Goal: Task Accomplishment & Management: Manage account settings

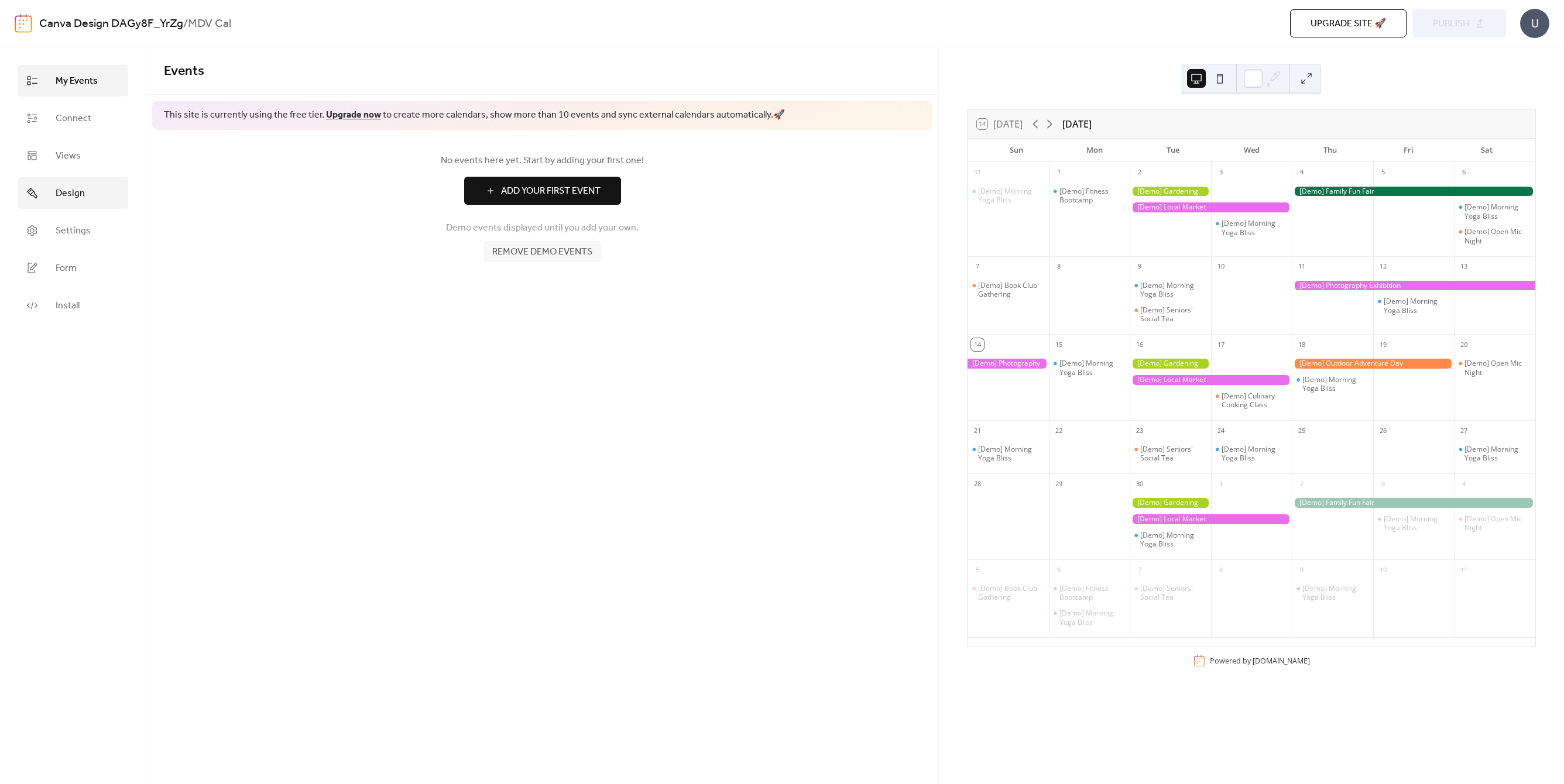
click at [65, 193] on span "Design" at bounding box center [70, 193] width 29 height 14
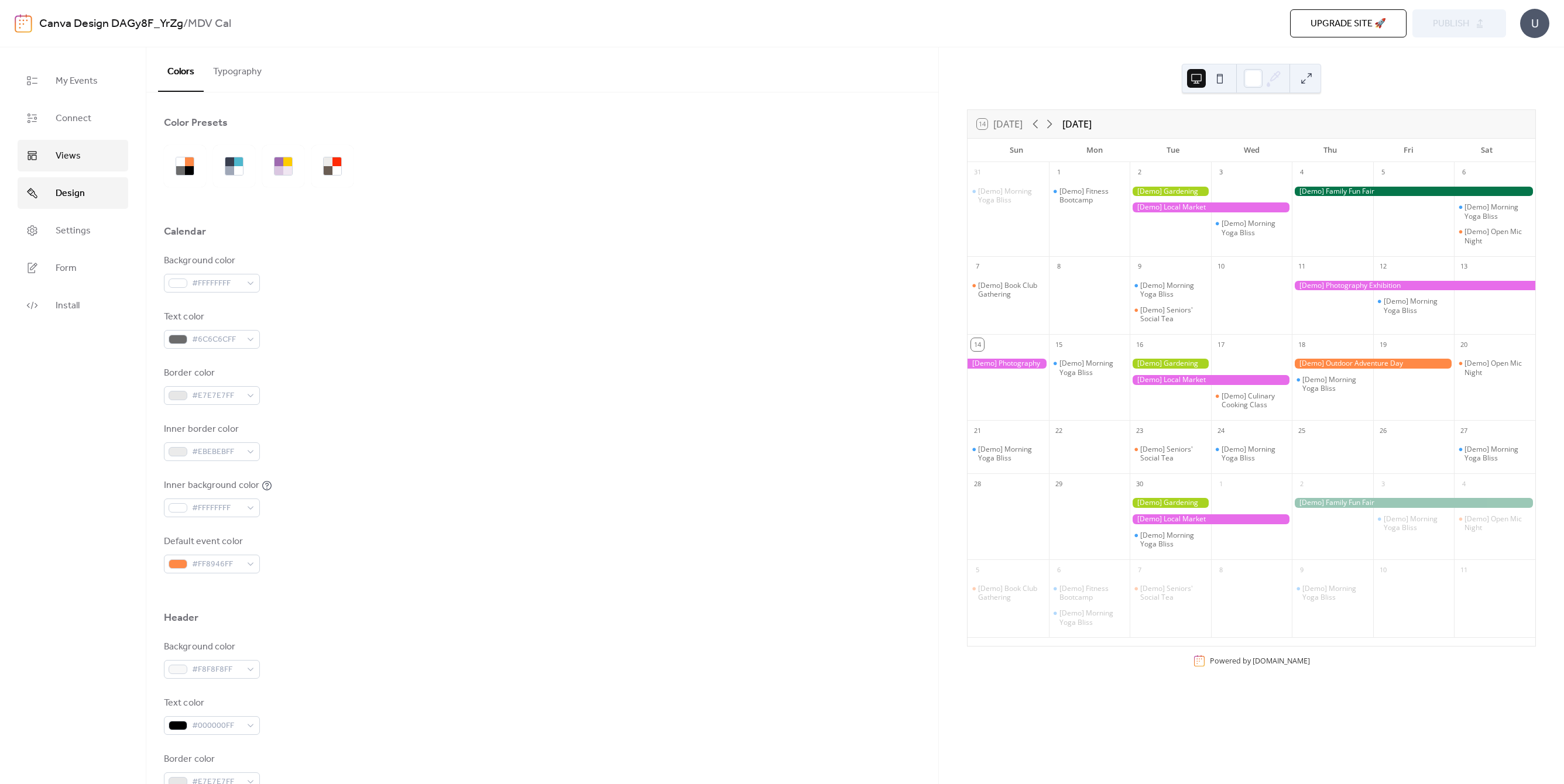
click at [67, 163] on span "Views" at bounding box center [68, 155] width 25 height 14
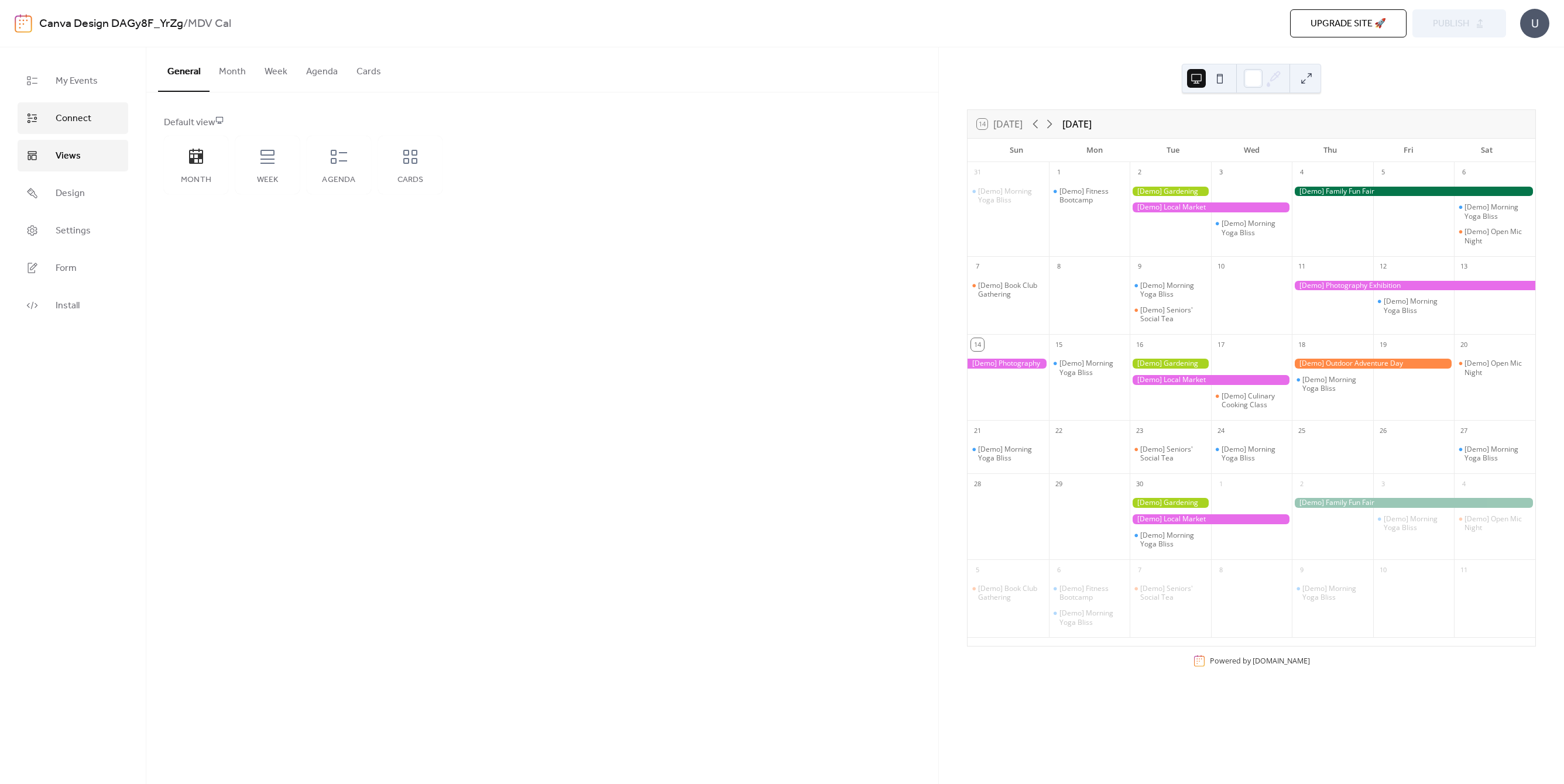
click at [73, 118] on span "Connect" at bounding box center [74, 118] width 36 height 14
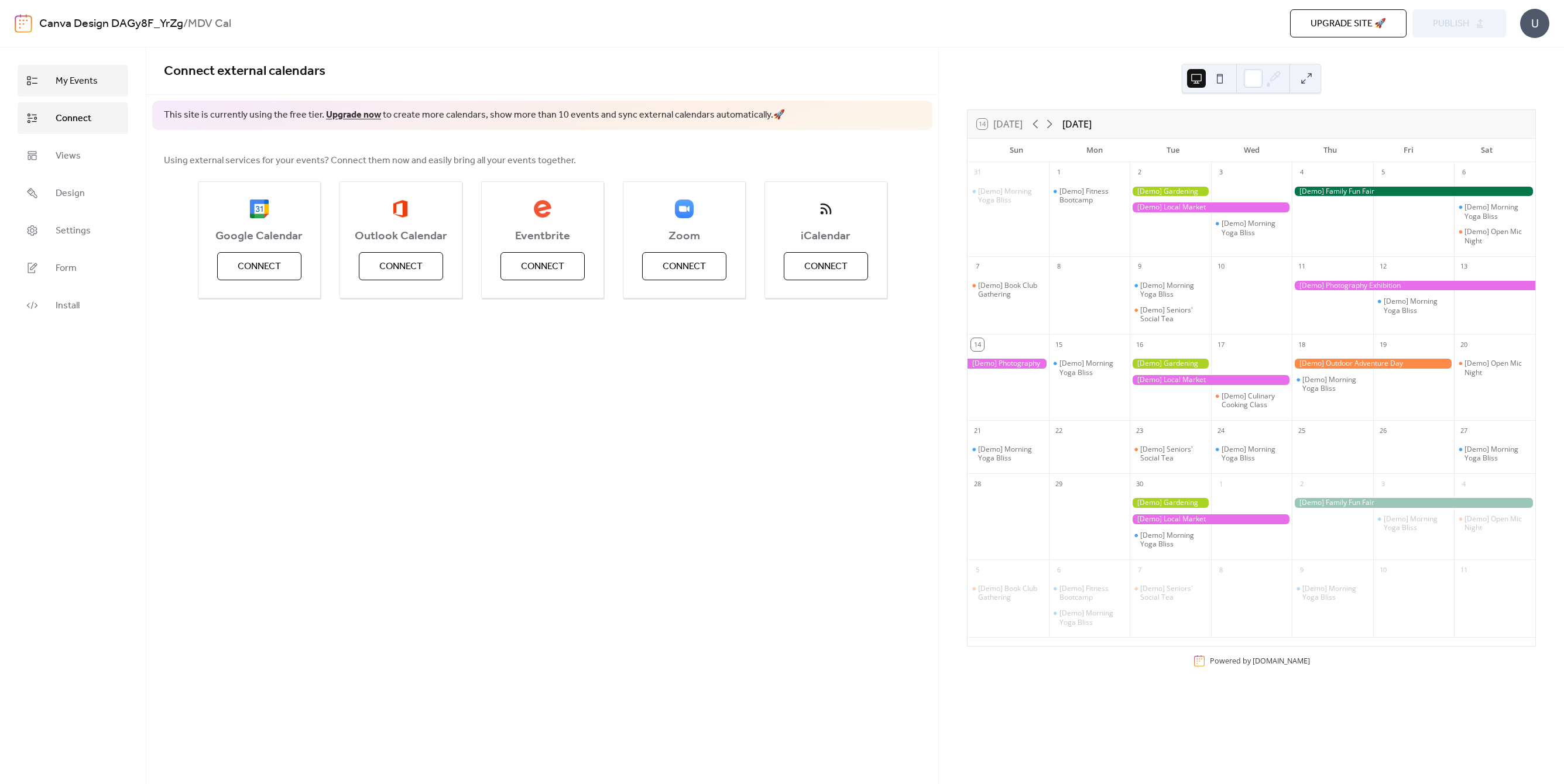
click at [83, 84] on span "My Events" at bounding box center [77, 81] width 42 height 14
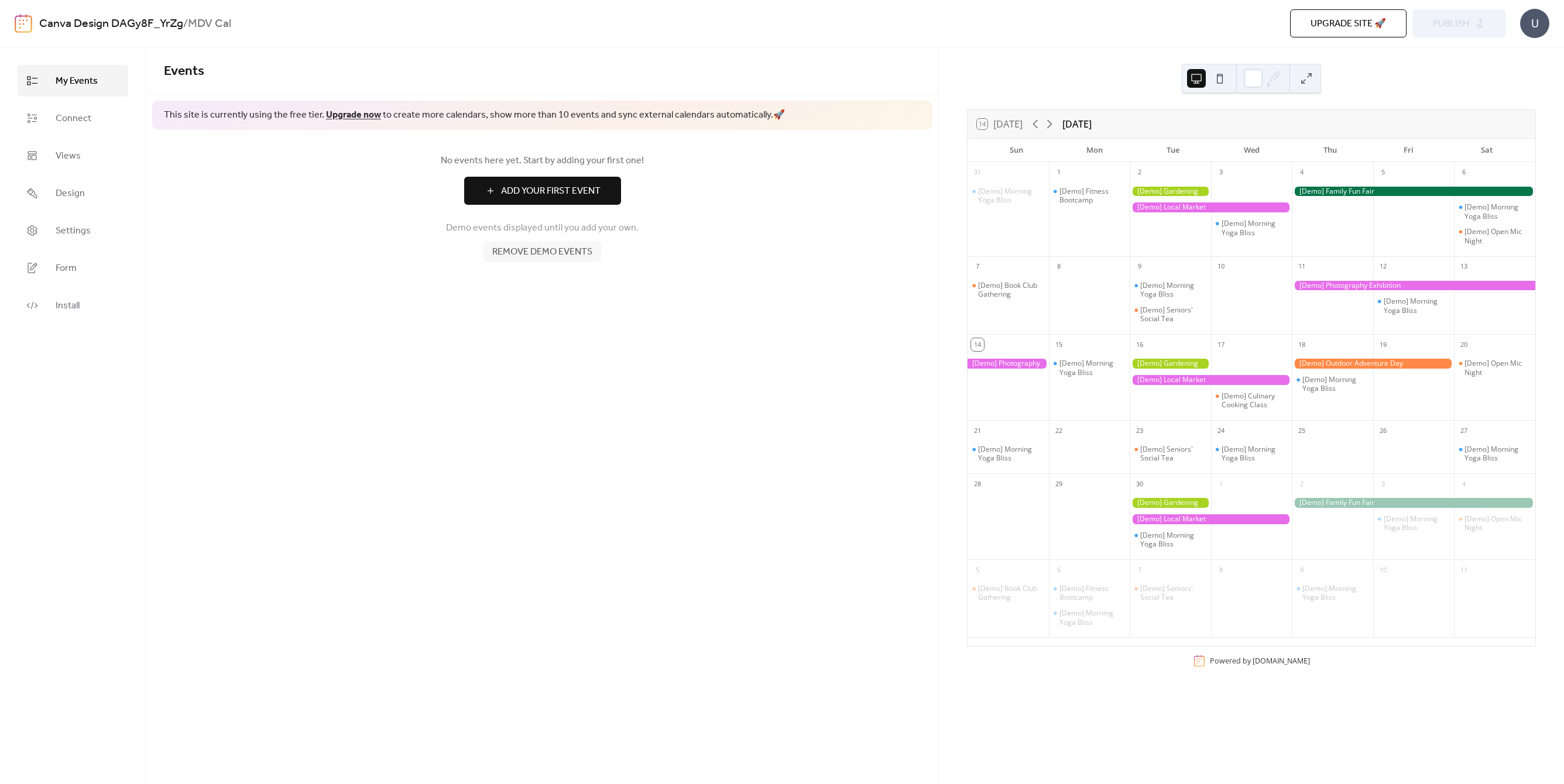
click at [464, 284] on div "No events here yet. Start by adding your first one! Add Your First Event Demo e…" at bounding box center [542, 208] width 792 height 155
click at [1543, 24] on div "U" at bounding box center [1535, 23] width 29 height 29
click at [416, 234] on div "Demo events displayed until you add your own. Remove demo events" at bounding box center [542, 238] width 757 height 48
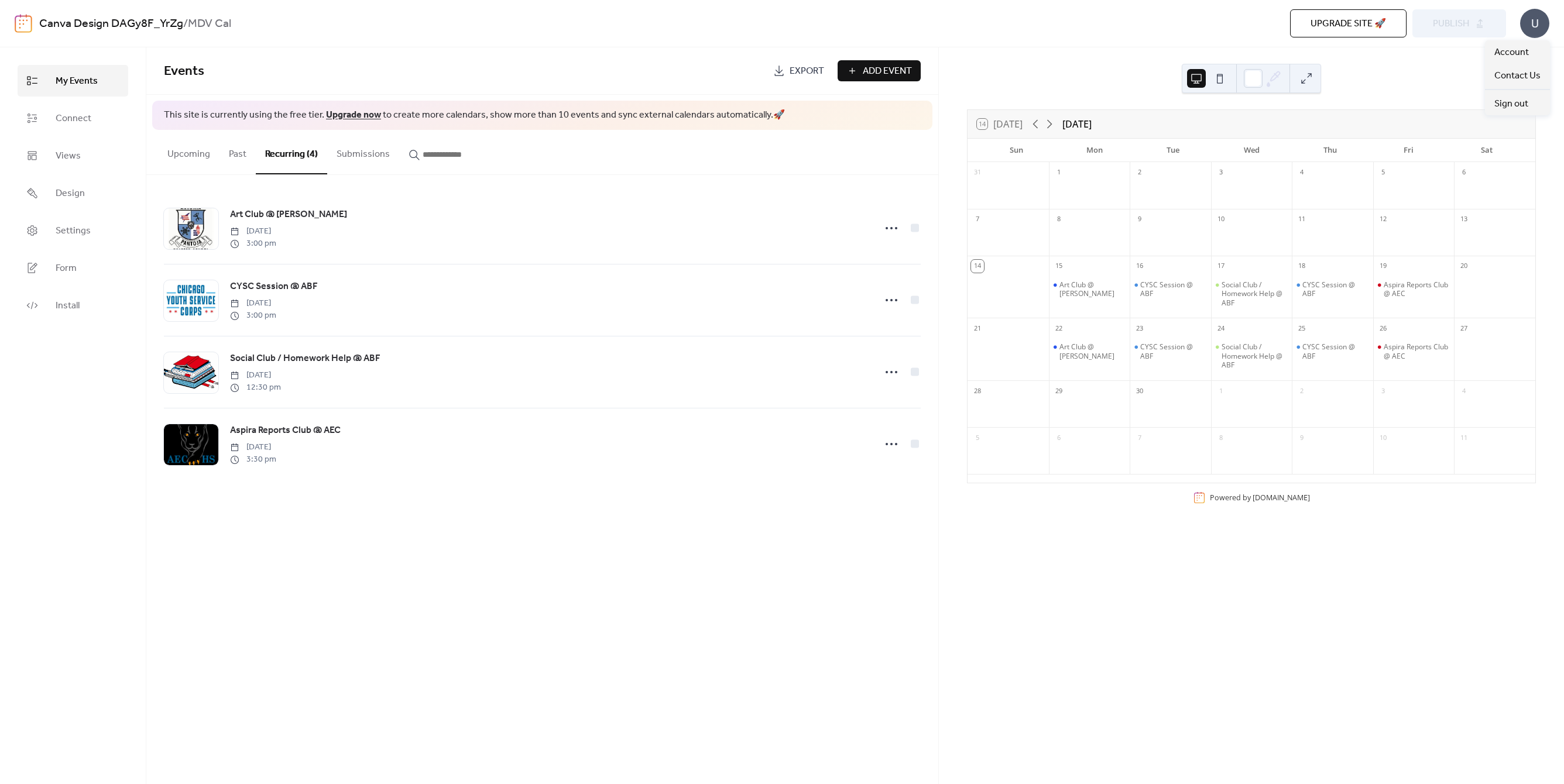
click at [1536, 23] on div "U" at bounding box center [1535, 23] width 29 height 29
click at [68, 299] on span "Install" at bounding box center [68, 305] width 24 height 14
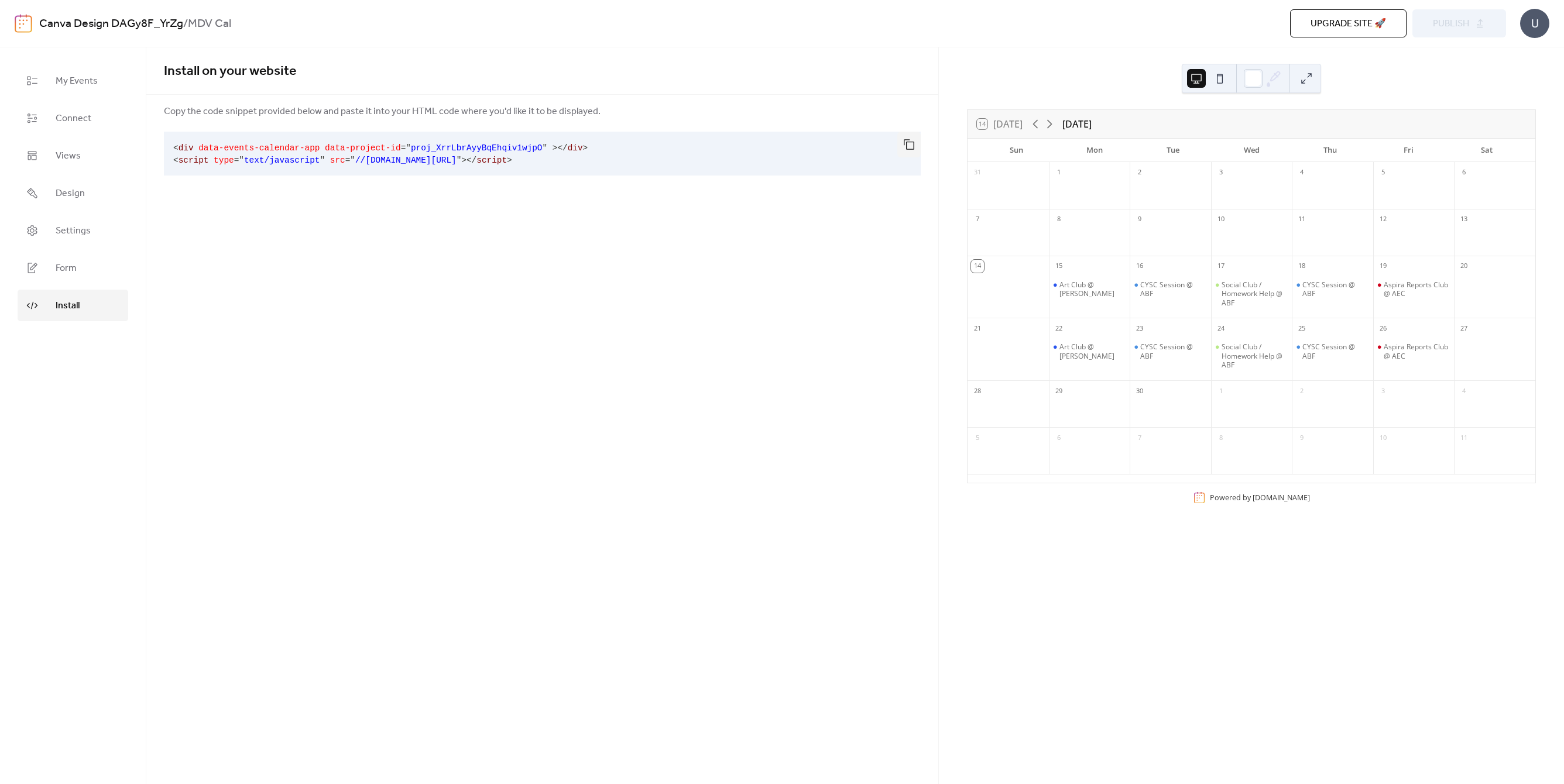
click at [385, 155] on span "//[DOMAIN_NAME][URL]" at bounding box center [406, 160] width 101 height 10
click at [572, 157] on pre "< div data-events-calendar-app data-project-id = " proj_XrrLbrAyyBqEhqiv1wjpO "…" at bounding box center [533, 154] width 738 height 44
click at [549, 160] on pre "< div data-events-calendar-app data-project-id = " proj_XrrLbrAyyBqEhqiv1wjpO "…" at bounding box center [533, 154] width 738 height 44
click at [76, 117] on span "Connect" at bounding box center [74, 118] width 36 height 14
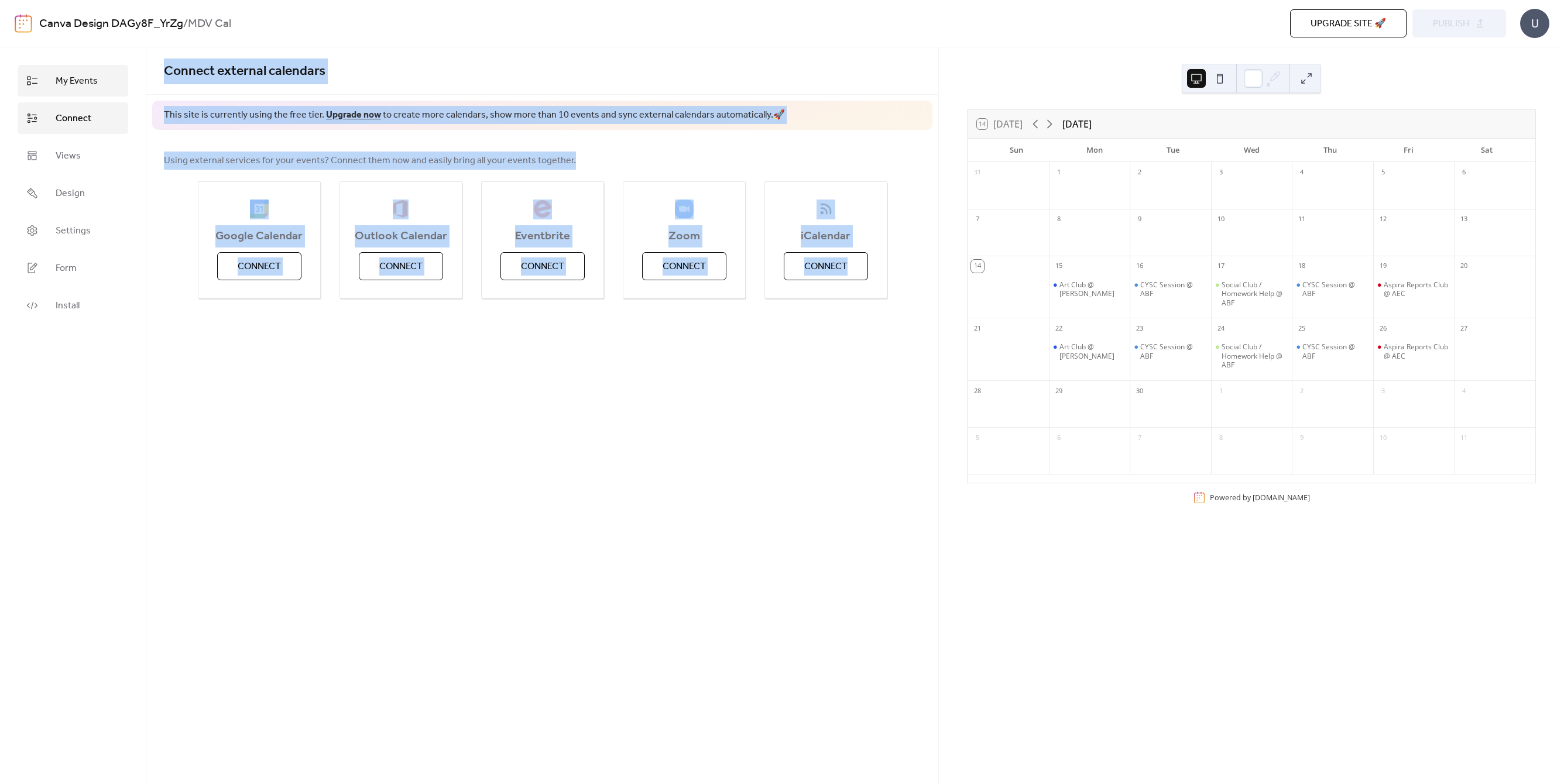
click at [82, 83] on span "My Events" at bounding box center [77, 81] width 42 height 14
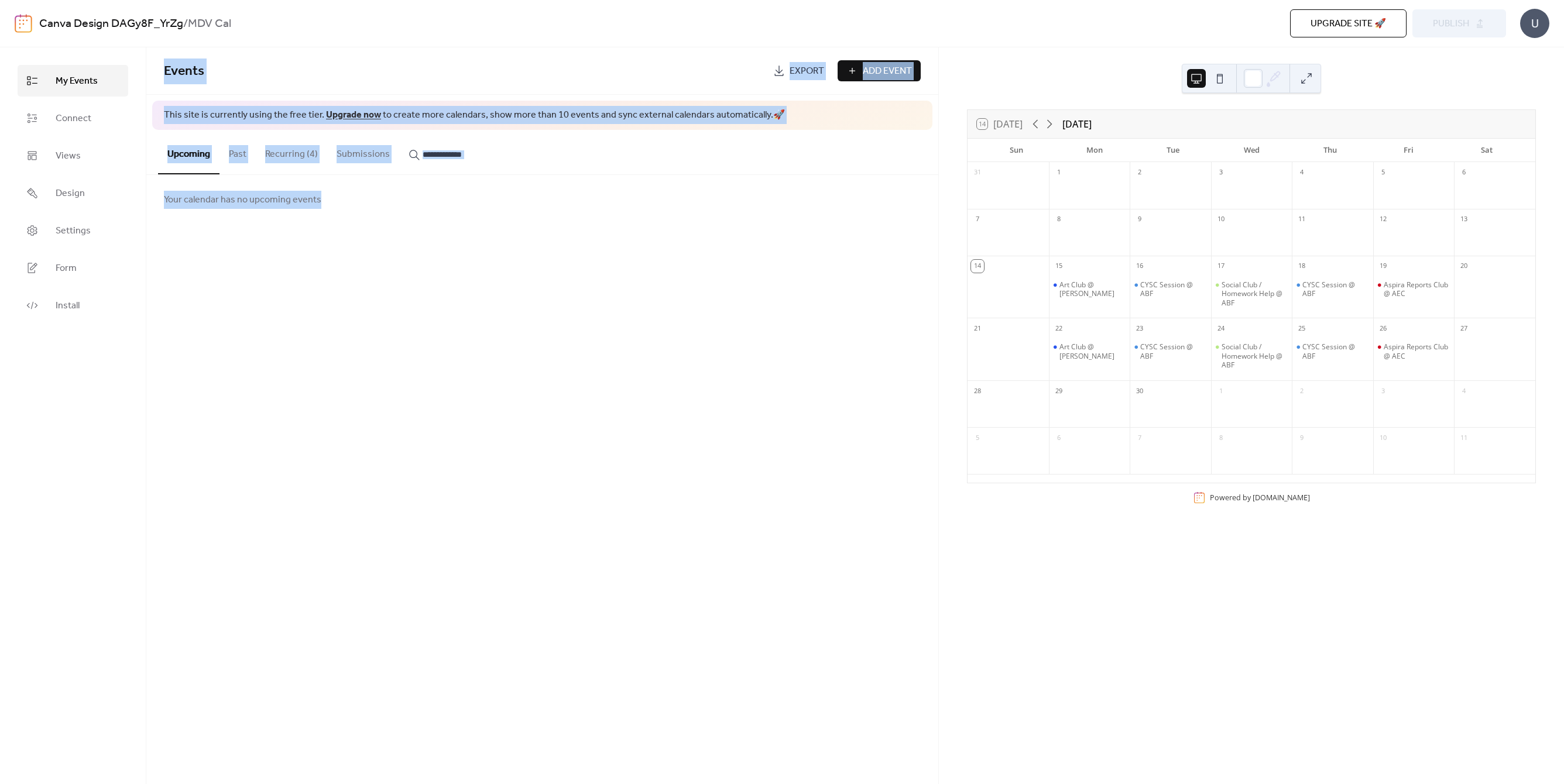
click at [385, 382] on div "Events Export Add Event This site is currently using the free tier. Upgrade now…" at bounding box center [542, 416] width 792 height 736
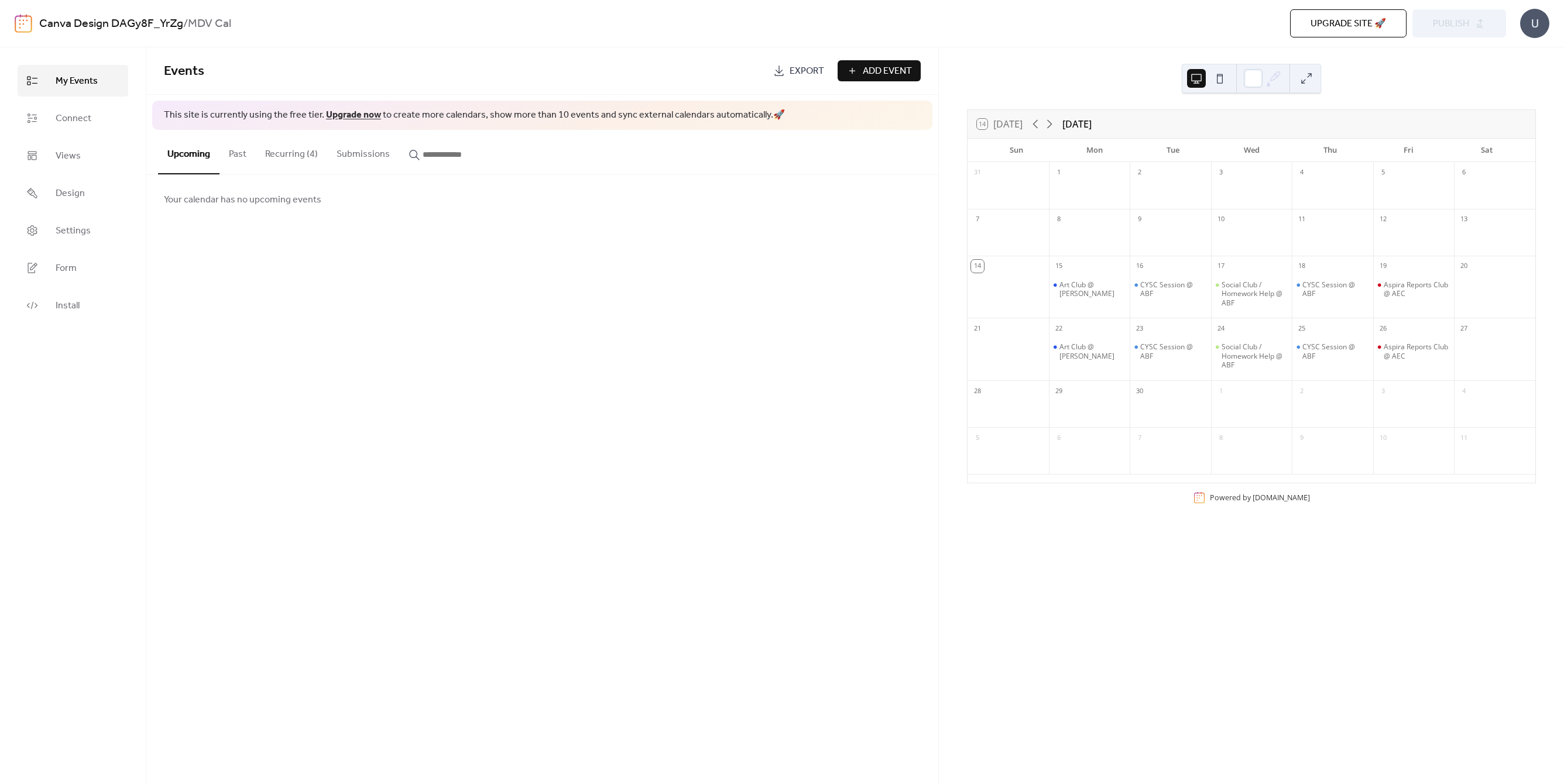
click at [287, 155] on button "Recurring (4)" at bounding box center [291, 152] width 71 height 44
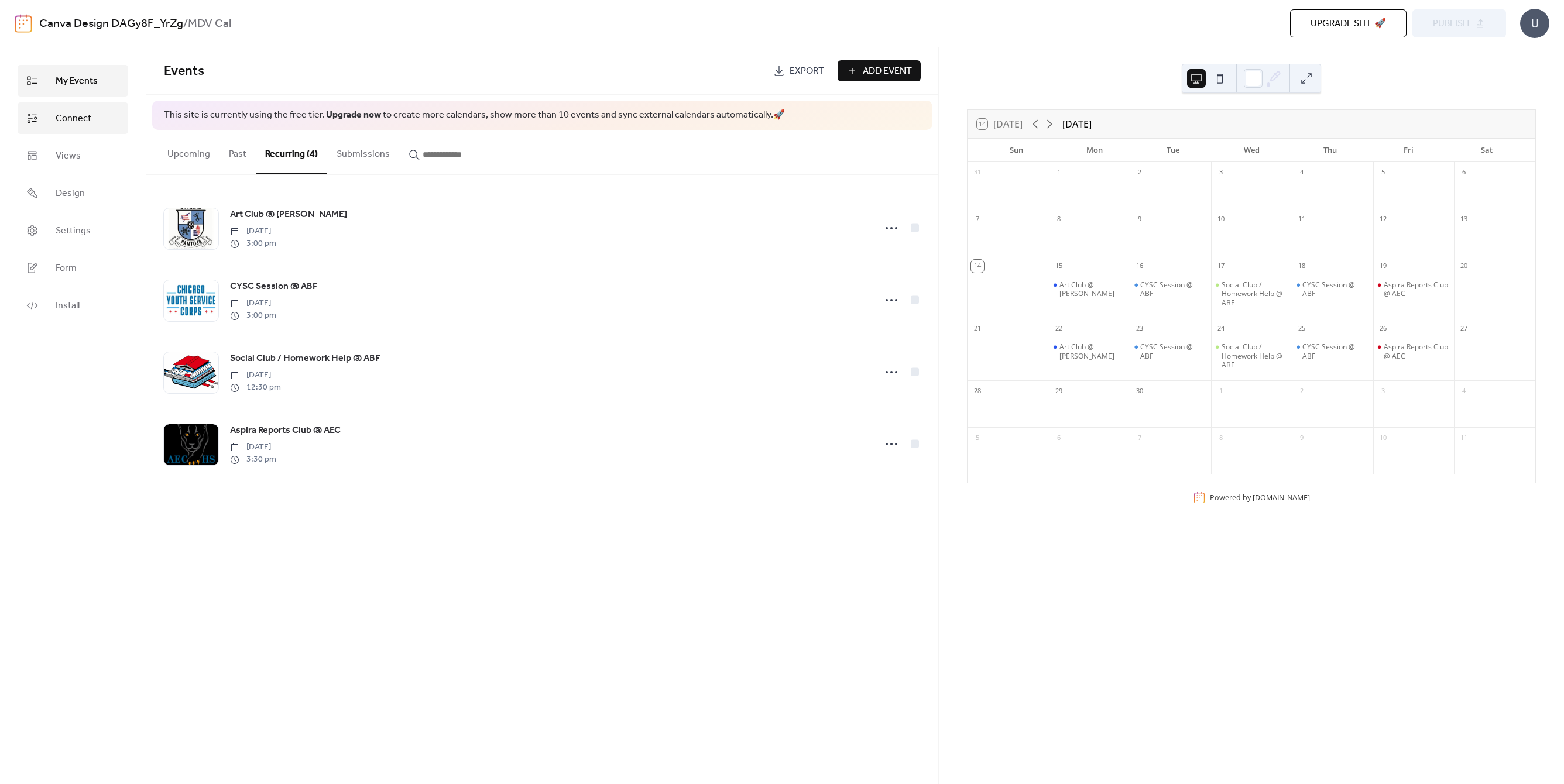
click at [82, 116] on span "Connect" at bounding box center [74, 118] width 36 height 14
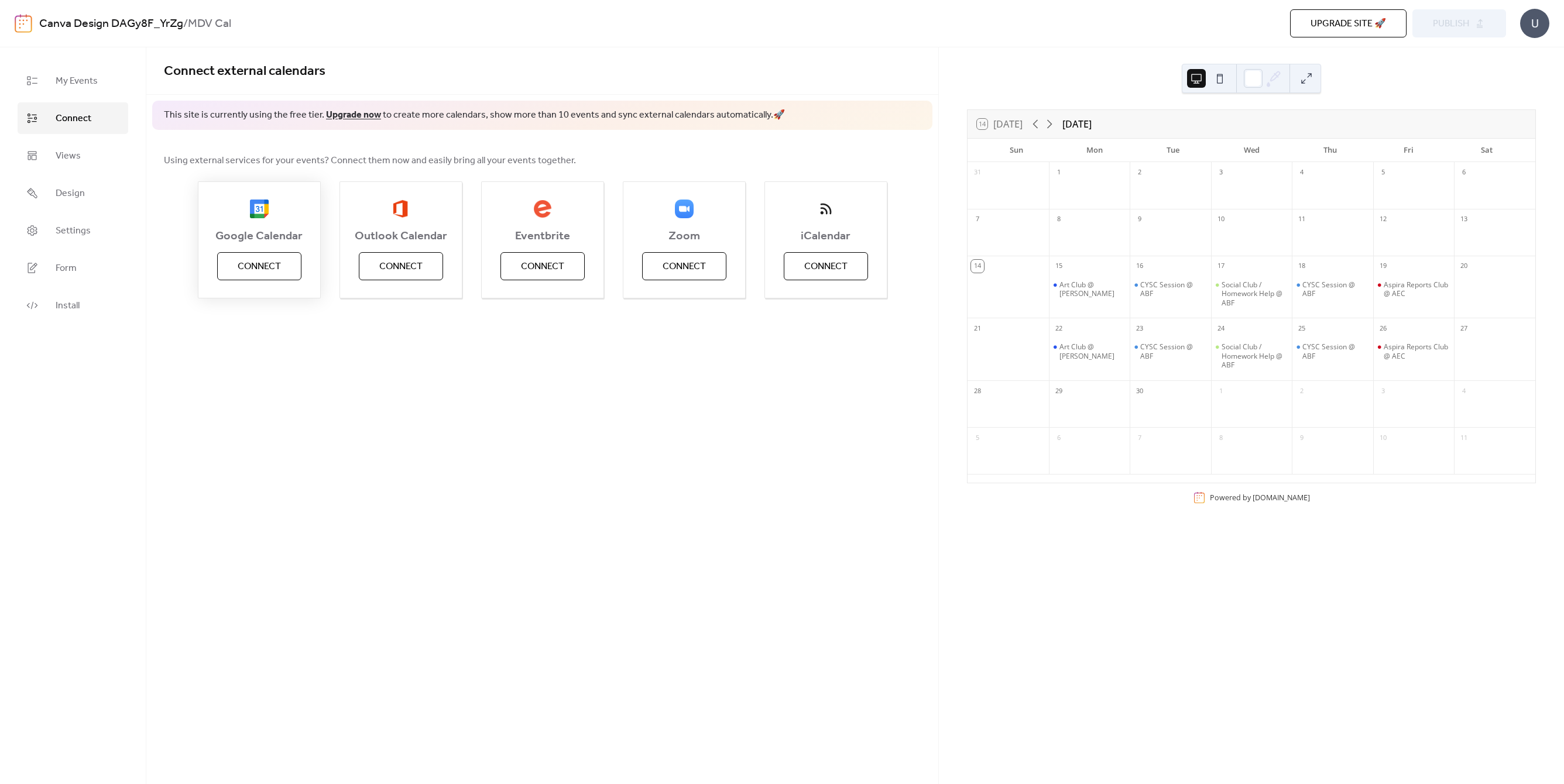
click at [255, 273] on span "Connect" at bounding box center [260, 266] width 44 height 14
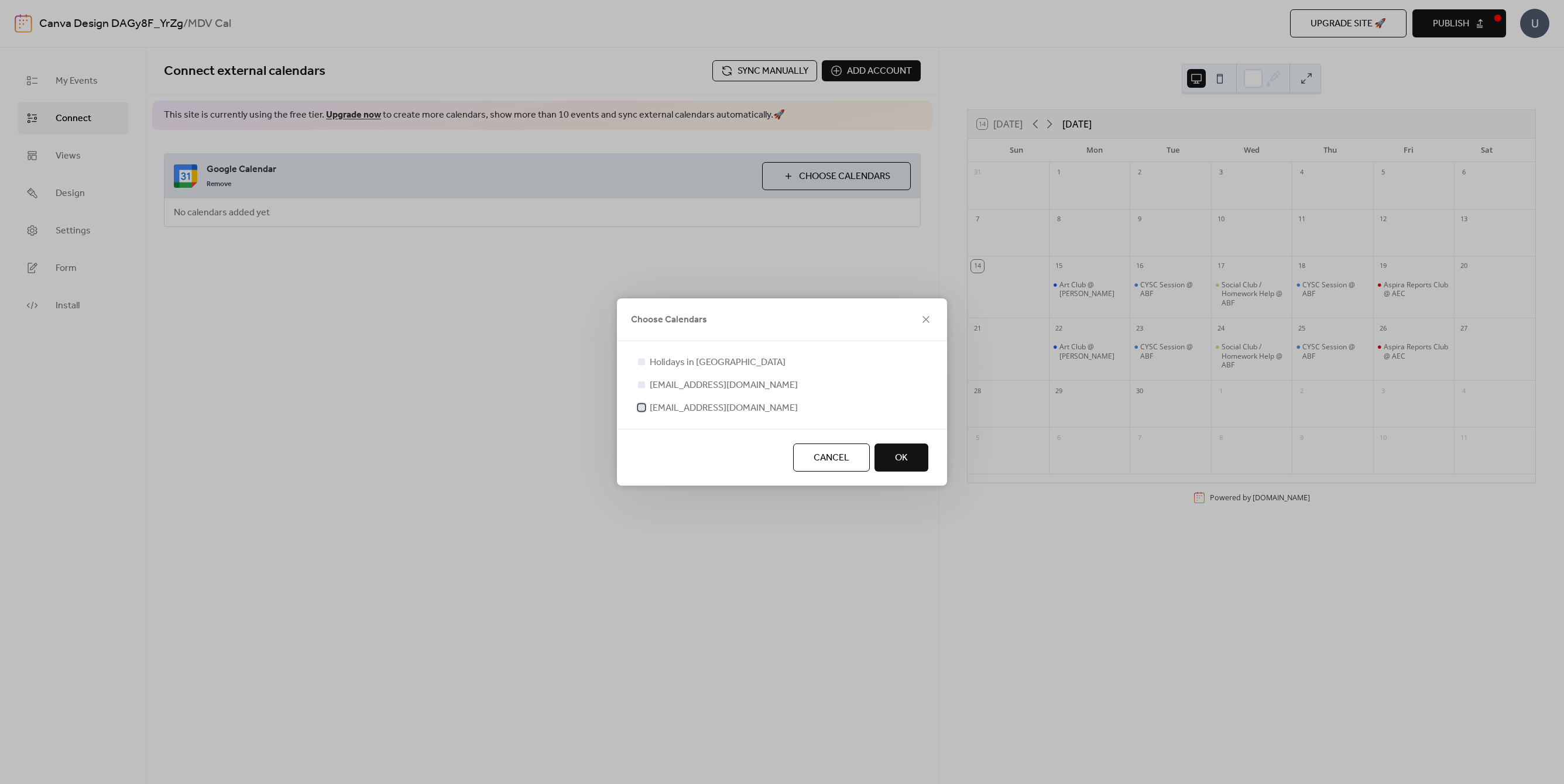
click at [646, 409] on div at bounding box center [641, 407] width 11 height 11
click at [937, 448] on div "Cancel OK" at bounding box center [782, 457] width 330 height 57
click at [912, 449] on button "OK" at bounding box center [901, 457] width 54 height 28
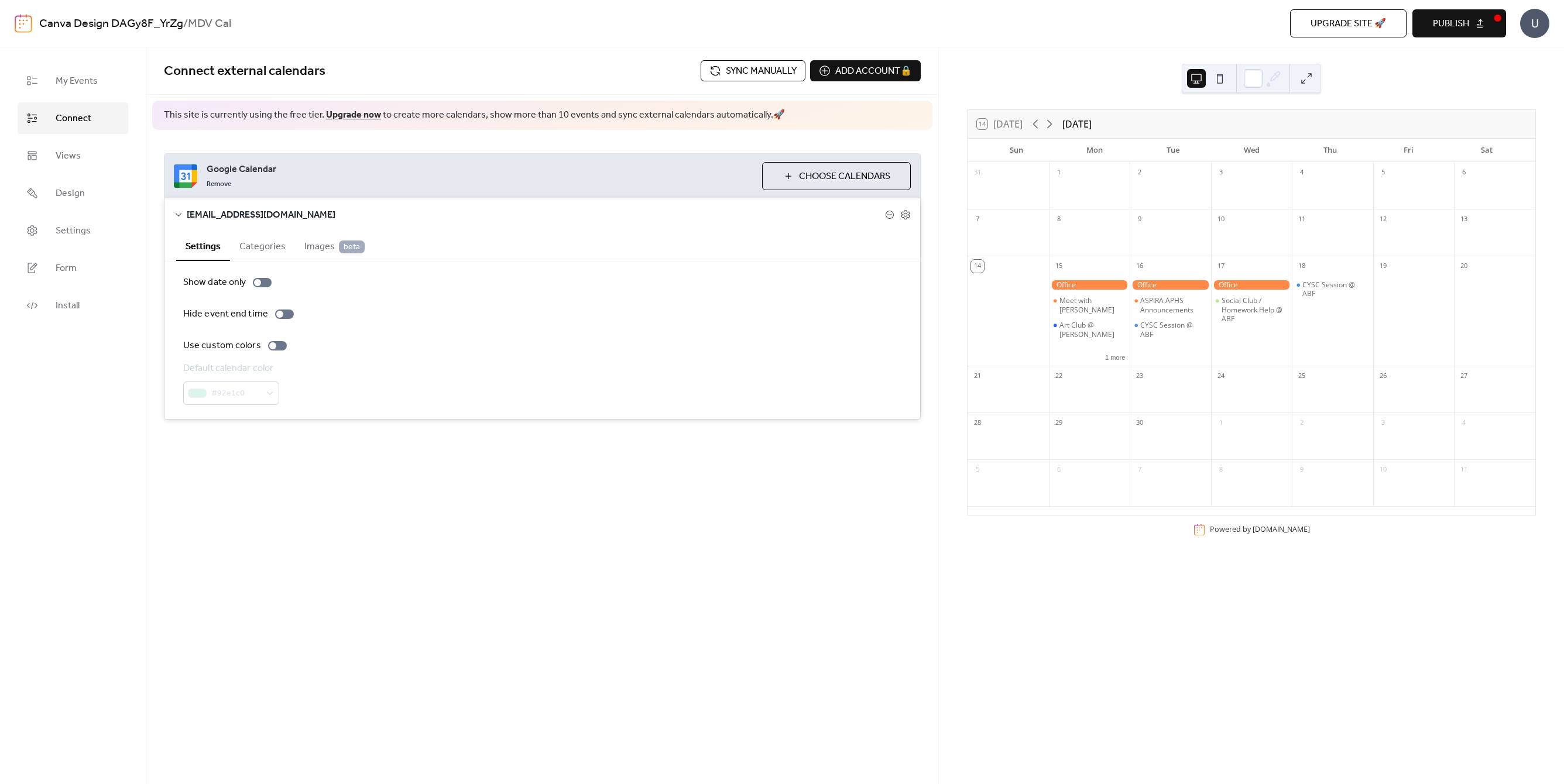
click at [259, 252] on button "Categories" at bounding box center [262, 245] width 65 height 28
click at [305, 250] on span "Images beta" at bounding box center [334, 246] width 60 height 14
click at [208, 244] on button "Settings" at bounding box center [203, 245] width 54 height 28
click at [836, 170] on span "Choose Calendars" at bounding box center [844, 176] width 91 height 14
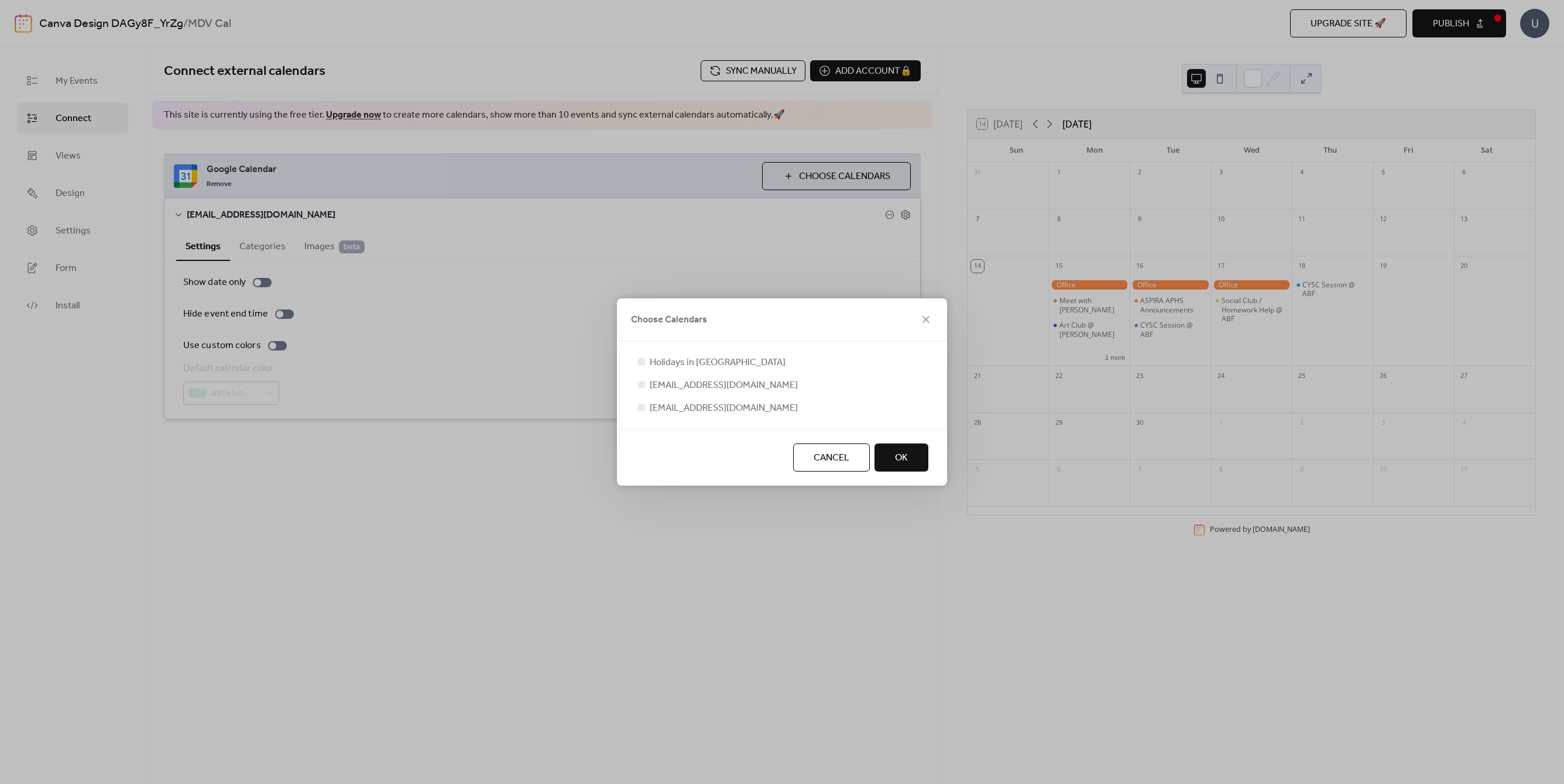
click at [844, 457] on span "Cancel" at bounding box center [831, 457] width 36 height 14
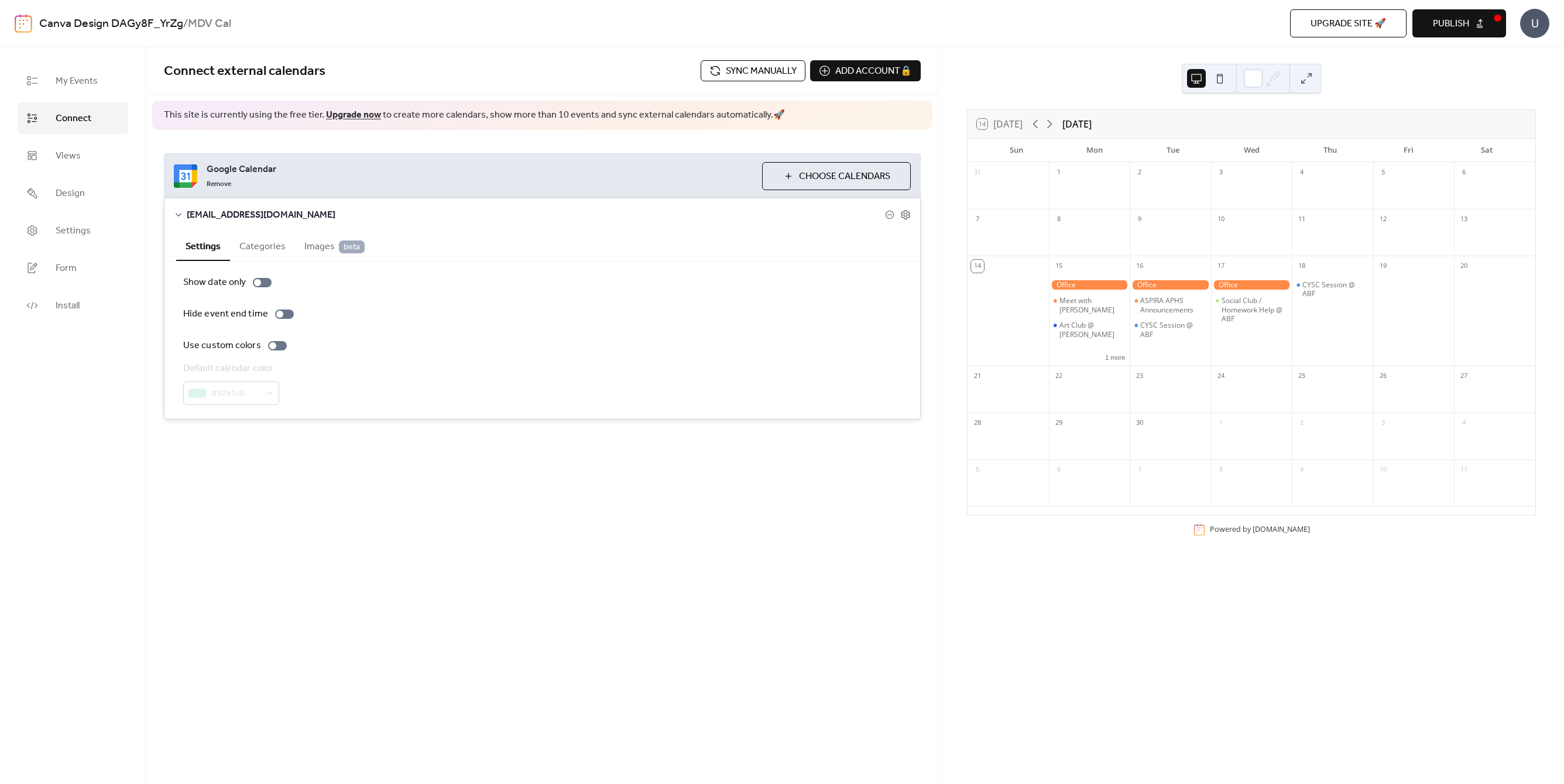
click at [517, 462] on div "Connect external calendars Sync manually Add account 🔒 🔒 This site is currently…" at bounding box center [542, 257] width 792 height 419
click at [793, 68] on span "Sync manually" at bounding box center [761, 71] width 70 height 14
click at [87, 154] on link "Views" at bounding box center [73, 155] width 111 height 32
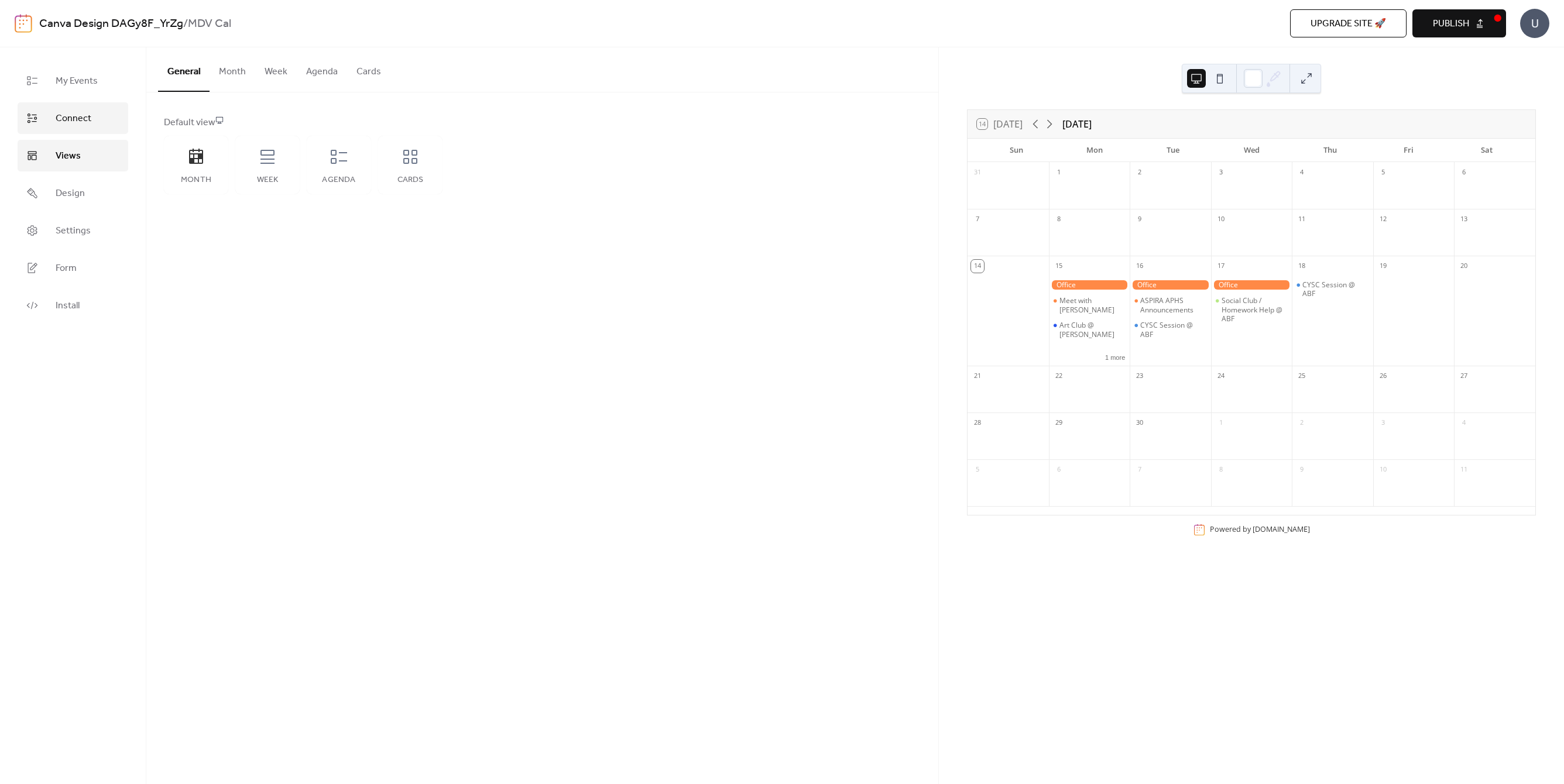
click at [87, 119] on span "Connect" at bounding box center [74, 118] width 36 height 14
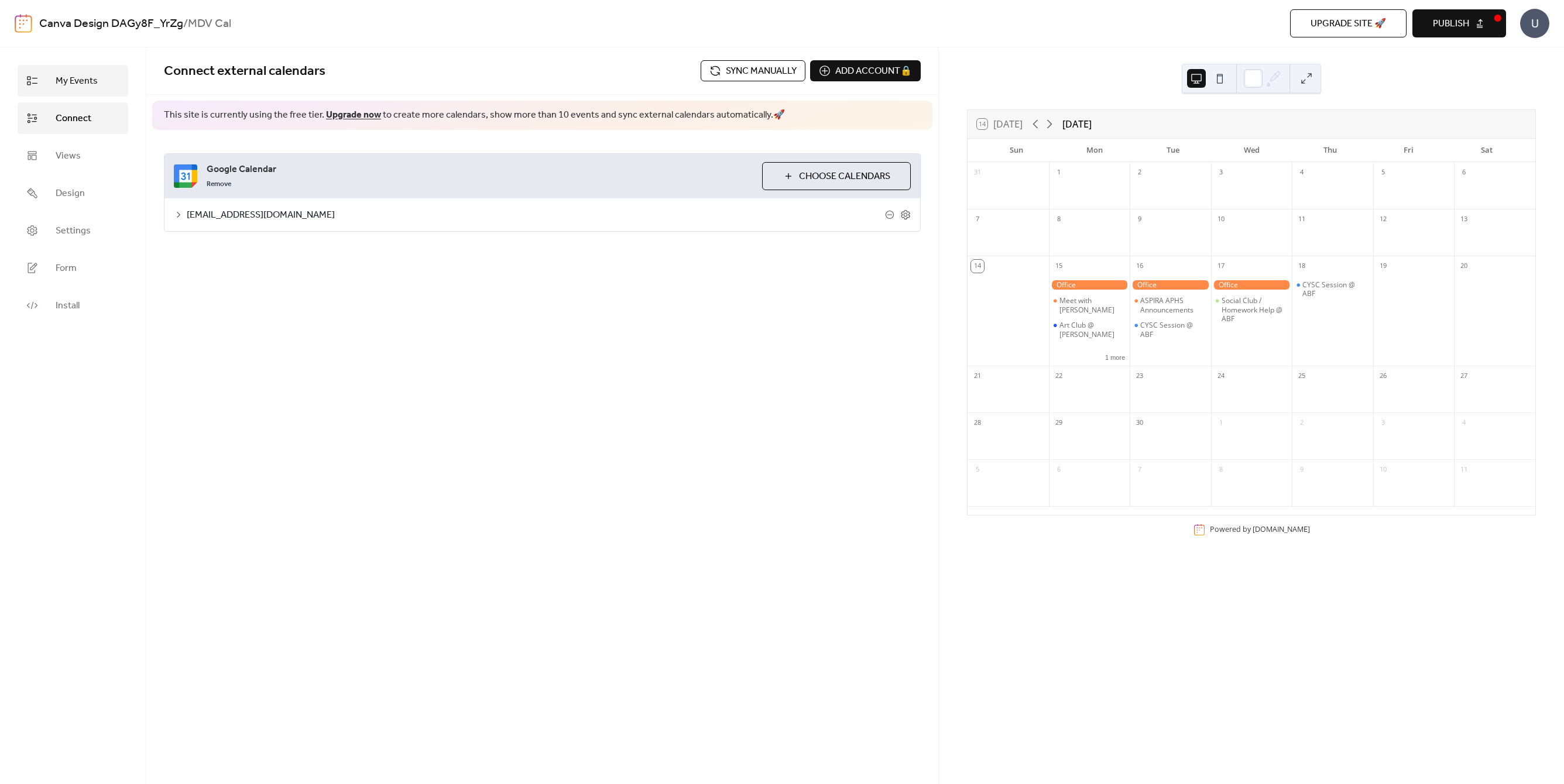
click at [90, 83] on span "My Events" at bounding box center [77, 81] width 42 height 14
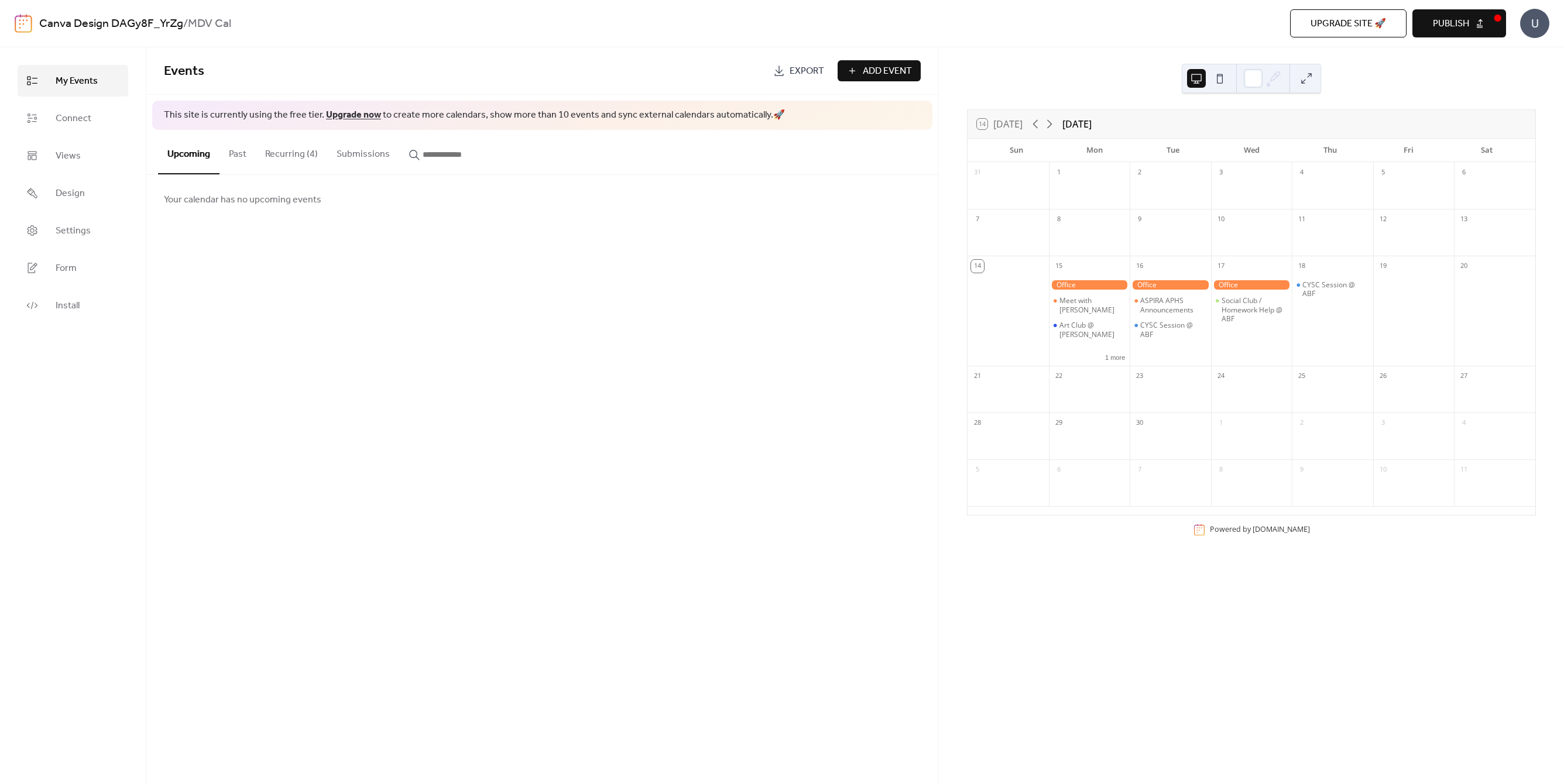
click at [1259, 436] on div at bounding box center [1252, 443] width 82 height 24
click at [1426, 517] on div "14 Today September 2025 Sun Mon Tue Wed Thu Fri Sat 31 1 2 3 4 5 6 7 8 9 10 11 …" at bounding box center [1252, 325] width 569 height 432
click at [1491, 28] on button "Publish" at bounding box center [1460, 23] width 94 height 28
click at [193, 21] on b "MDV Cal" at bounding box center [210, 23] width 44 height 22
click at [176, 22] on link "Canva Design DAGy8F_YrZg" at bounding box center [111, 23] width 144 height 22
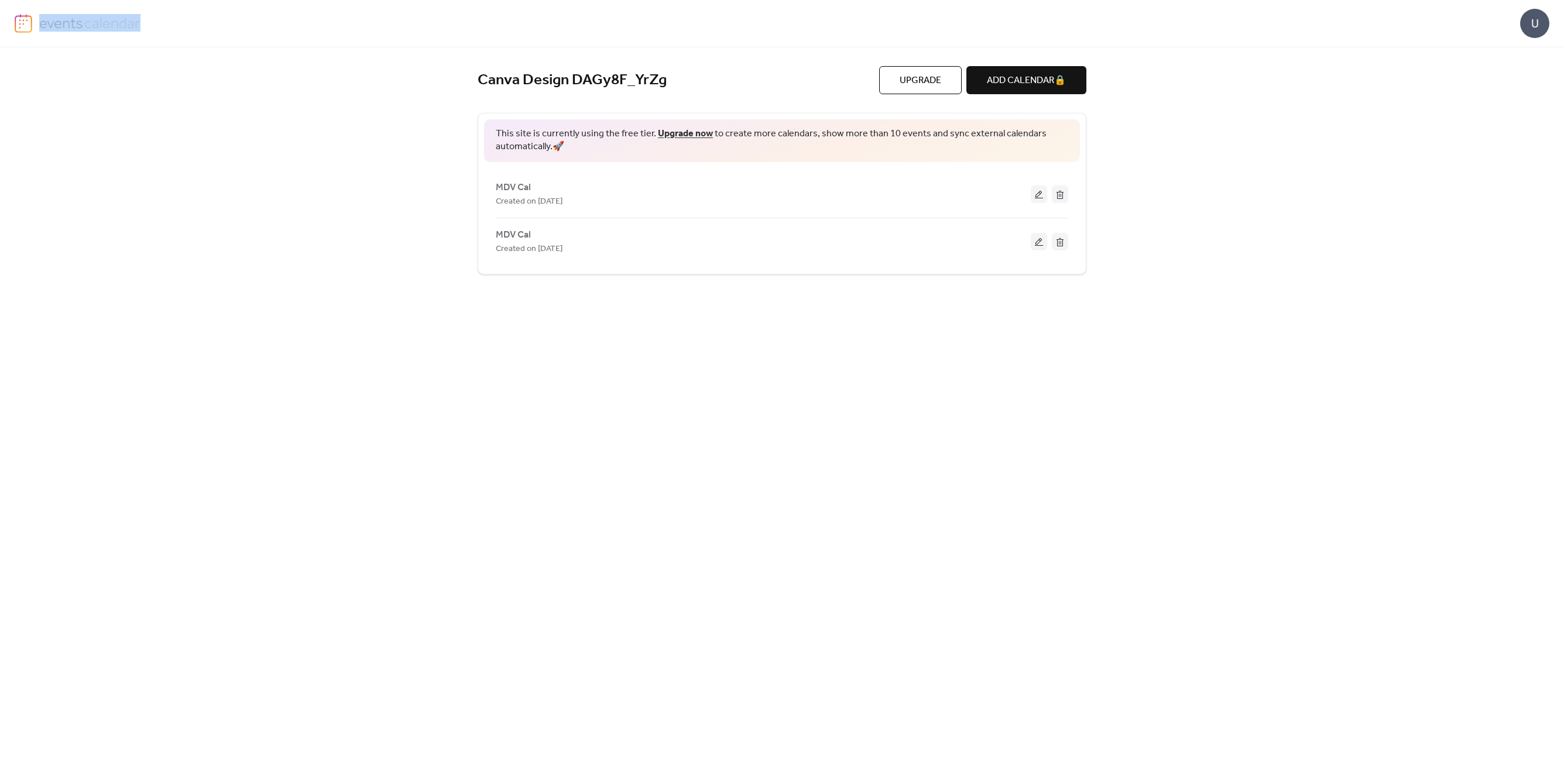
click at [176, 22] on div "U" at bounding box center [782, 23] width 1535 height 47
click at [708, 196] on div "Created on 14-Sep-2025" at bounding box center [763, 201] width 535 height 14
click at [712, 236] on div "MDV Cal Created on 14-Sep-2025" at bounding box center [763, 241] width 535 height 28
click at [53, 23] on img at bounding box center [89, 23] width 101 height 18
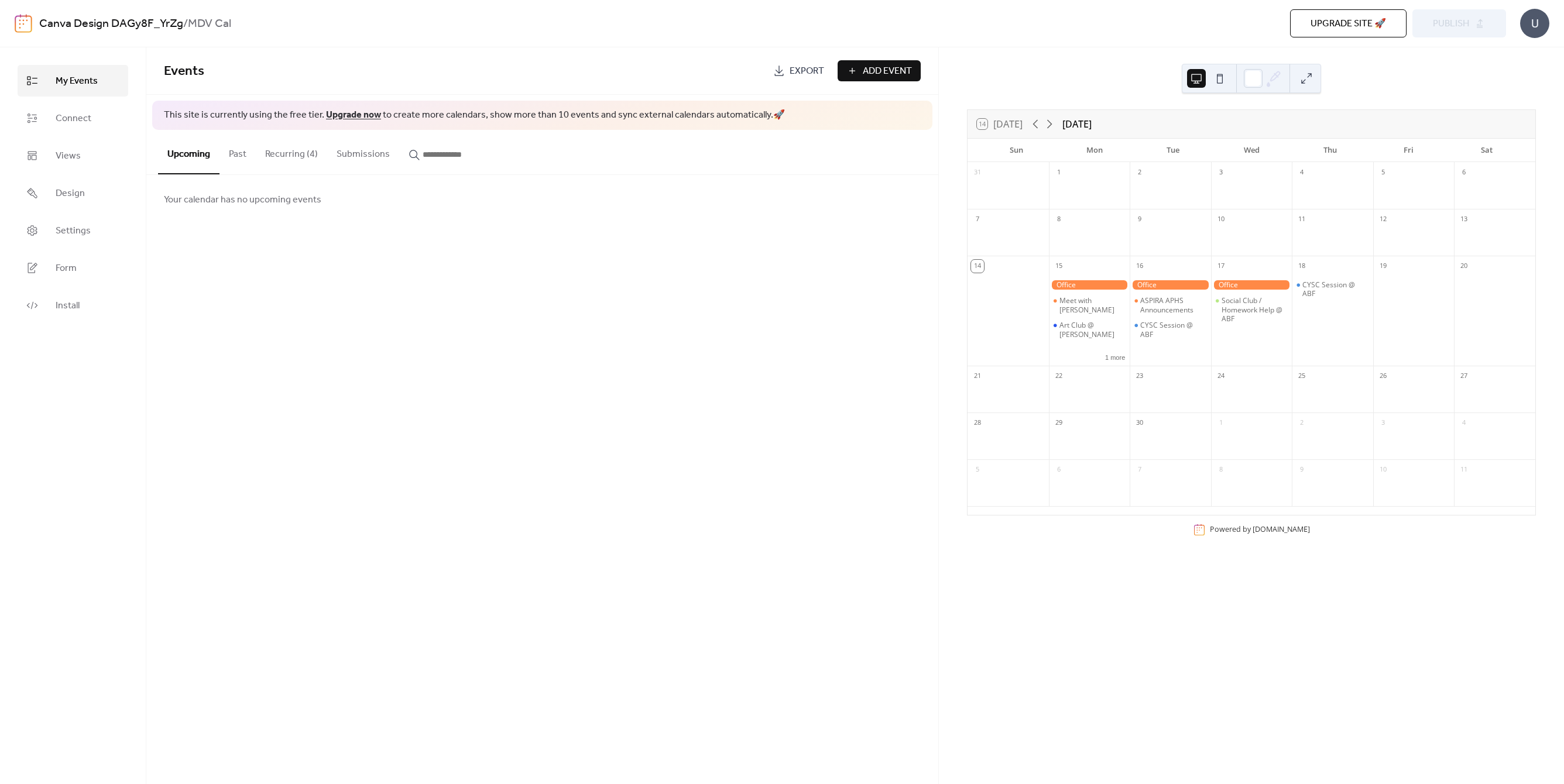
click at [206, 11] on div "Canva Design DAGy8F_YrZg / MDV Cal Upgrade site 🚀 Preview Publish U" at bounding box center [782, 23] width 1535 height 47
click at [230, 23] on b "MDV Cal" at bounding box center [210, 23] width 44 height 22
click at [240, 23] on div "Canva Design DAGy8F_YrZg / MDV Cal" at bounding box center [397, 23] width 718 height 22
click at [223, 22] on b "MDV Cal" at bounding box center [210, 23] width 44 height 22
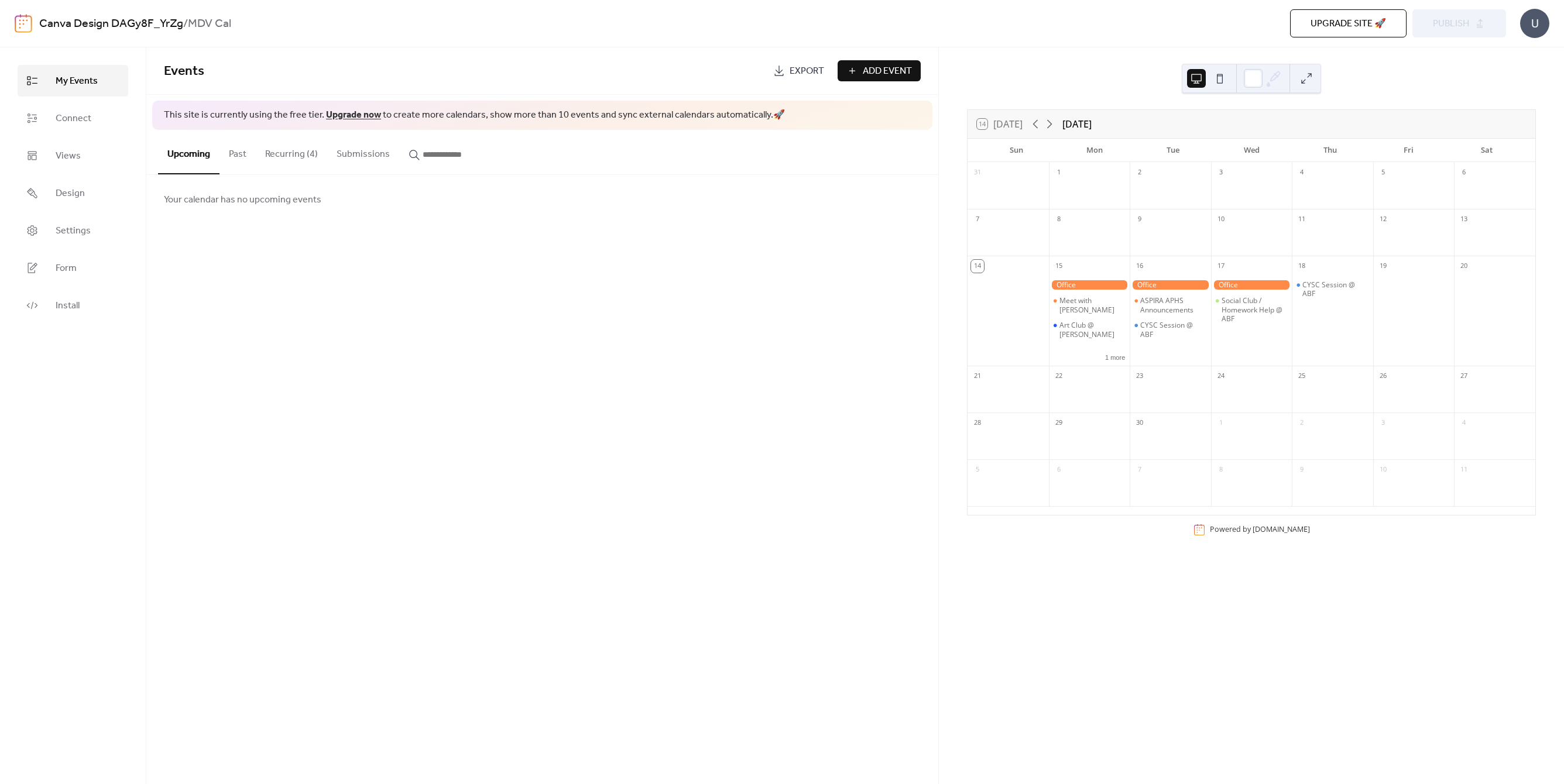
click at [228, 299] on div "Events Export Add Event This site is currently using the free tier. Upgrade now…" at bounding box center [542, 416] width 792 height 736
click at [197, 21] on b "MDV Cal" at bounding box center [210, 23] width 44 height 22
click at [103, 22] on link "Canva Design DAGy8F_YrZg" at bounding box center [111, 23] width 144 height 22
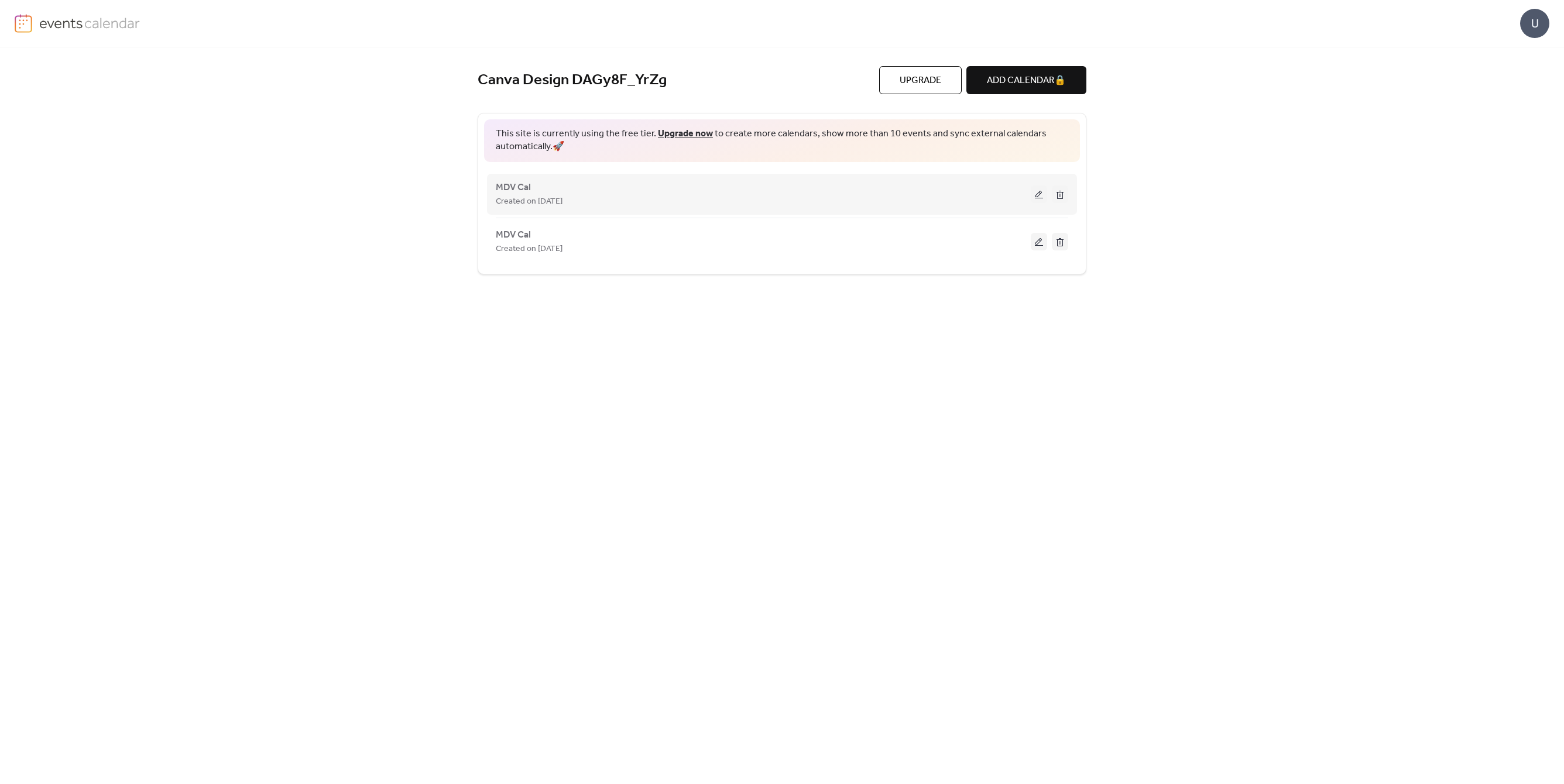
click at [744, 208] on div "MDV Cal Created on [DATE]" at bounding box center [781, 194] width 572 height 47
click at [756, 251] on div "Created on [DATE]" at bounding box center [763, 248] width 535 height 14
click at [1038, 239] on button at bounding box center [1039, 242] width 16 height 18
click at [874, 174] on div "MDV Cal Created on 14-Sep-2025" at bounding box center [781, 194] width 572 height 47
click at [1041, 193] on button at bounding box center [1039, 194] width 16 height 18
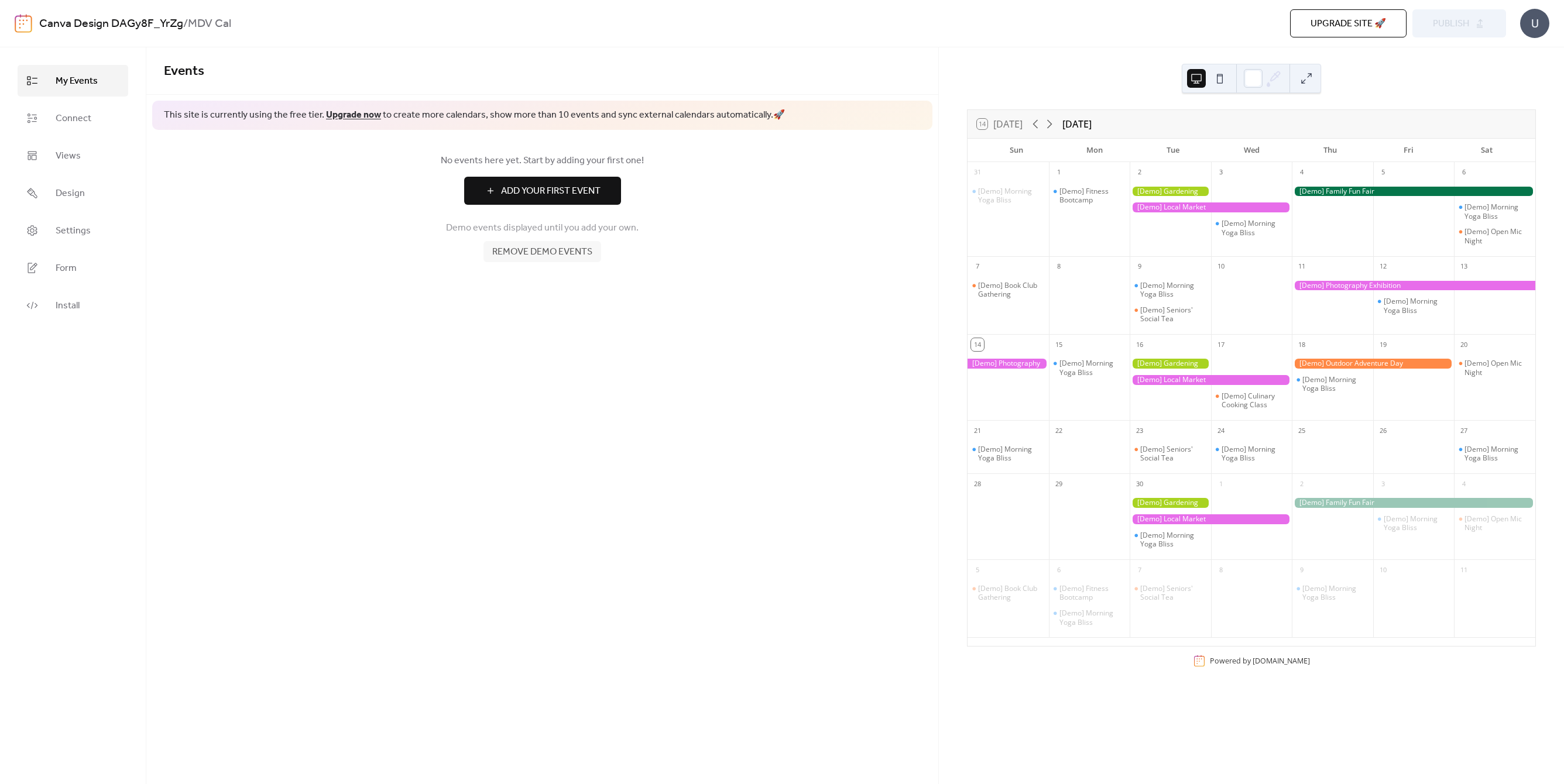
click at [204, 20] on b "MDV Cal" at bounding box center [210, 23] width 44 height 22
click at [568, 258] on span "Remove demo events" at bounding box center [542, 252] width 100 height 14
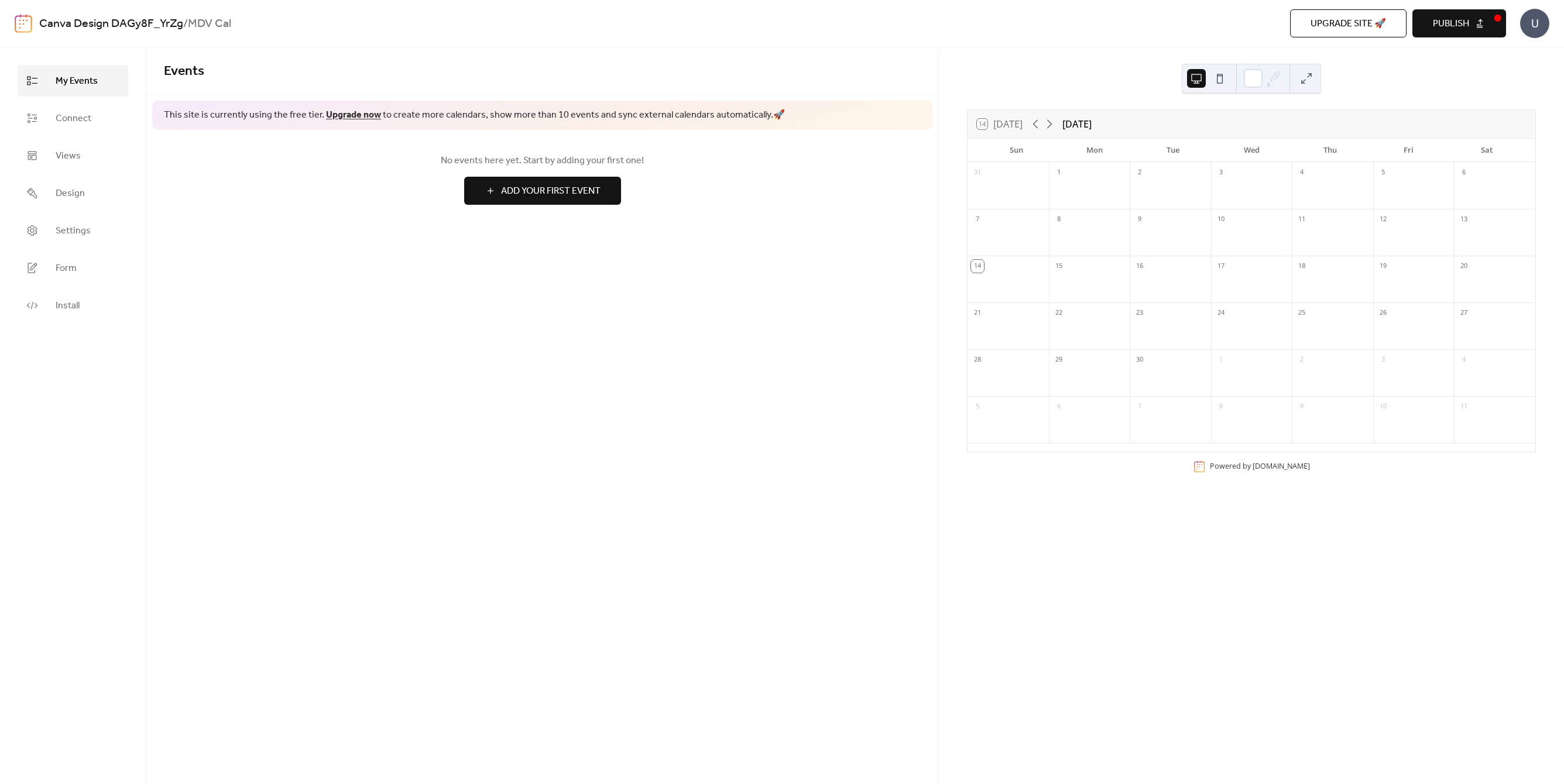
click at [203, 18] on b "MDV Cal" at bounding box center [210, 23] width 44 height 22
click at [21, 24] on img at bounding box center [23, 23] width 18 height 19
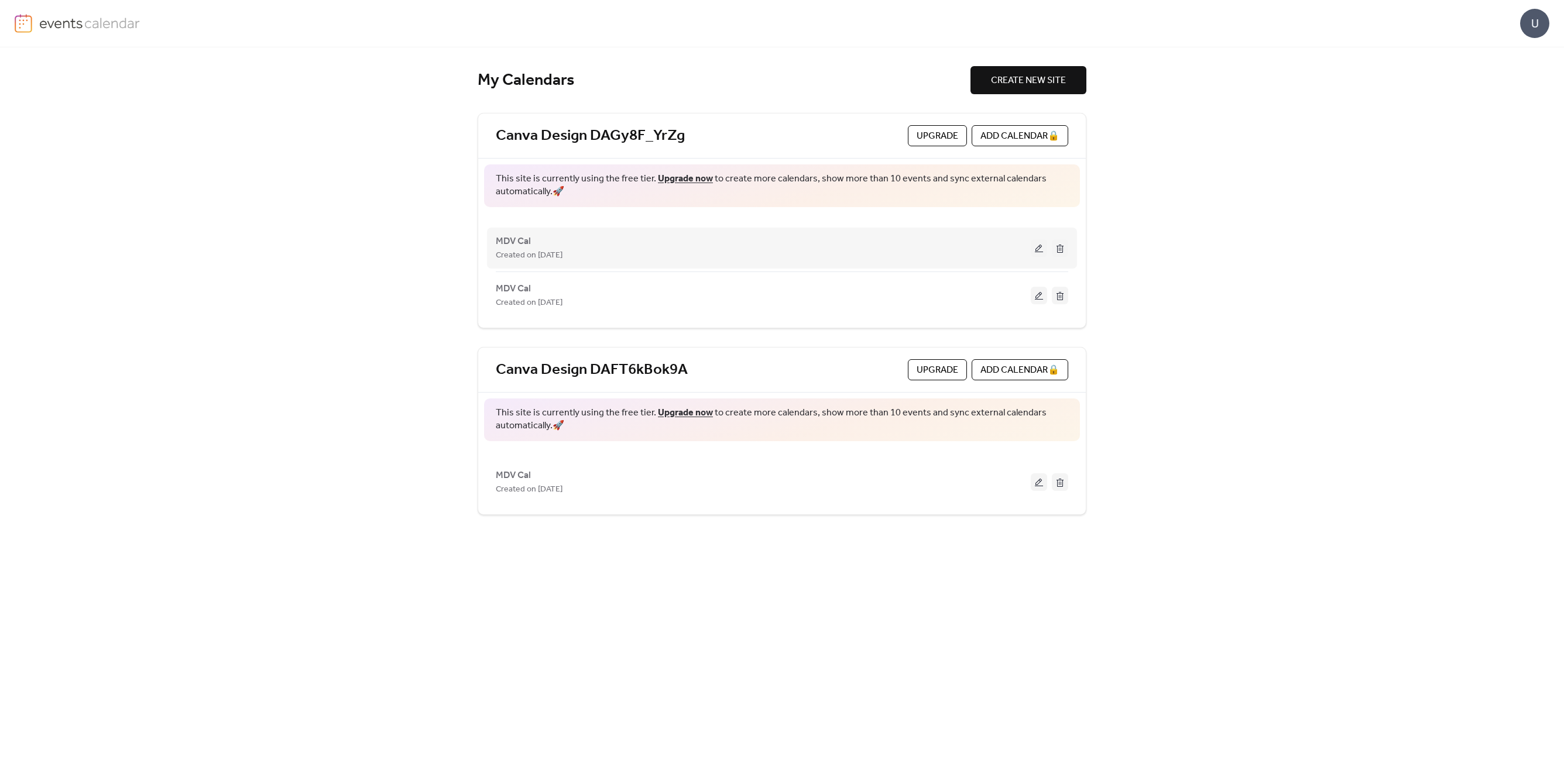
click at [521, 248] on span "Created on [DATE]" at bounding box center [529, 255] width 66 height 14
click at [1041, 248] on button at bounding box center [1039, 248] width 16 height 18
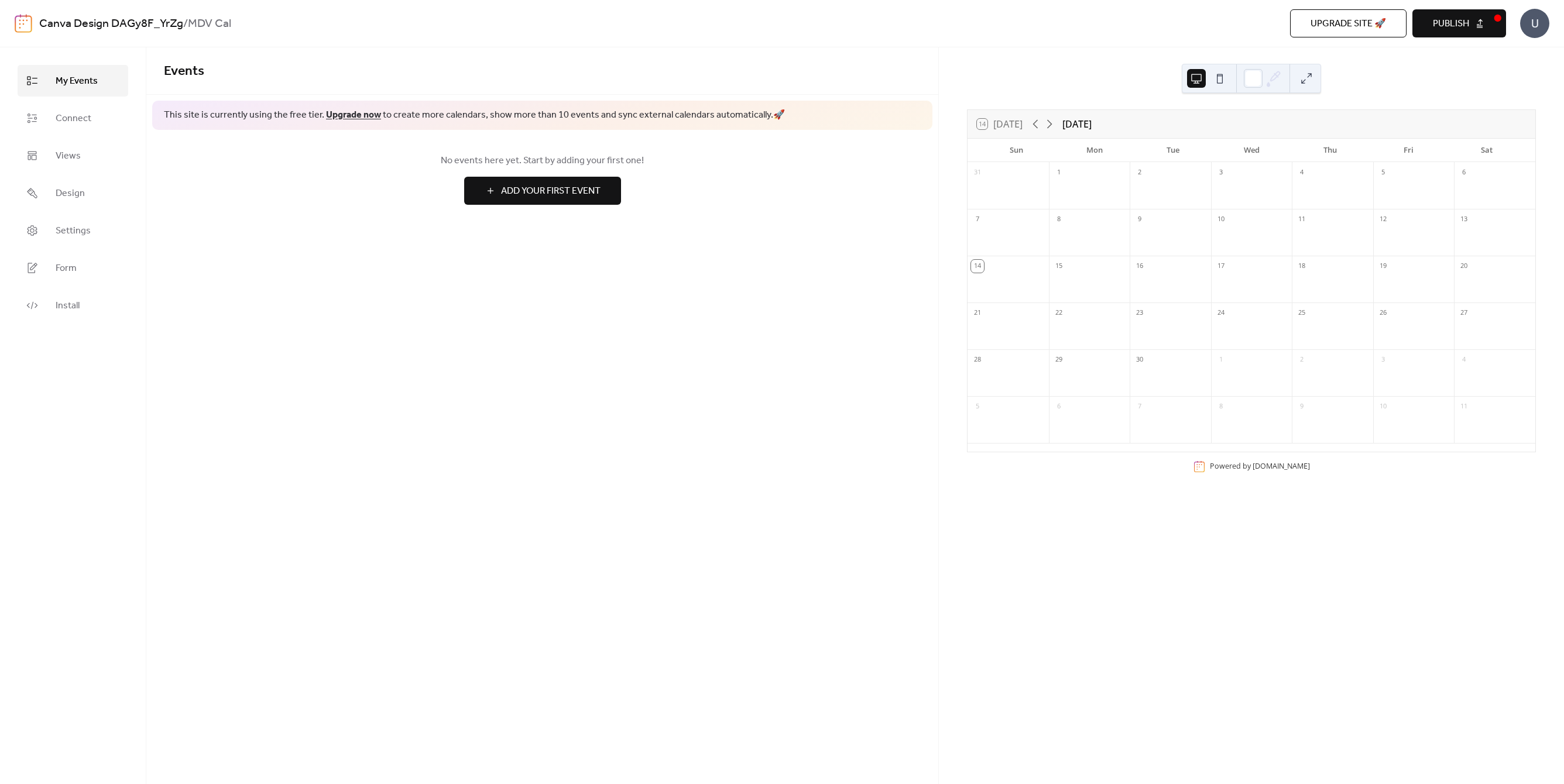
click at [38, 15] on div "Canva Design DAGy8F_YrZg / MDV Cal Upgrade site 🚀 Preview Publish U" at bounding box center [782, 23] width 1535 height 47
click at [24, 20] on img at bounding box center [23, 23] width 18 height 19
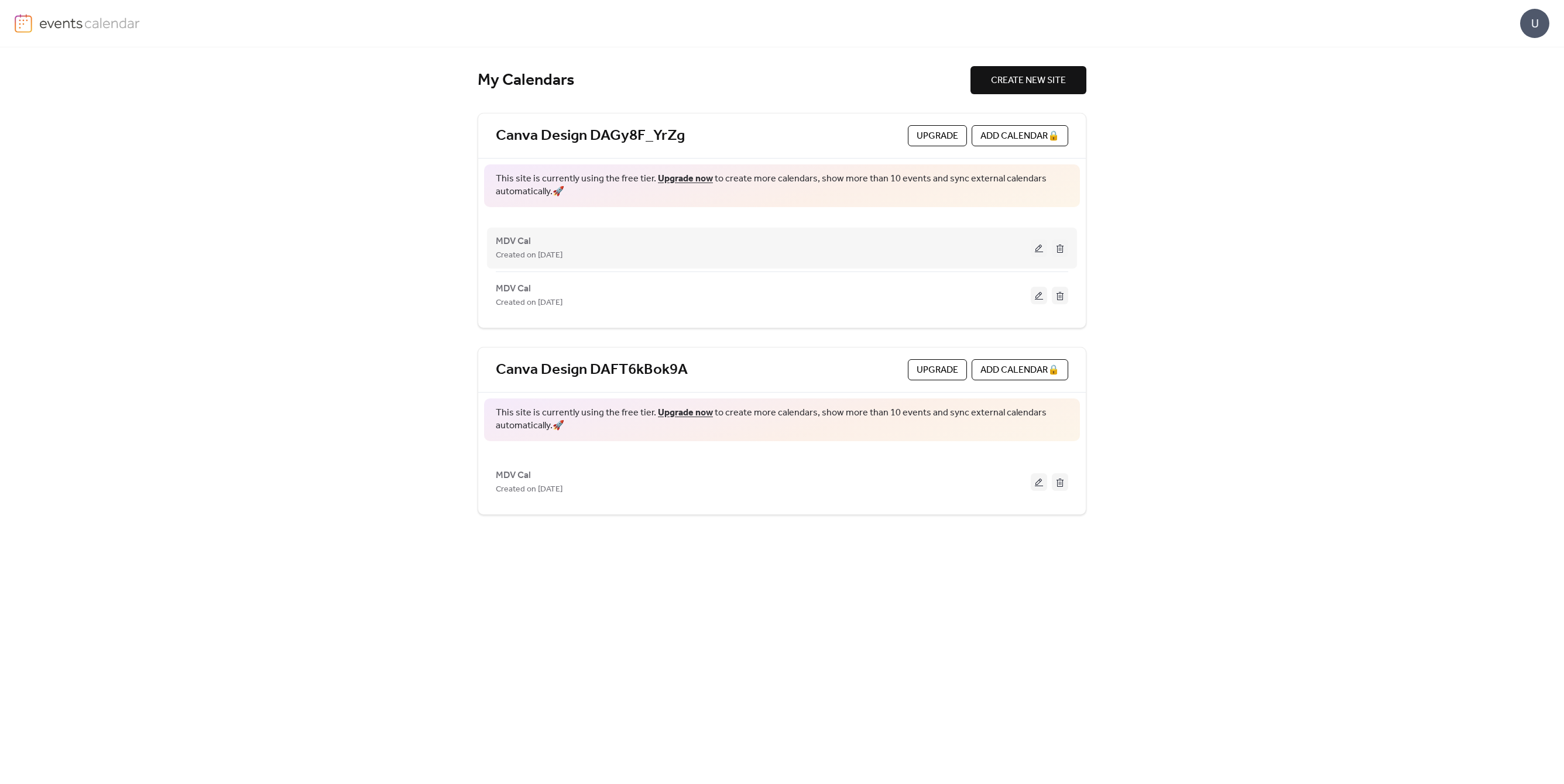
click at [1064, 244] on button at bounding box center [1060, 248] width 16 height 18
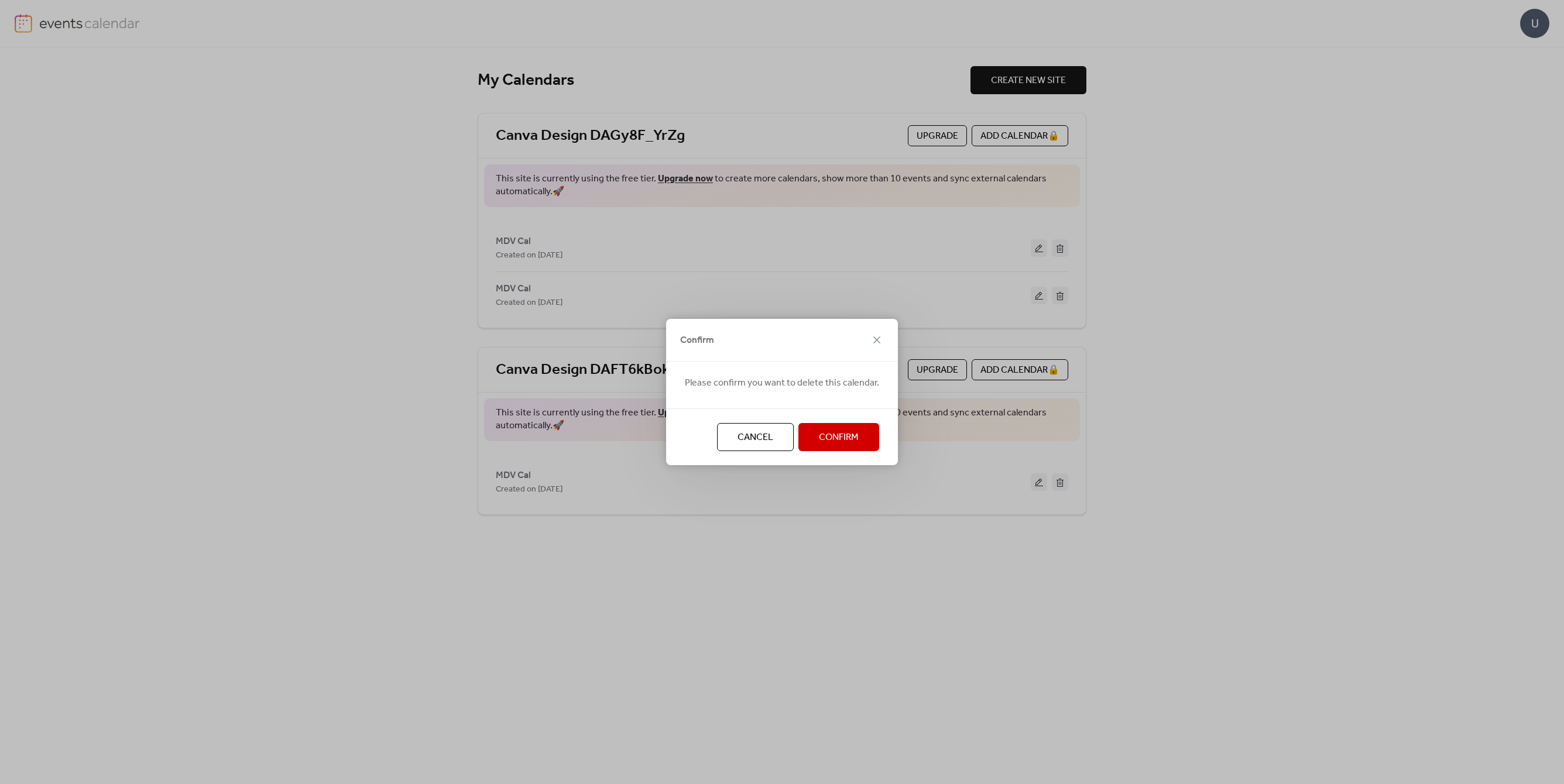
click at [825, 437] on span "Confirm" at bounding box center [839, 437] width 40 height 14
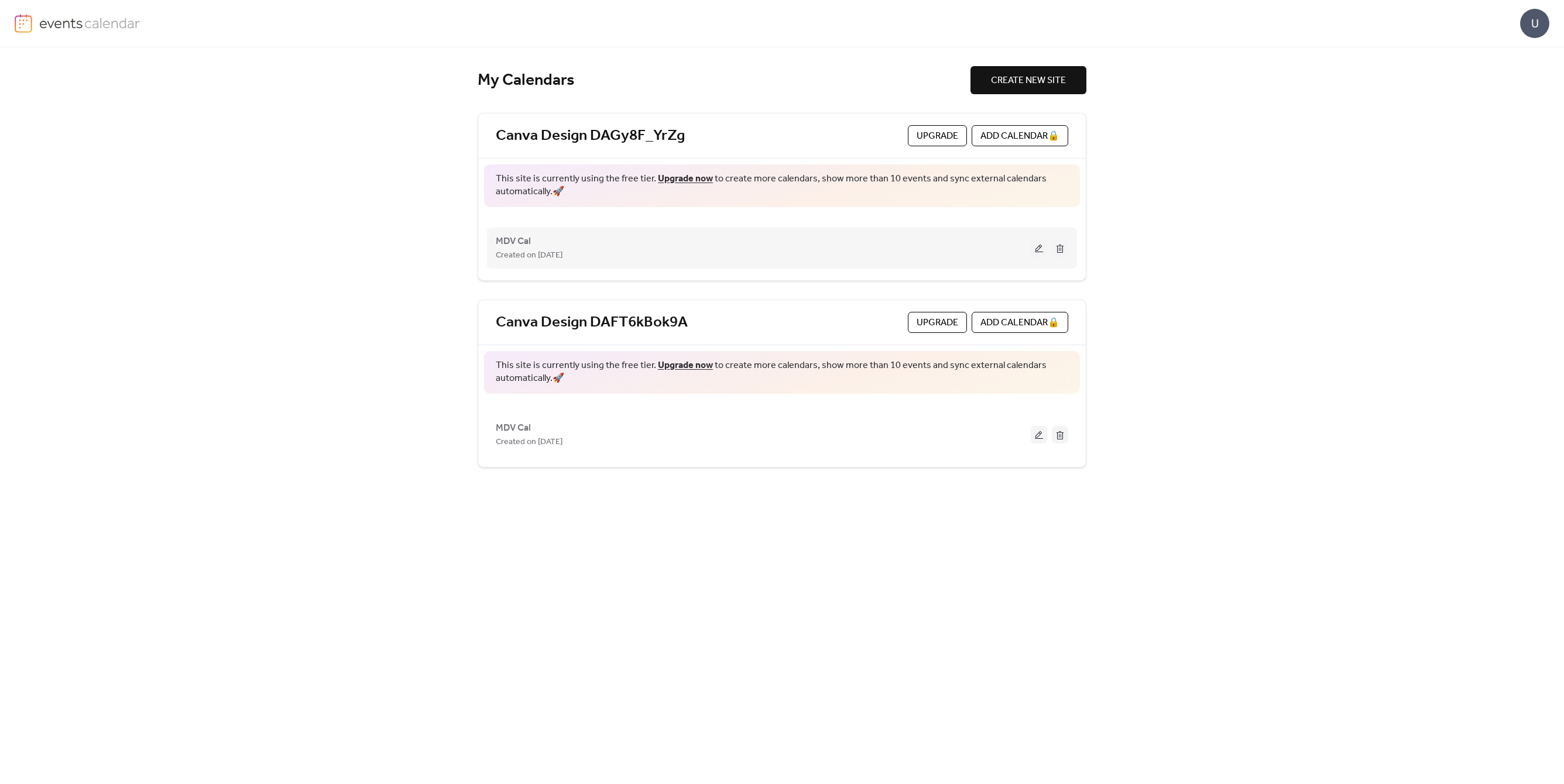
click at [1046, 244] on button at bounding box center [1039, 248] width 16 height 18
click at [1037, 434] on button at bounding box center [1039, 434] width 16 height 18
click at [1062, 434] on button at bounding box center [1060, 434] width 16 height 18
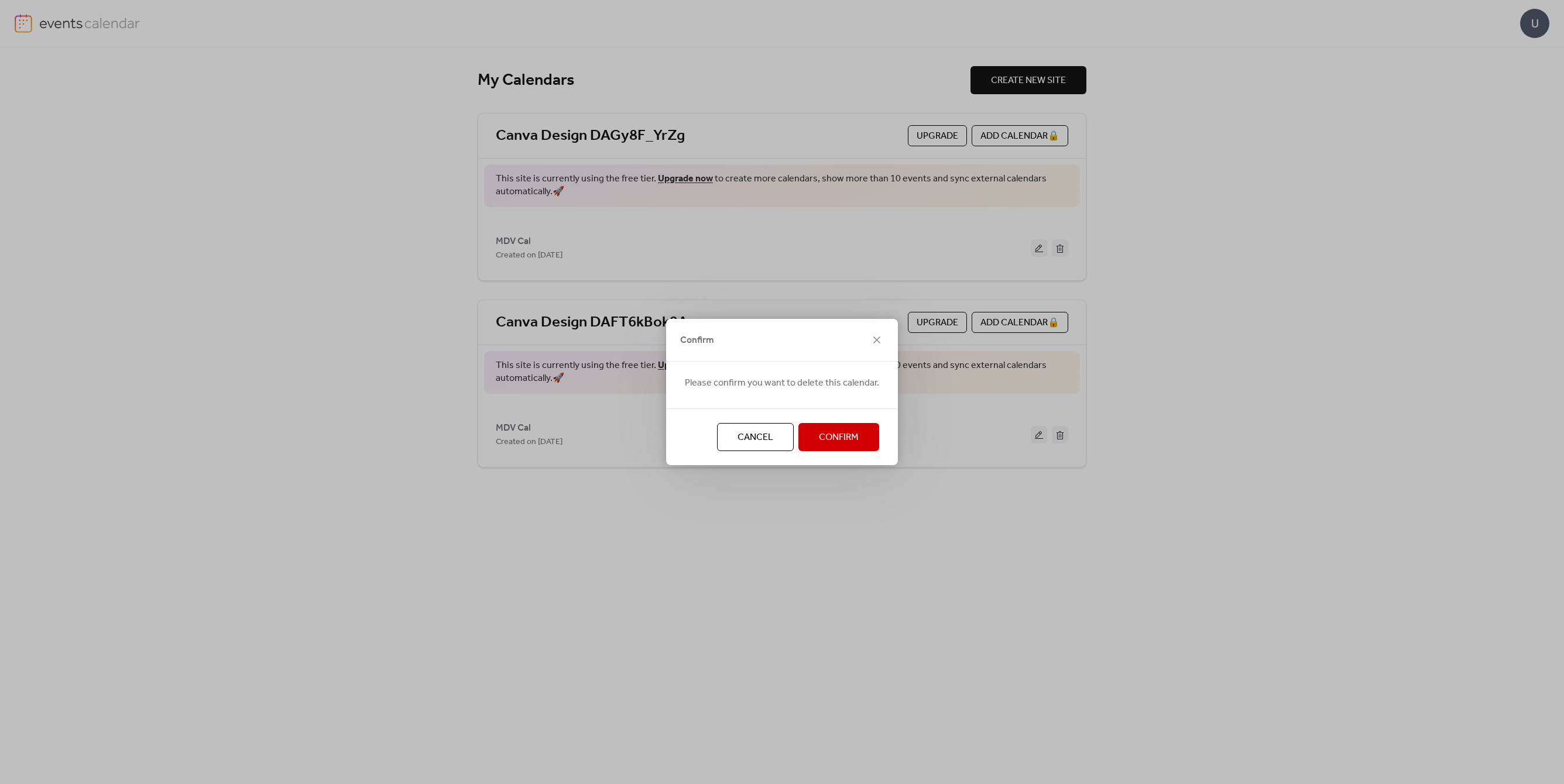
click at [831, 439] on span "Confirm" at bounding box center [839, 437] width 40 height 14
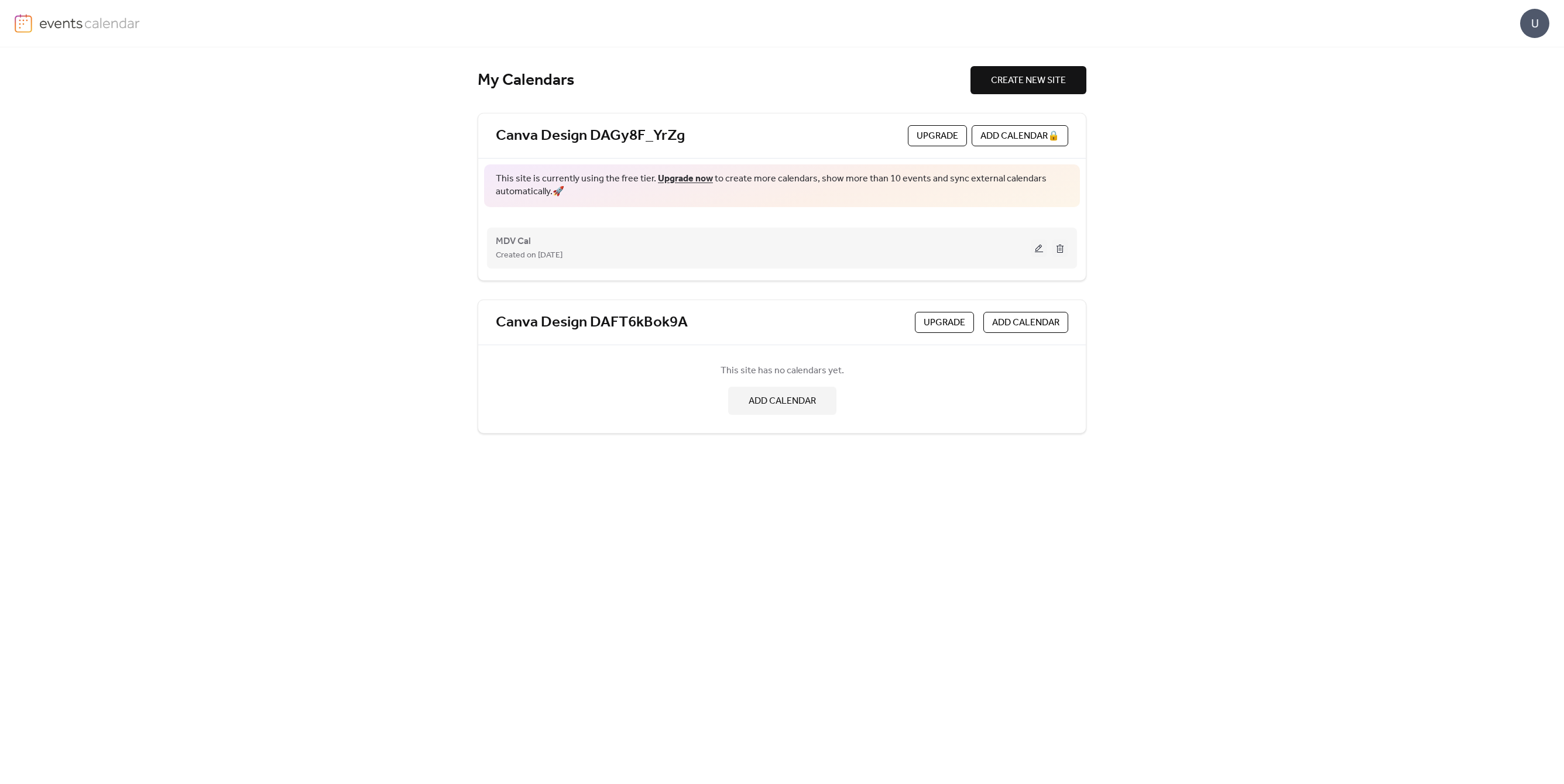
click at [1032, 248] on button at bounding box center [1039, 248] width 16 height 18
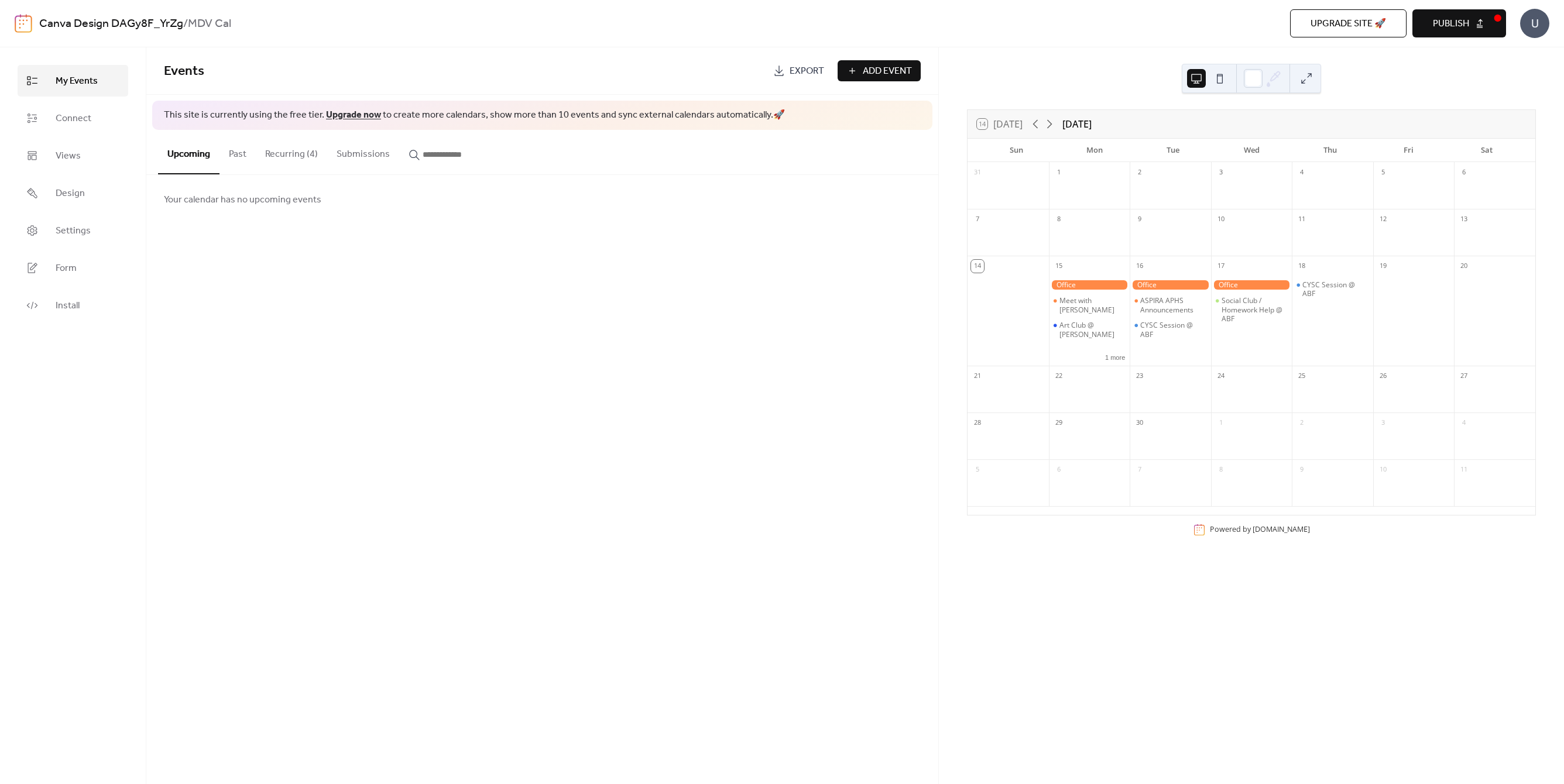
click at [1536, 26] on div "U" at bounding box center [1535, 23] width 29 height 29
click at [1515, 53] on span "Account" at bounding box center [1511, 52] width 35 height 14
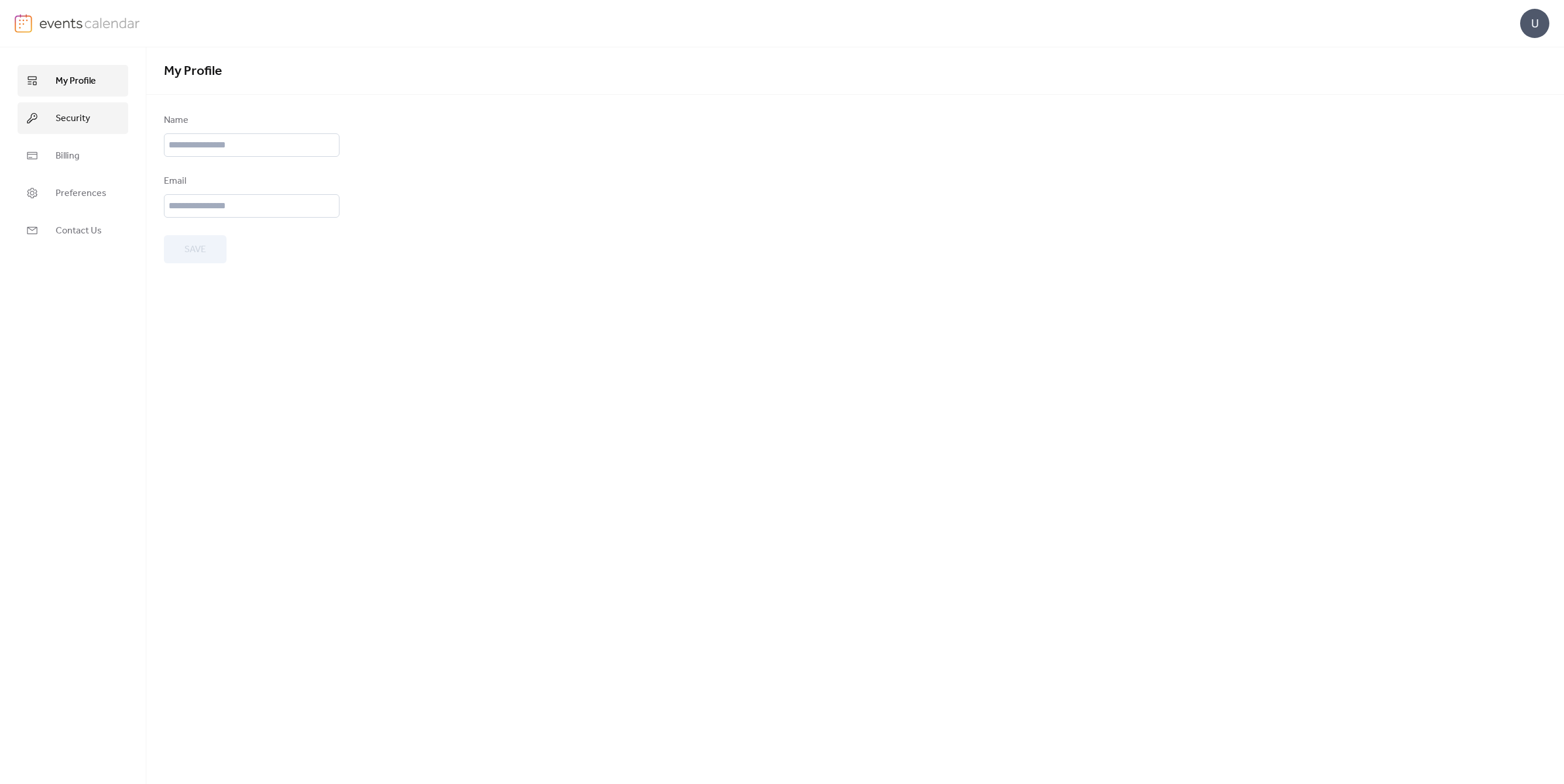
click at [70, 129] on link "Security" at bounding box center [73, 118] width 111 height 32
click at [71, 155] on span "Billing" at bounding box center [68, 155] width 24 height 14
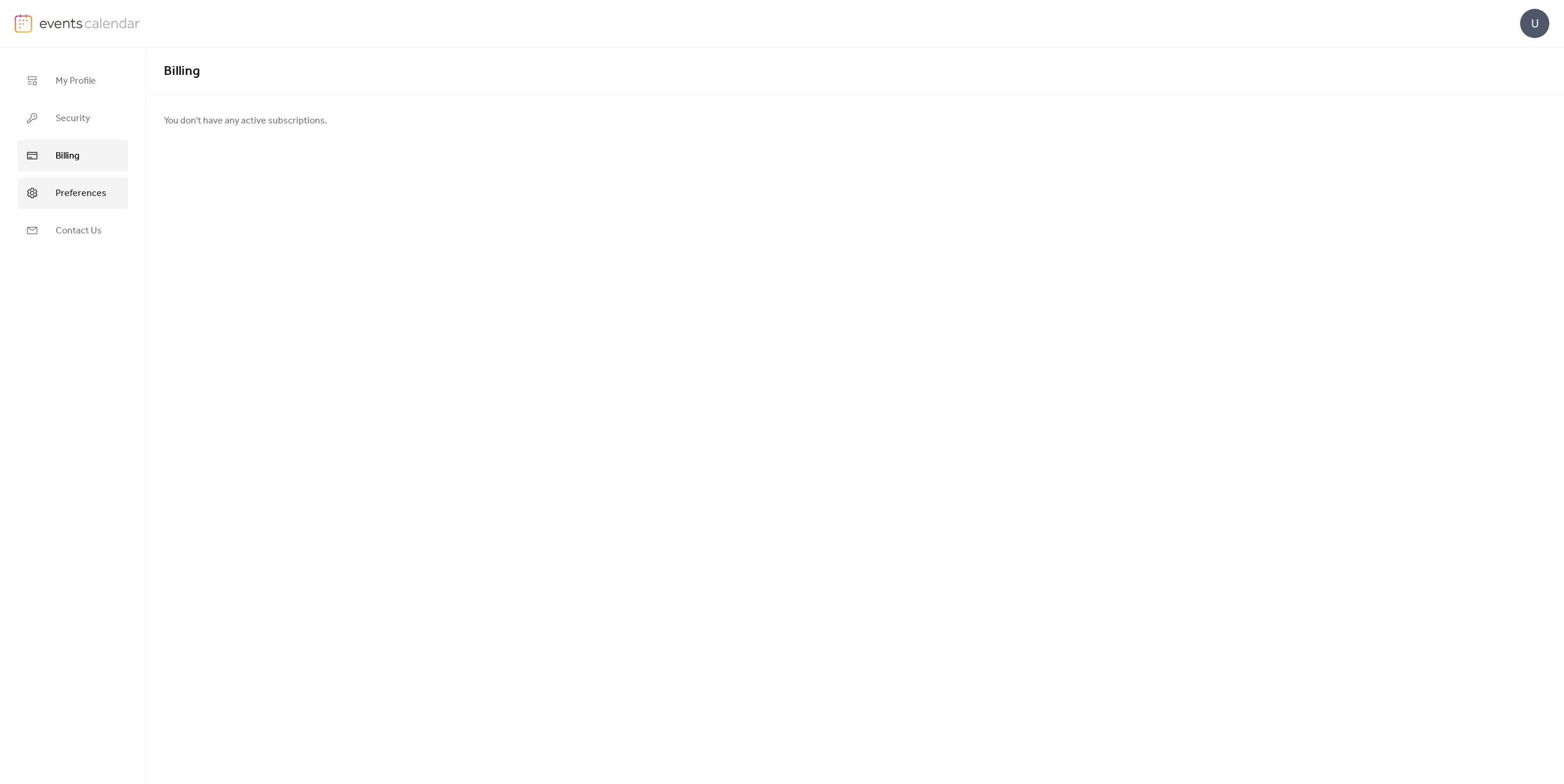
click at [69, 191] on span "Preferences" at bounding box center [81, 193] width 51 height 14
click at [87, 229] on span "Contact Us" at bounding box center [79, 231] width 46 height 14
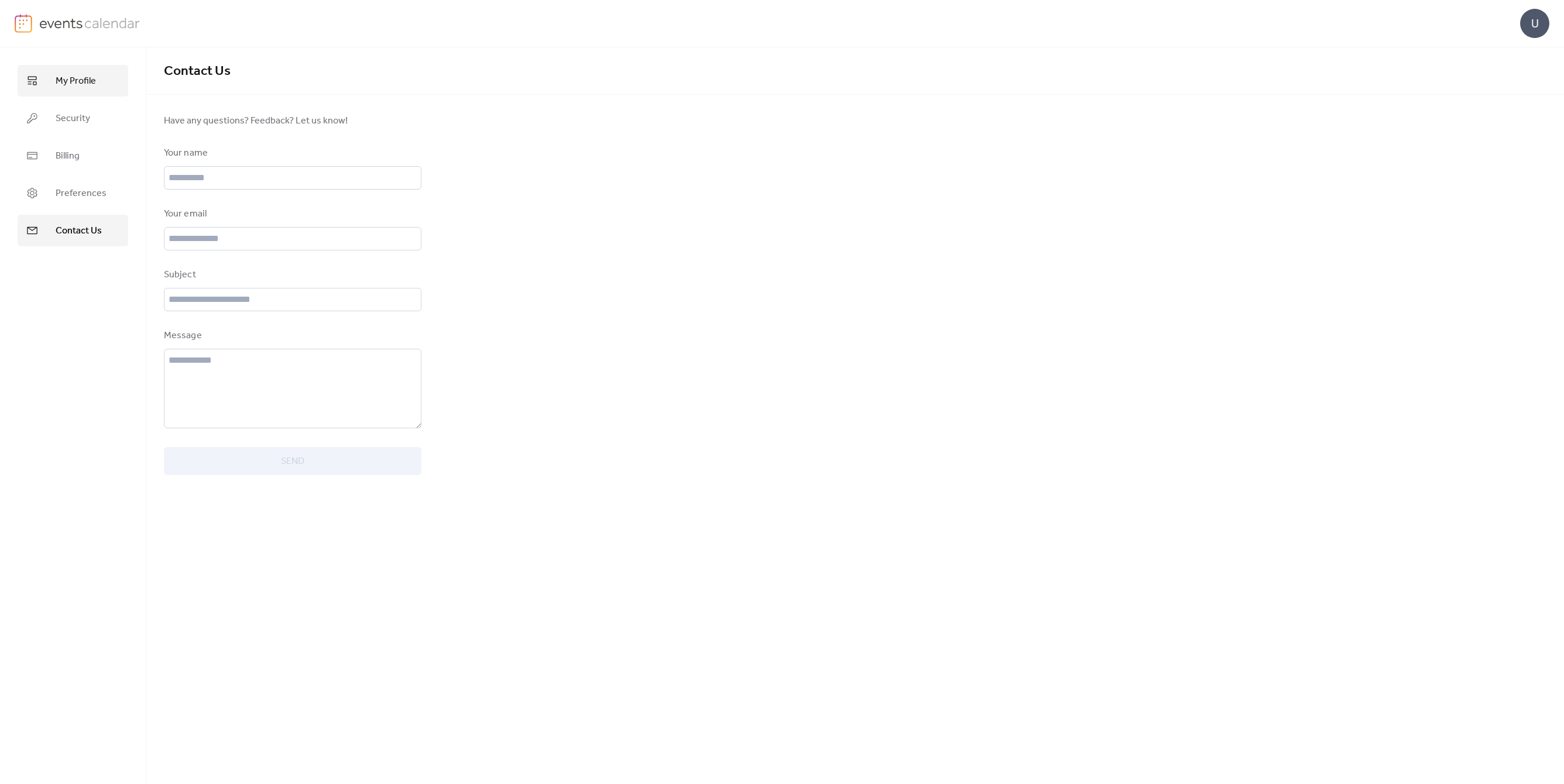
click at [86, 87] on span "My Profile" at bounding box center [76, 81] width 40 height 14
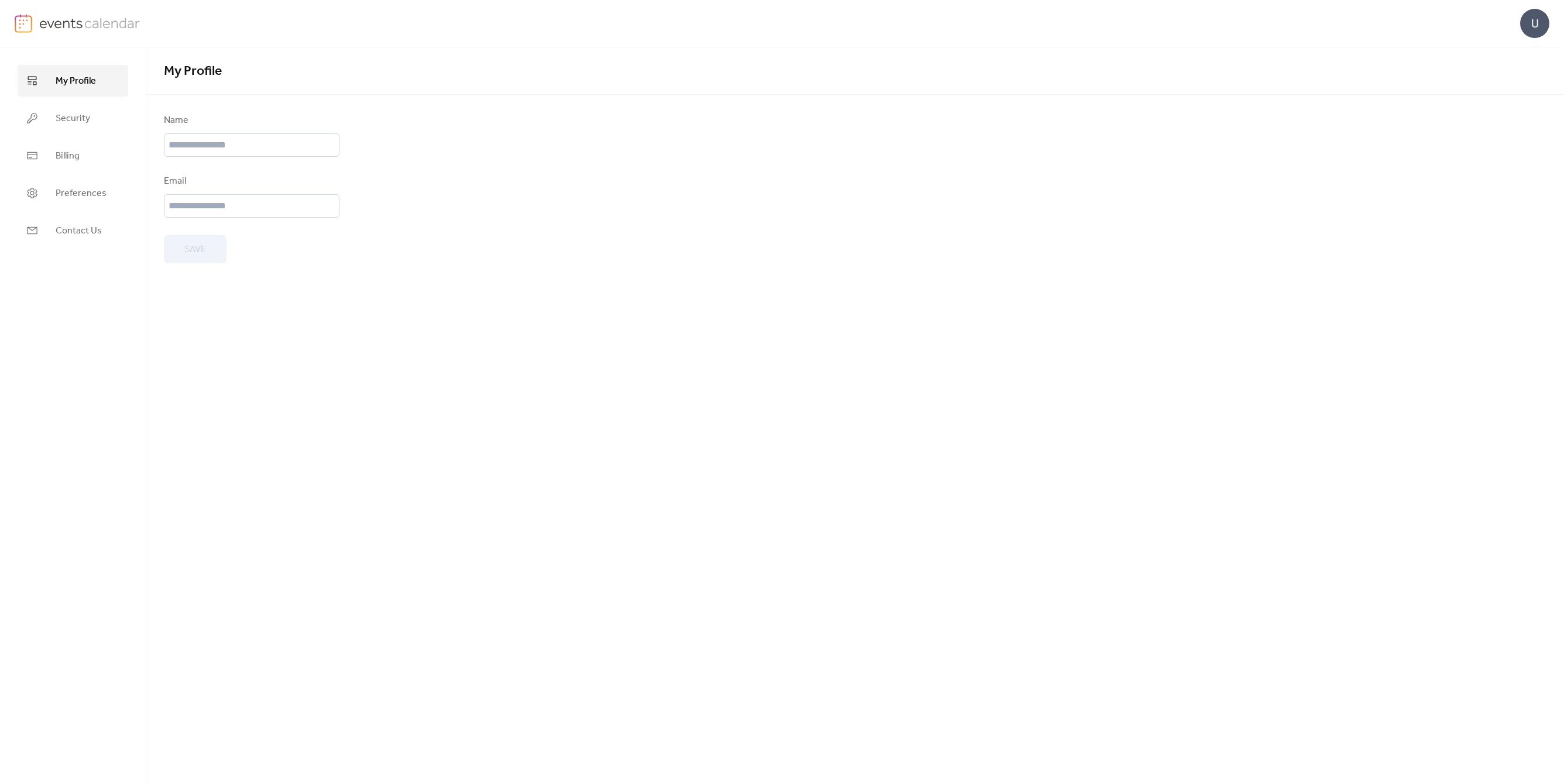
click at [22, 25] on img at bounding box center [23, 23] width 18 height 19
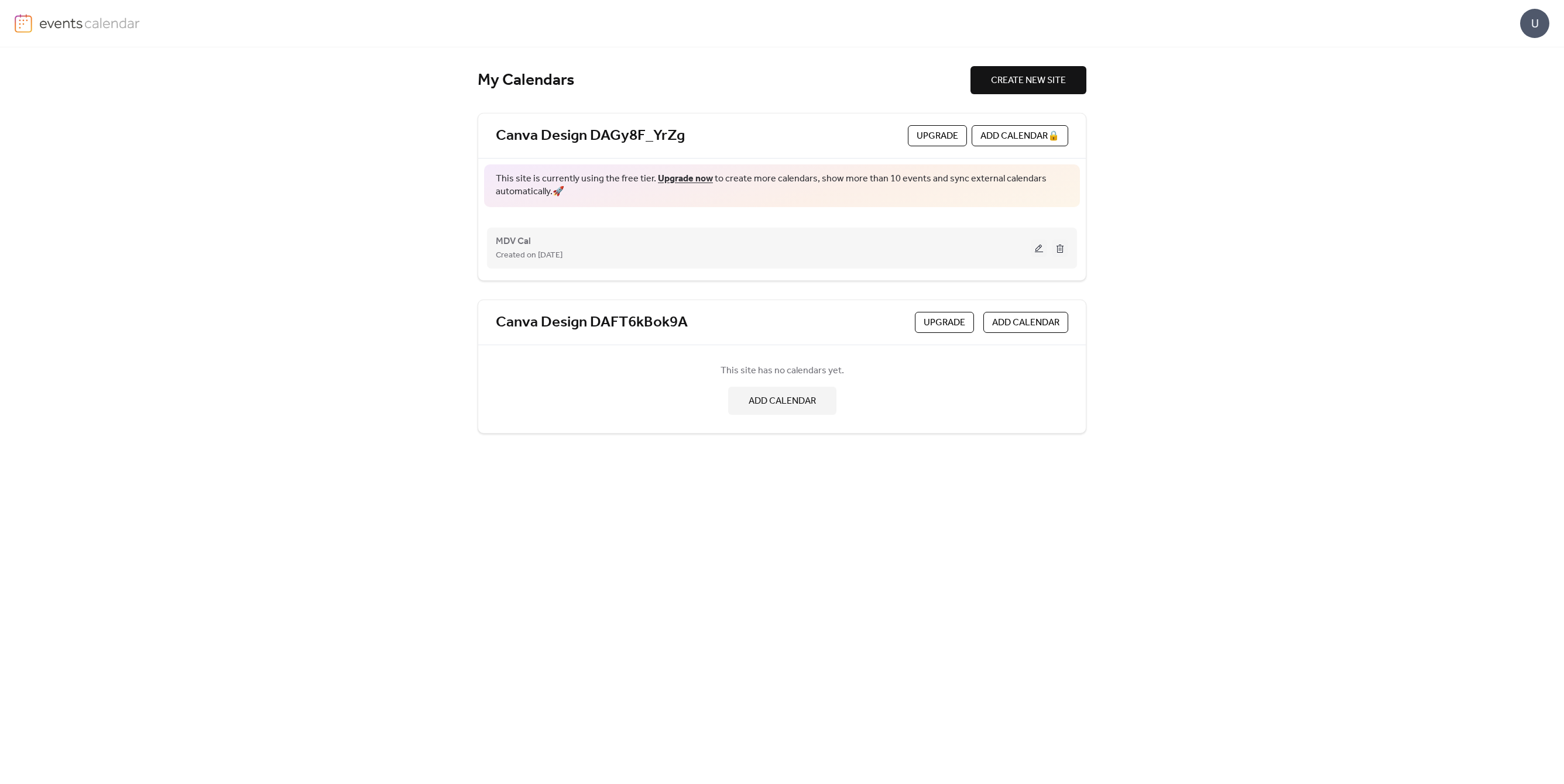
click at [1035, 246] on button at bounding box center [1039, 248] width 16 height 18
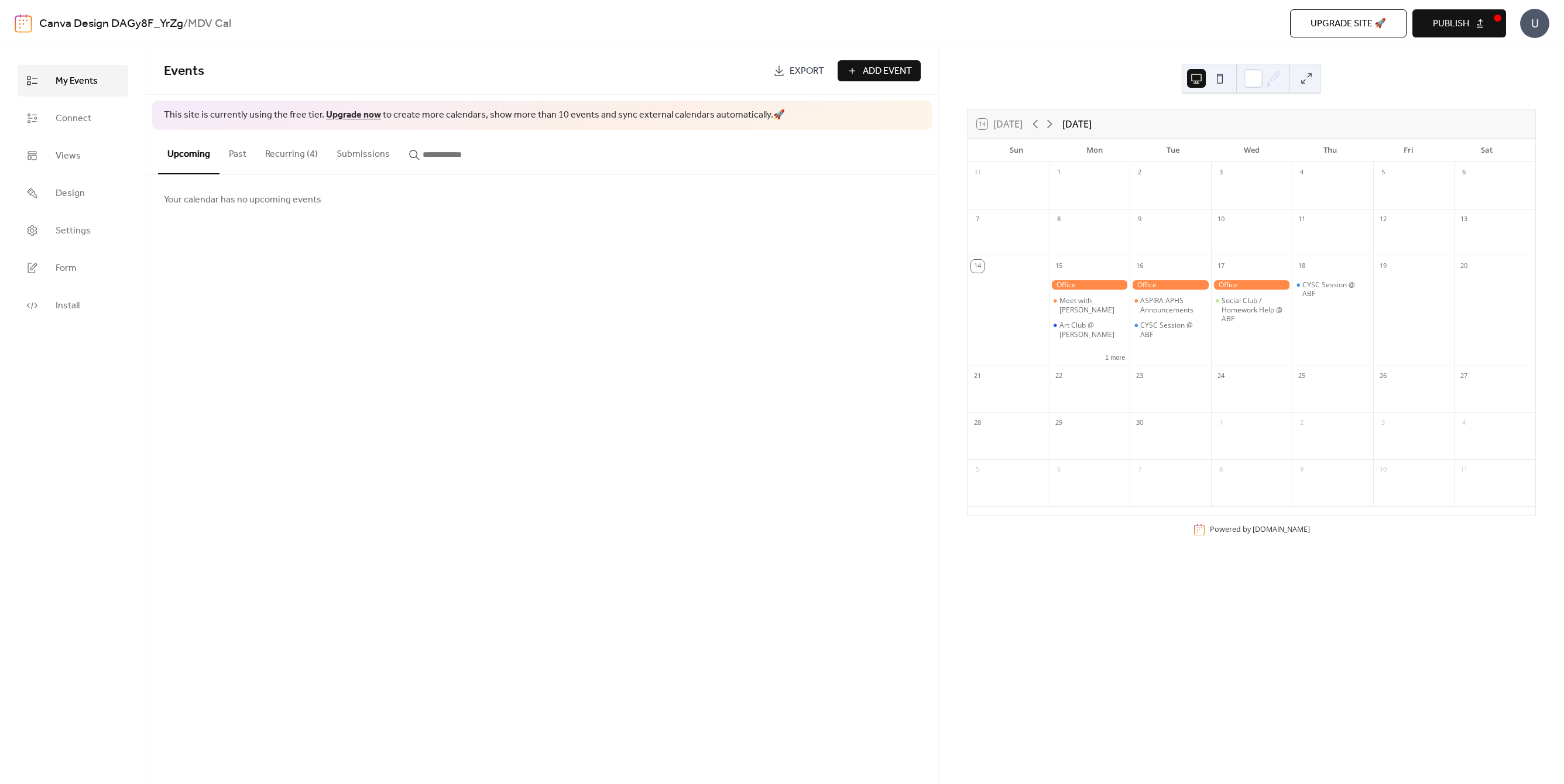
drag, startPoint x: 152, startPoint y: 19, endPoint x: 120, endPoint y: 28, distance: 33.2
click at [120, 28] on link "Canva Design DAGy8F_YrZg" at bounding box center [111, 23] width 144 height 22
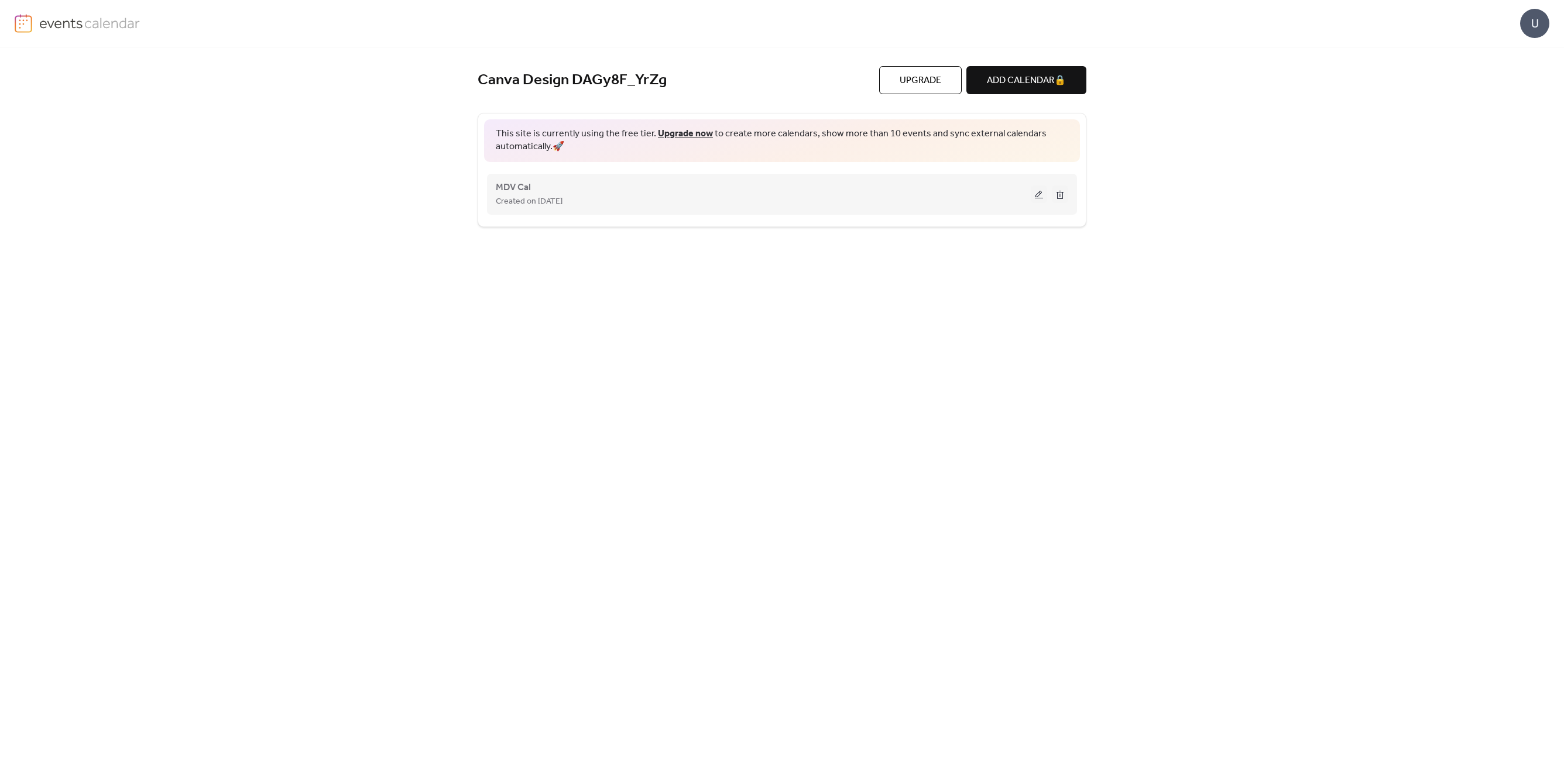
click at [1034, 193] on button at bounding box center [1039, 194] width 16 height 18
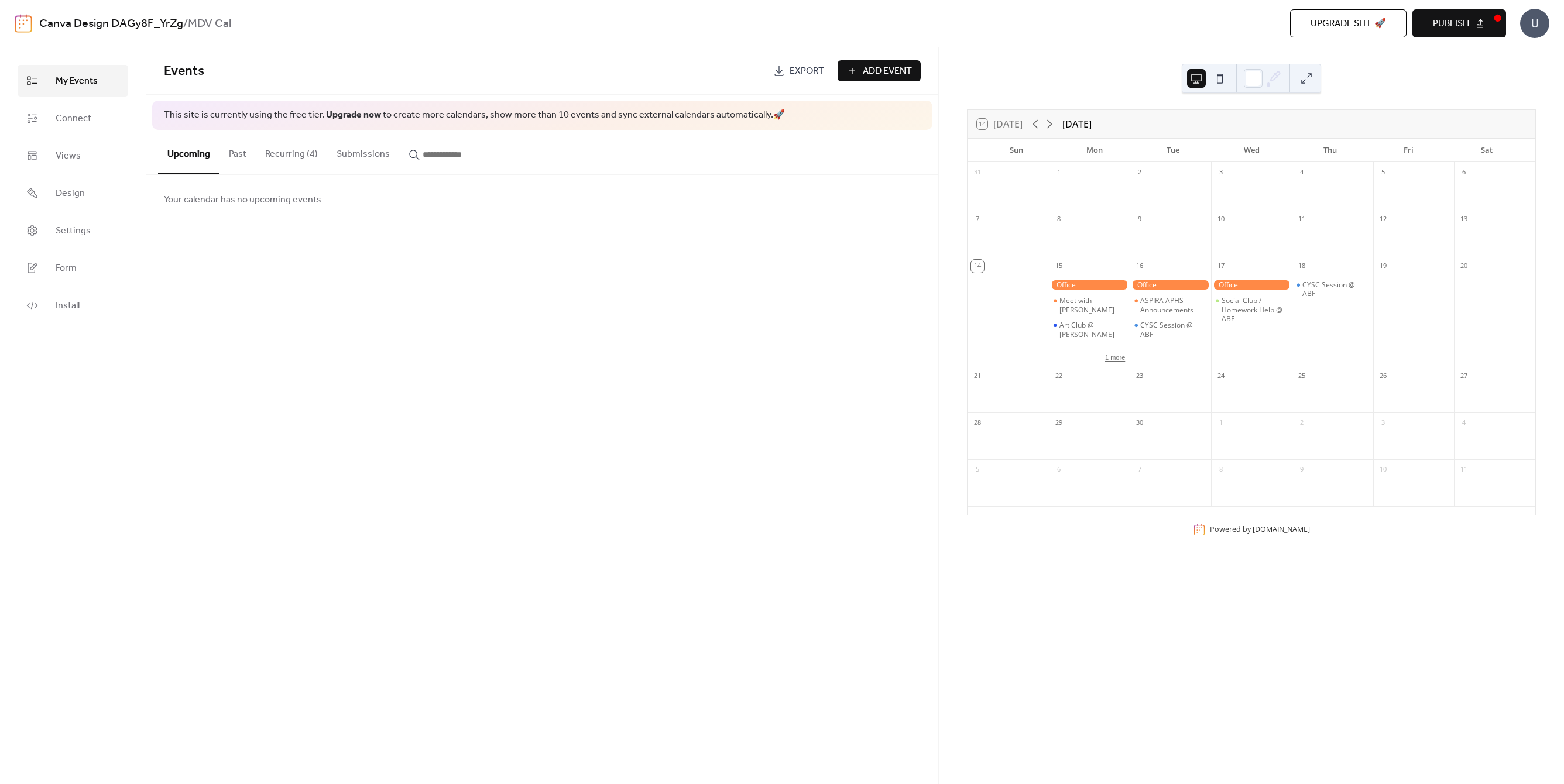
click at [1112, 352] on button "1 more" at bounding box center [1115, 357] width 29 height 10
click at [710, 417] on div "Events Export Add Event This site is currently using the free tier. Upgrade now…" at bounding box center [542, 416] width 792 height 736
click at [24, 24] on img at bounding box center [23, 23] width 18 height 19
click at [87, 108] on link "Connect" at bounding box center [73, 118] width 111 height 32
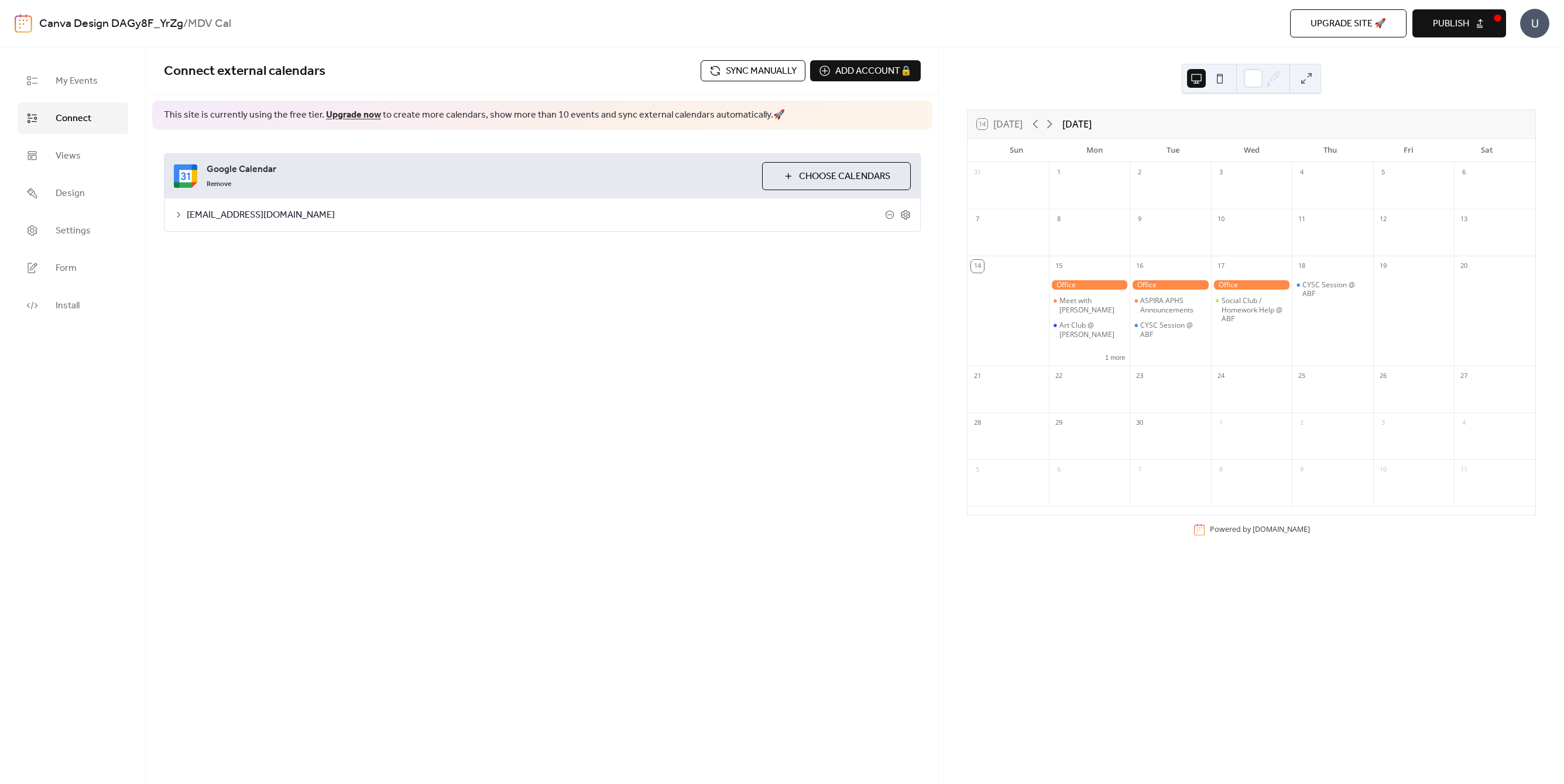
click at [803, 183] on span "Choose Calendars" at bounding box center [844, 176] width 91 height 14
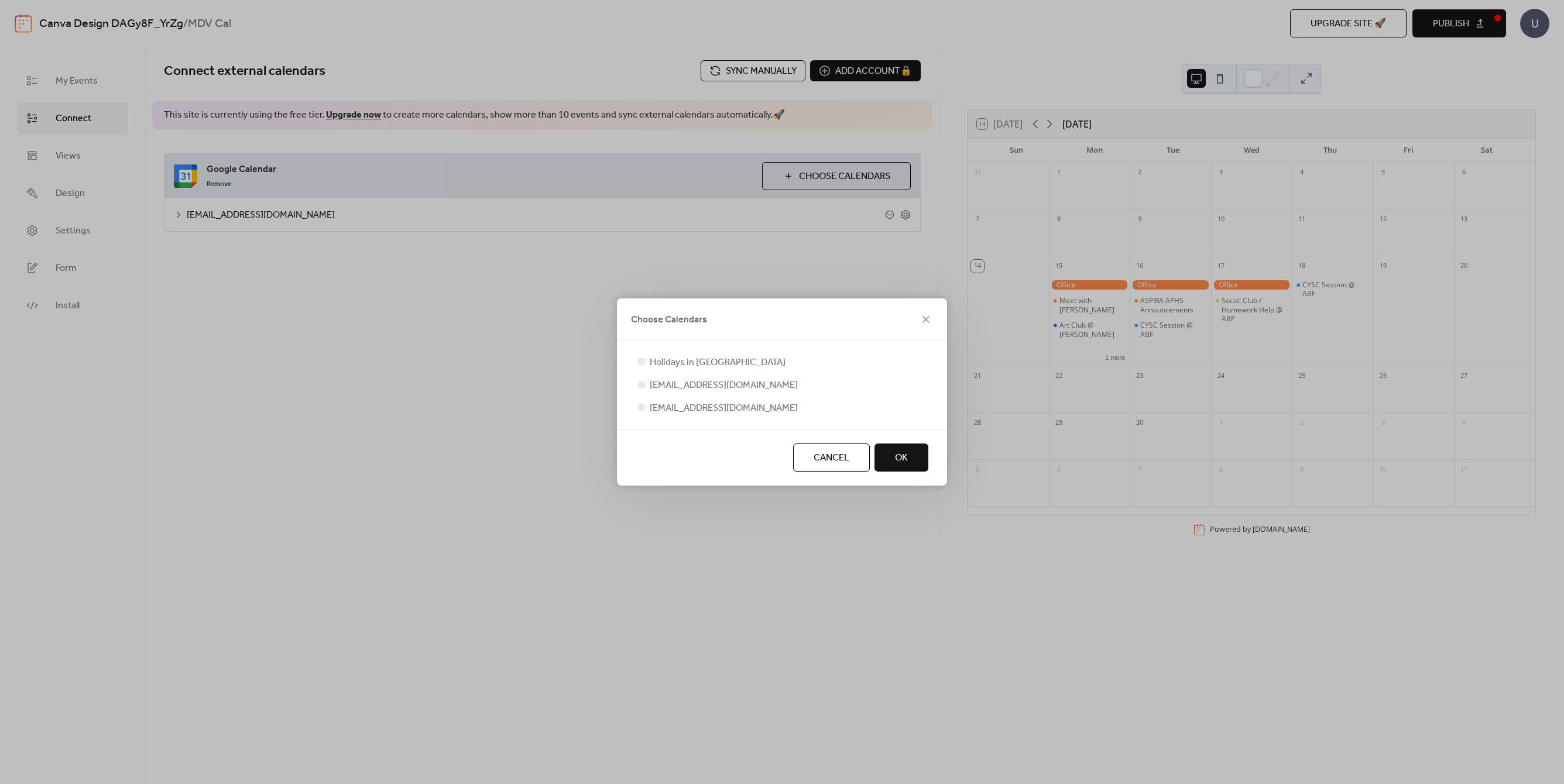
click at [916, 454] on button "OK" at bounding box center [901, 457] width 54 height 28
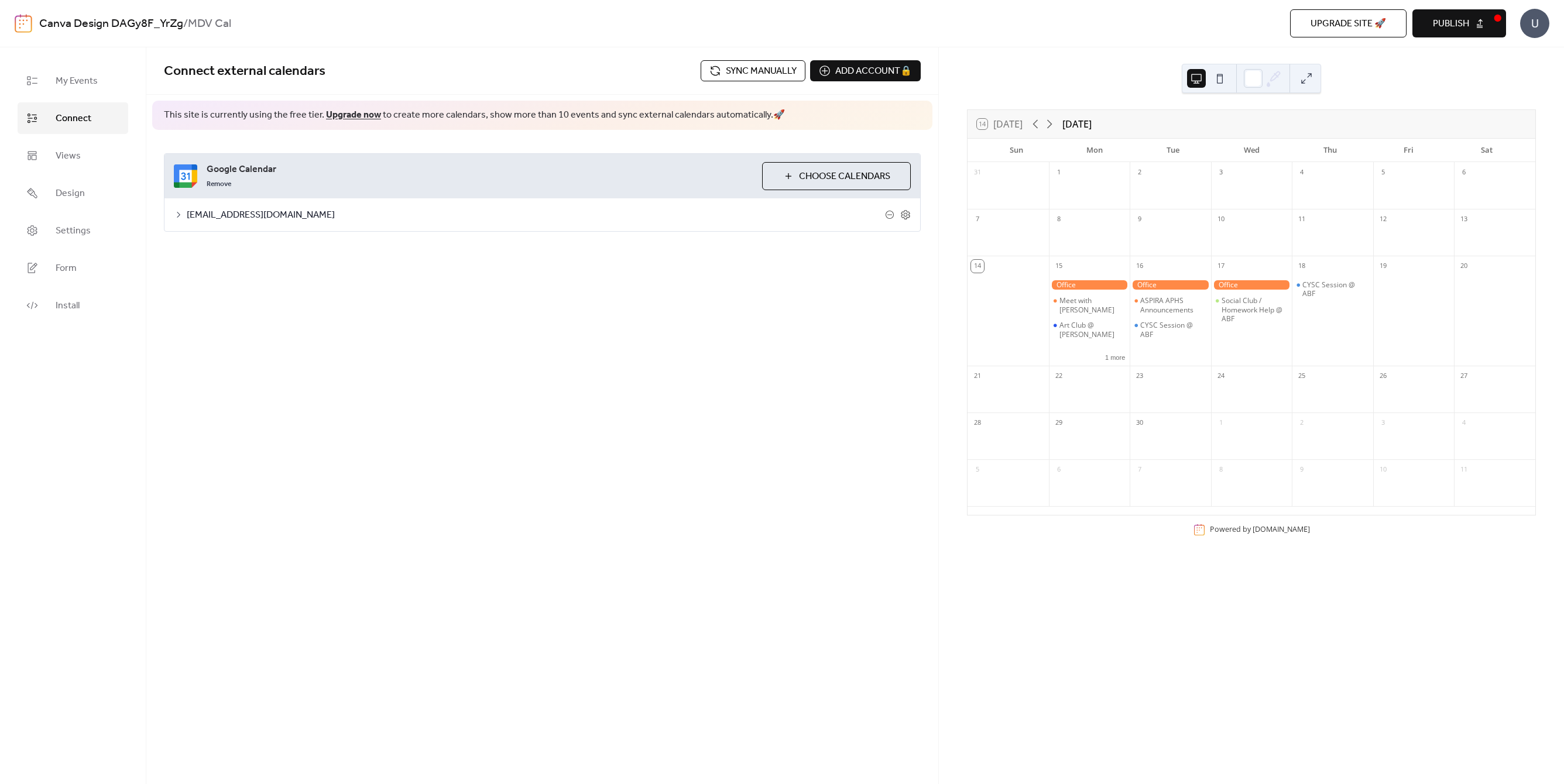
click at [244, 219] on span "tmartinez@aspirail.org" at bounding box center [536, 214] width 699 height 14
click at [267, 244] on button "Categories" at bounding box center [262, 245] width 65 height 28
click at [317, 248] on span "Images beta" at bounding box center [334, 246] width 60 height 14
click at [208, 247] on button "Settings" at bounding box center [203, 245] width 54 height 28
click at [902, 210] on icon at bounding box center [905, 214] width 11 height 11
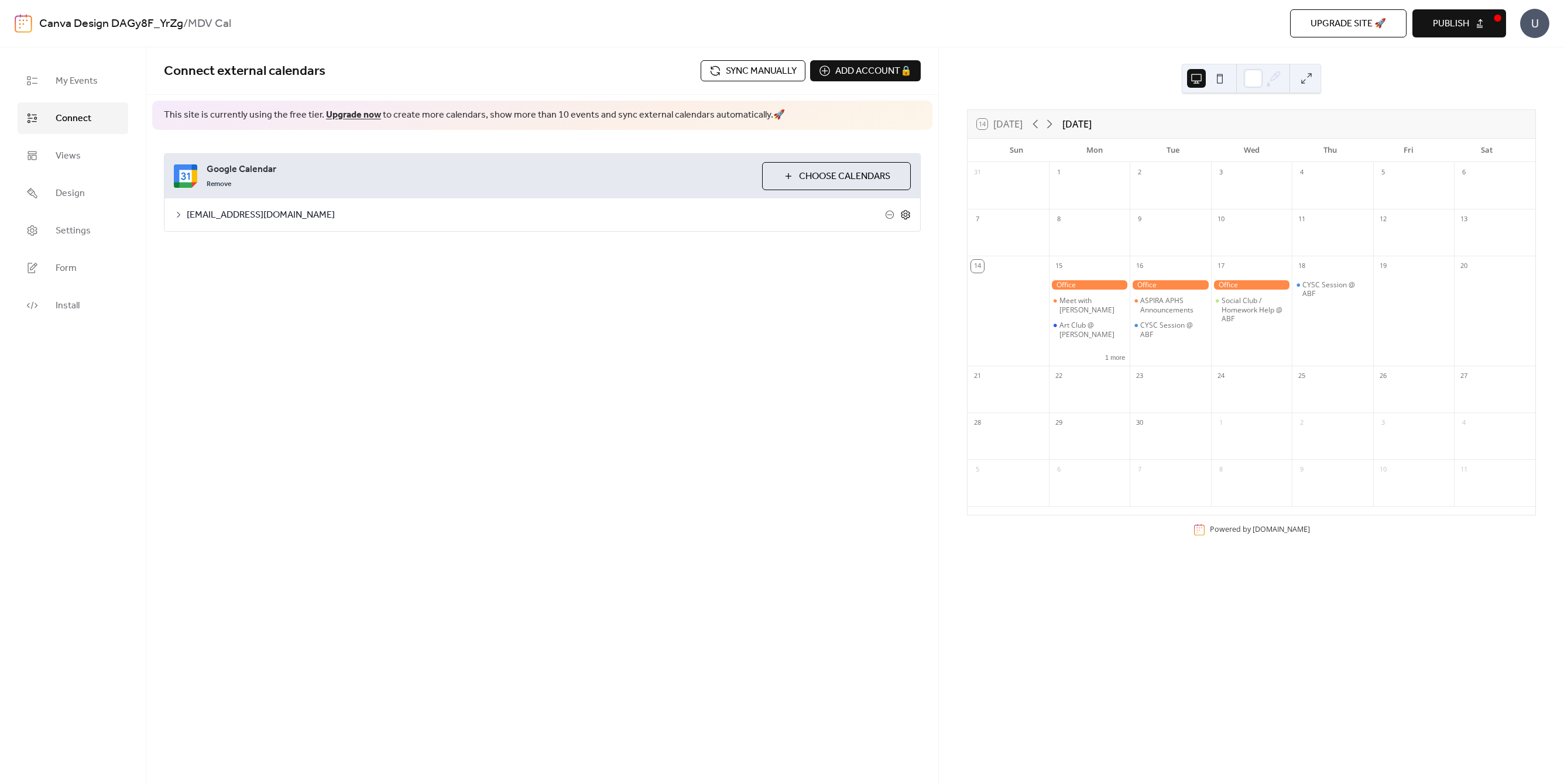
click at [902, 210] on icon at bounding box center [905, 214] width 11 height 11
click at [715, 474] on div "Connect external calendars Sync manually Add account 🔒 🔒 This site is currently…" at bounding box center [542, 416] width 792 height 736
click at [363, 109] on link "Upgrade now" at bounding box center [354, 115] width 55 height 18
click at [94, 155] on link "Views" at bounding box center [73, 155] width 111 height 32
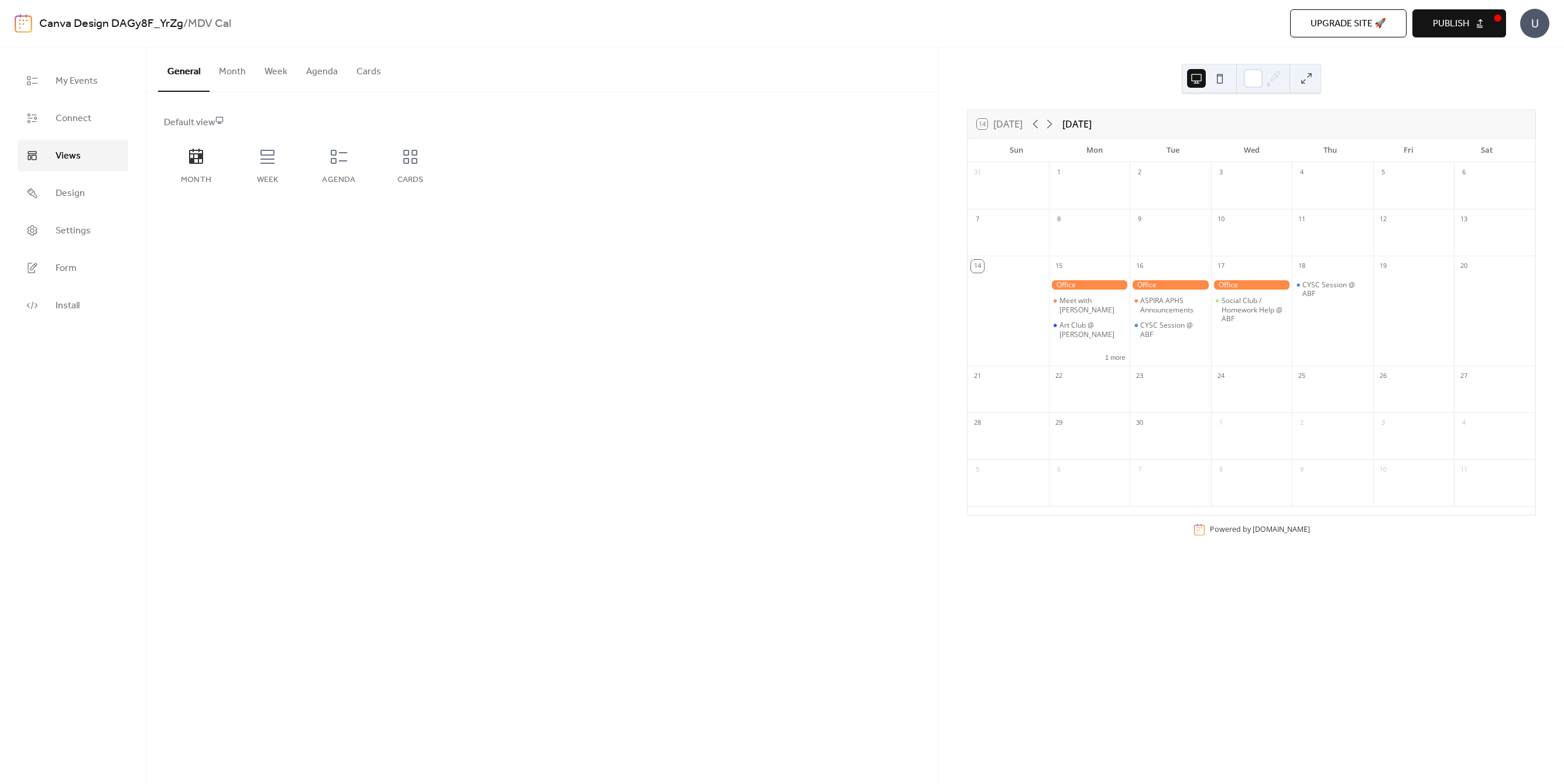
click at [238, 75] on button "Month" at bounding box center [232, 70] width 45 height 44
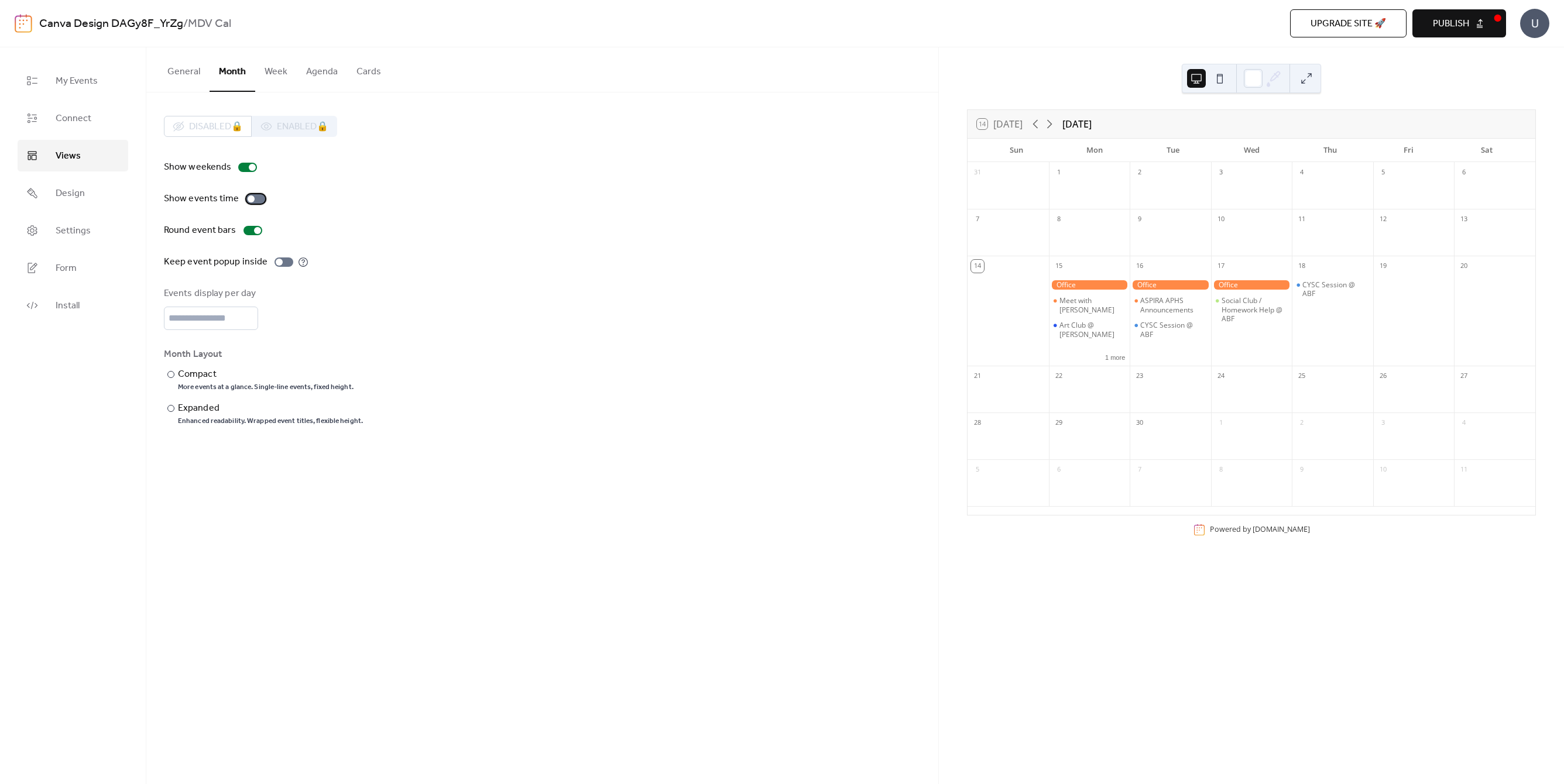
click at [250, 194] on div at bounding box center [255, 199] width 19 height 10
click at [249, 199] on div at bounding box center [255, 199] width 19 height 10
click at [249, 199] on div at bounding box center [251, 199] width 7 height 7
click at [280, 260] on div at bounding box center [283, 262] width 19 height 10
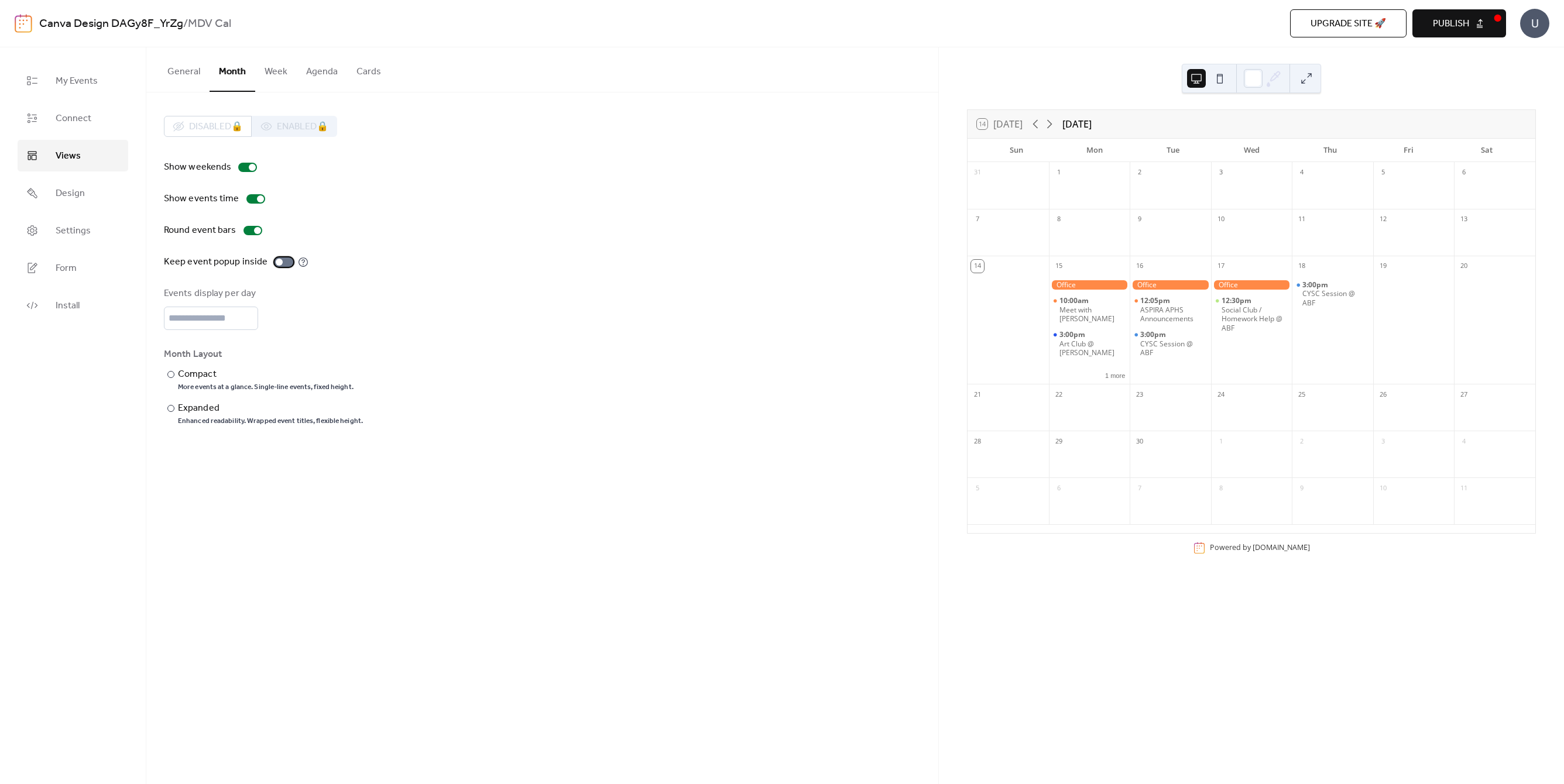
click at [280, 260] on div at bounding box center [283, 262] width 19 height 10
click at [278, 265] on div at bounding box center [283, 262] width 19 height 10
click at [249, 311] on input "*" at bounding box center [210, 318] width 94 height 23
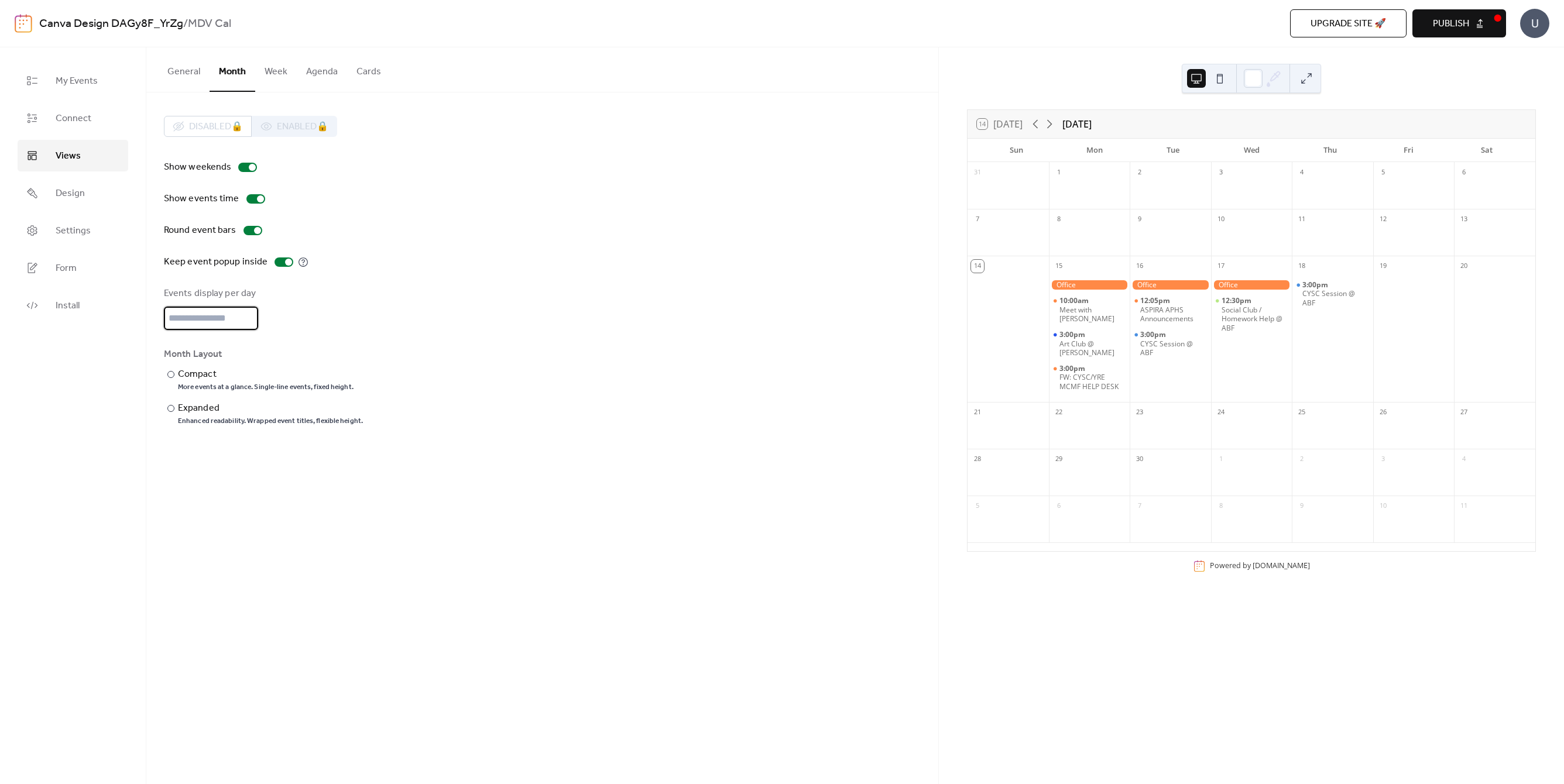
click at [249, 311] on input "*" at bounding box center [210, 318] width 94 height 23
type input "*"
click at [246, 320] on input "*" at bounding box center [210, 318] width 94 height 23
click at [168, 369] on div "​" at bounding box center [169, 374] width 11 height 14
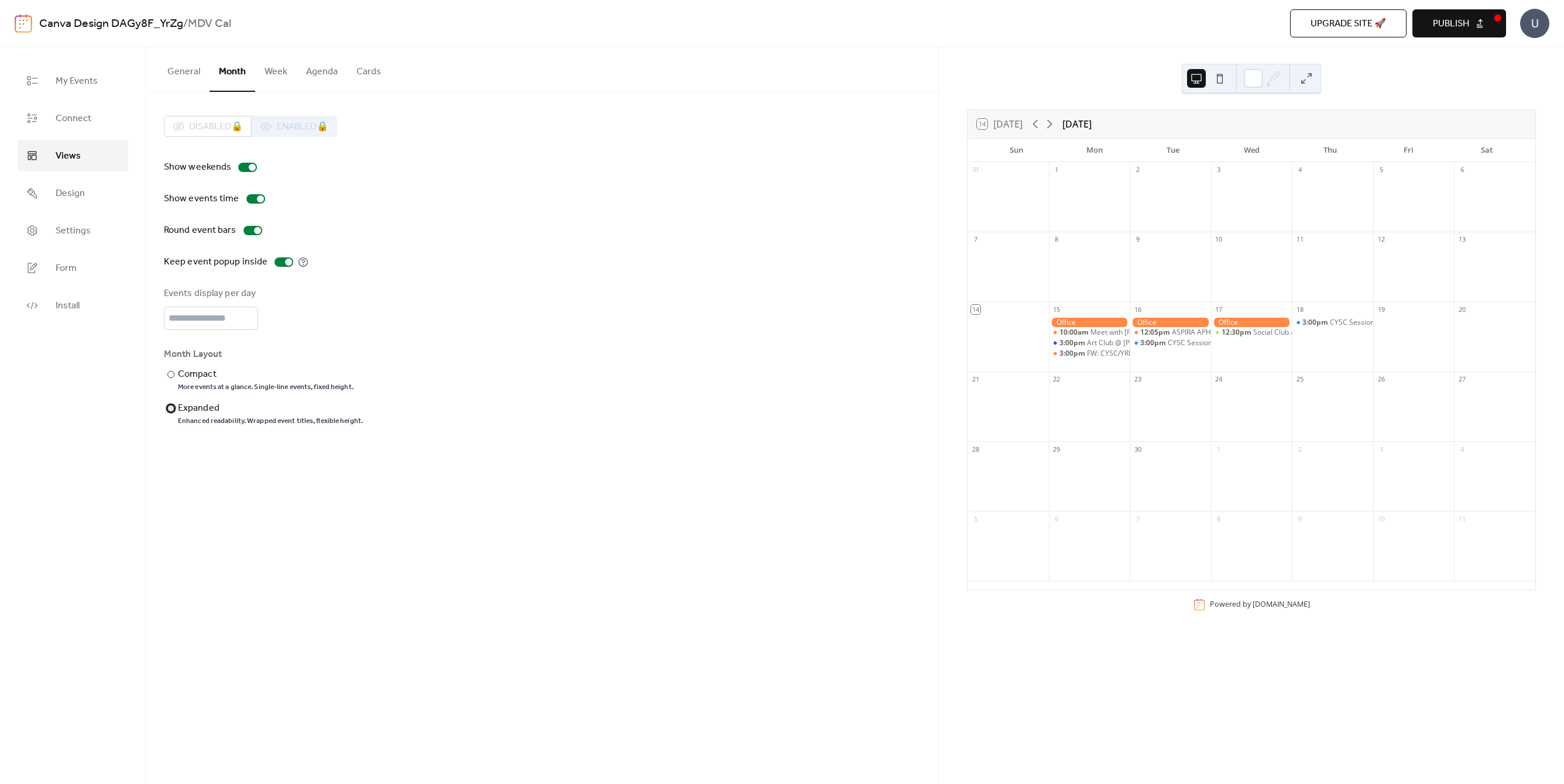
click at [170, 407] on div at bounding box center [171, 408] width 7 height 7
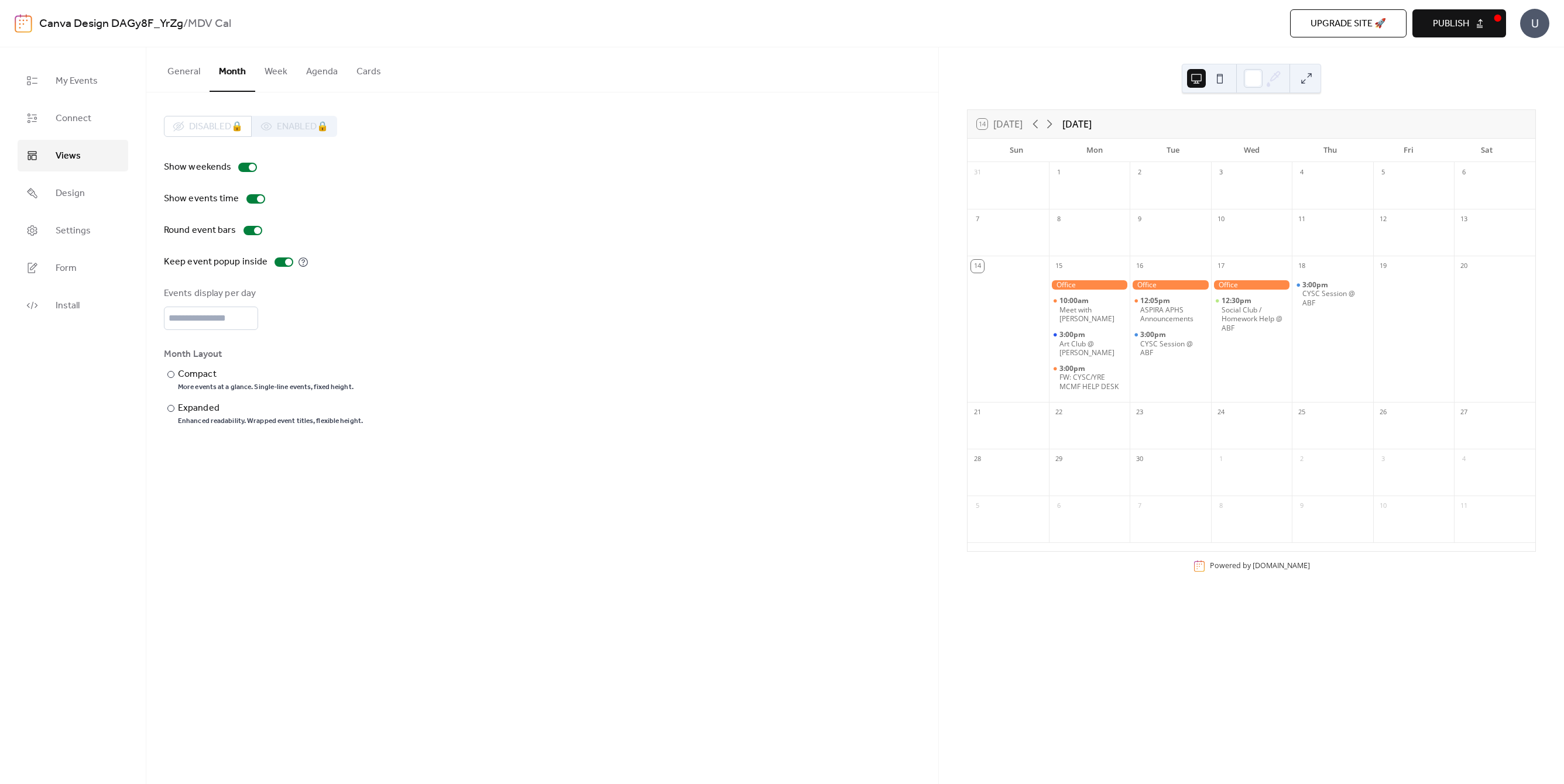
click at [272, 66] on button "Week" at bounding box center [275, 70] width 41 height 44
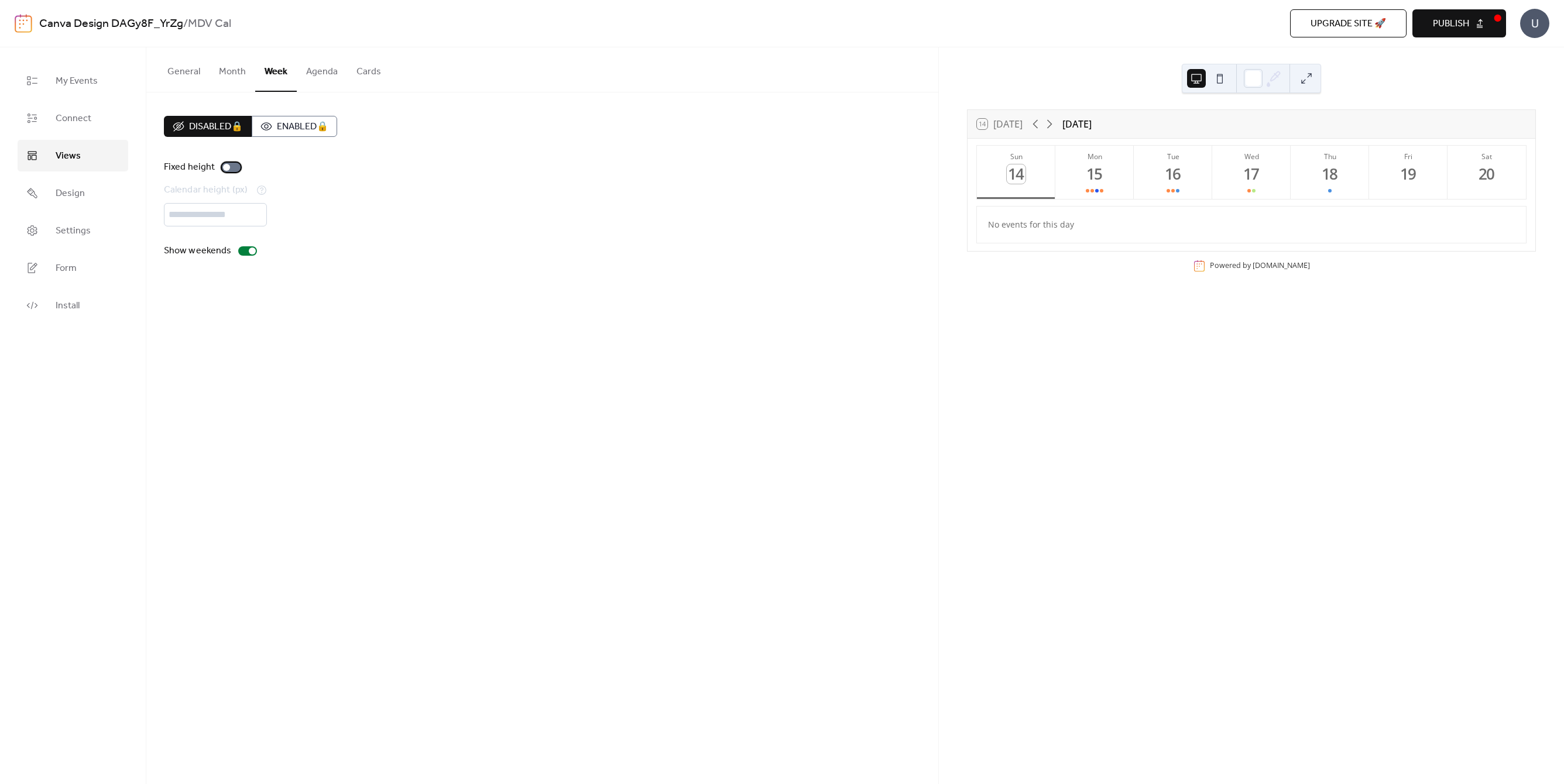
click at [230, 163] on div at bounding box center [231, 167] width 19 height 10
click at [322, 75] on button "Agenda" at bounding box center [322, 70] width 50 height 44
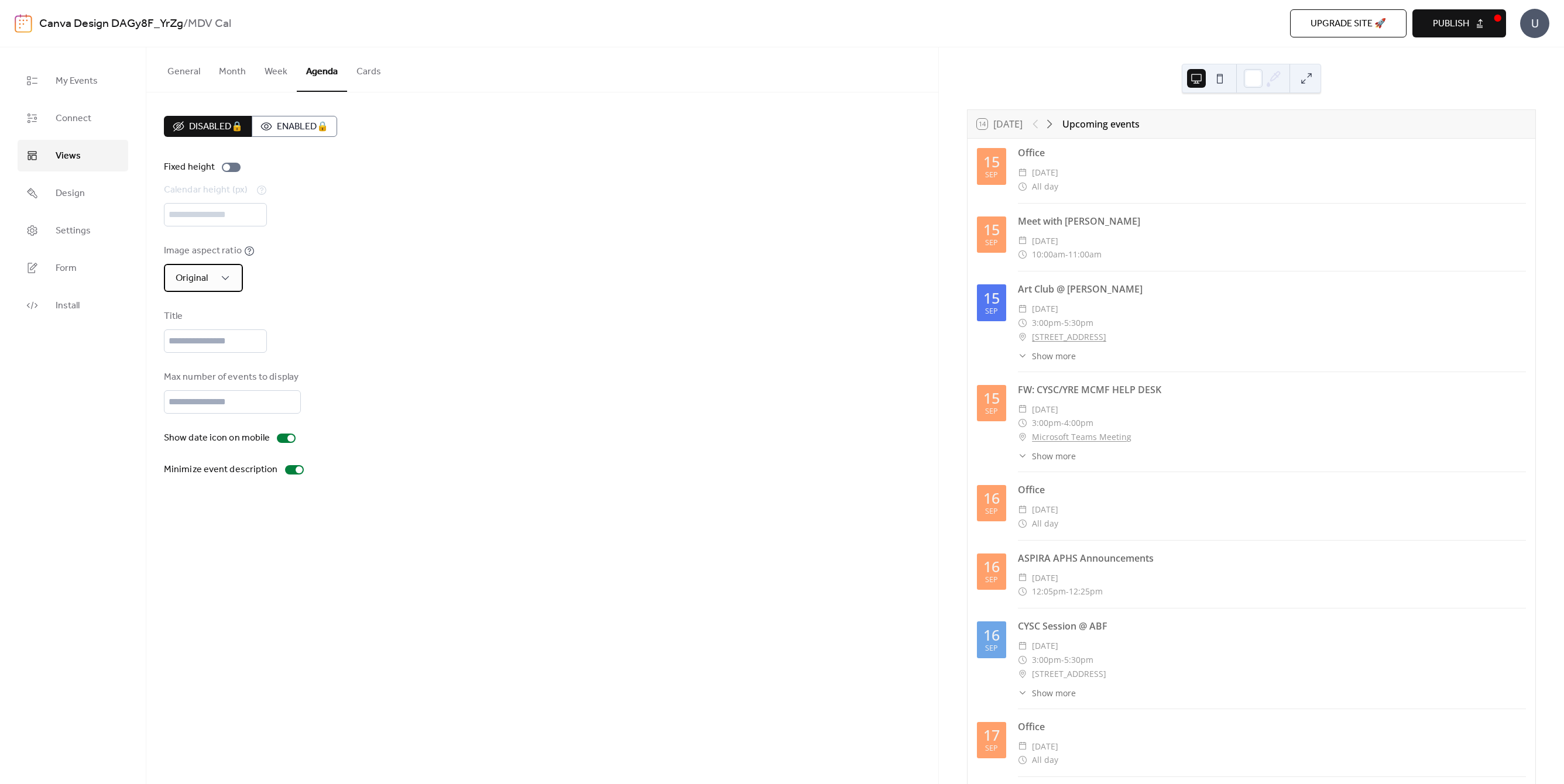
click at [219, 283] on div "Original" at bounding box center [203, 278] width 79 height 28
click at [372, 74] on button "Cards" at bounding box center [369, 70] width 44 height 44
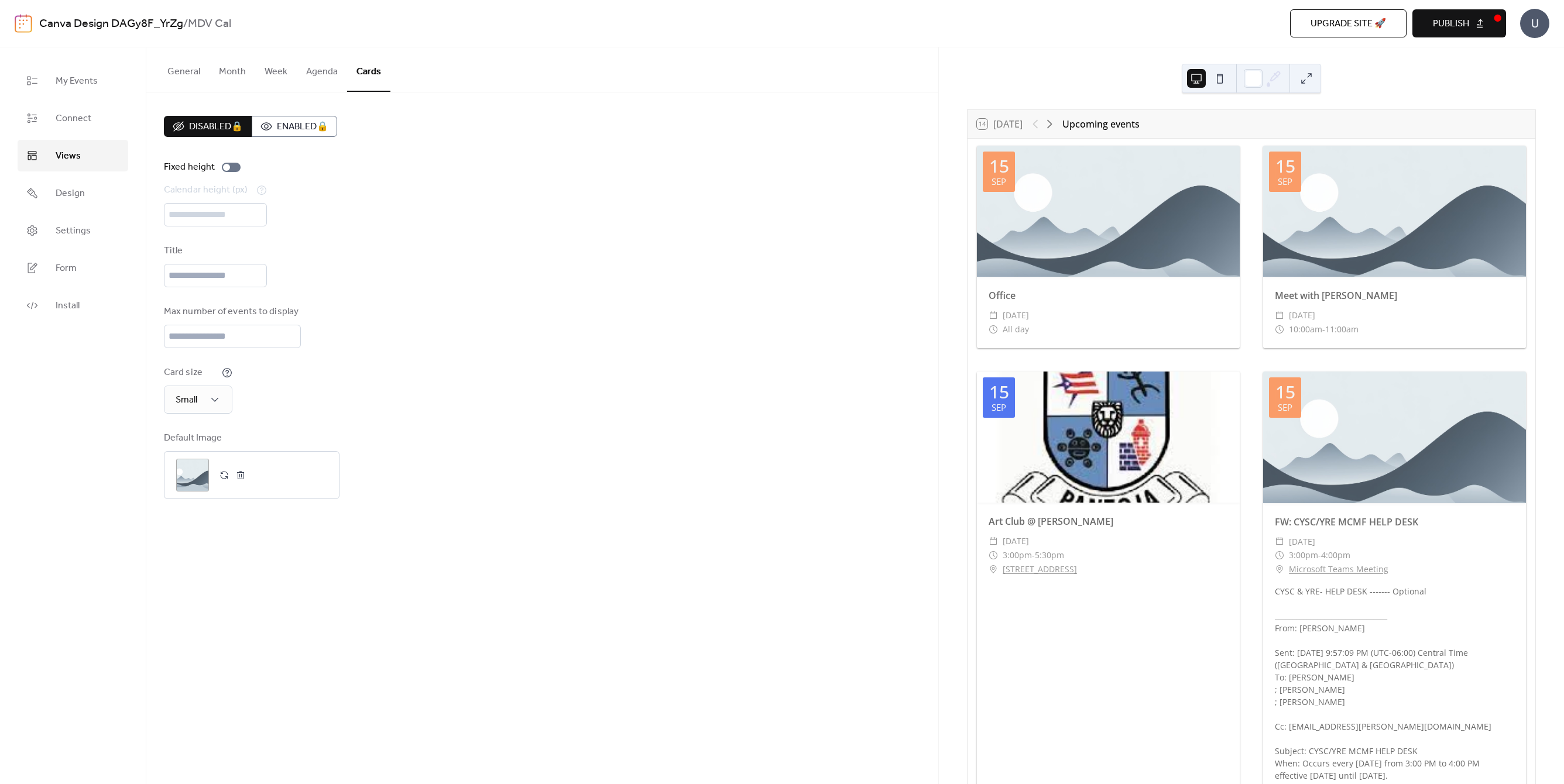
click at [185, 74] on button "General" at bounding box center [184, 70] width 52 height 44
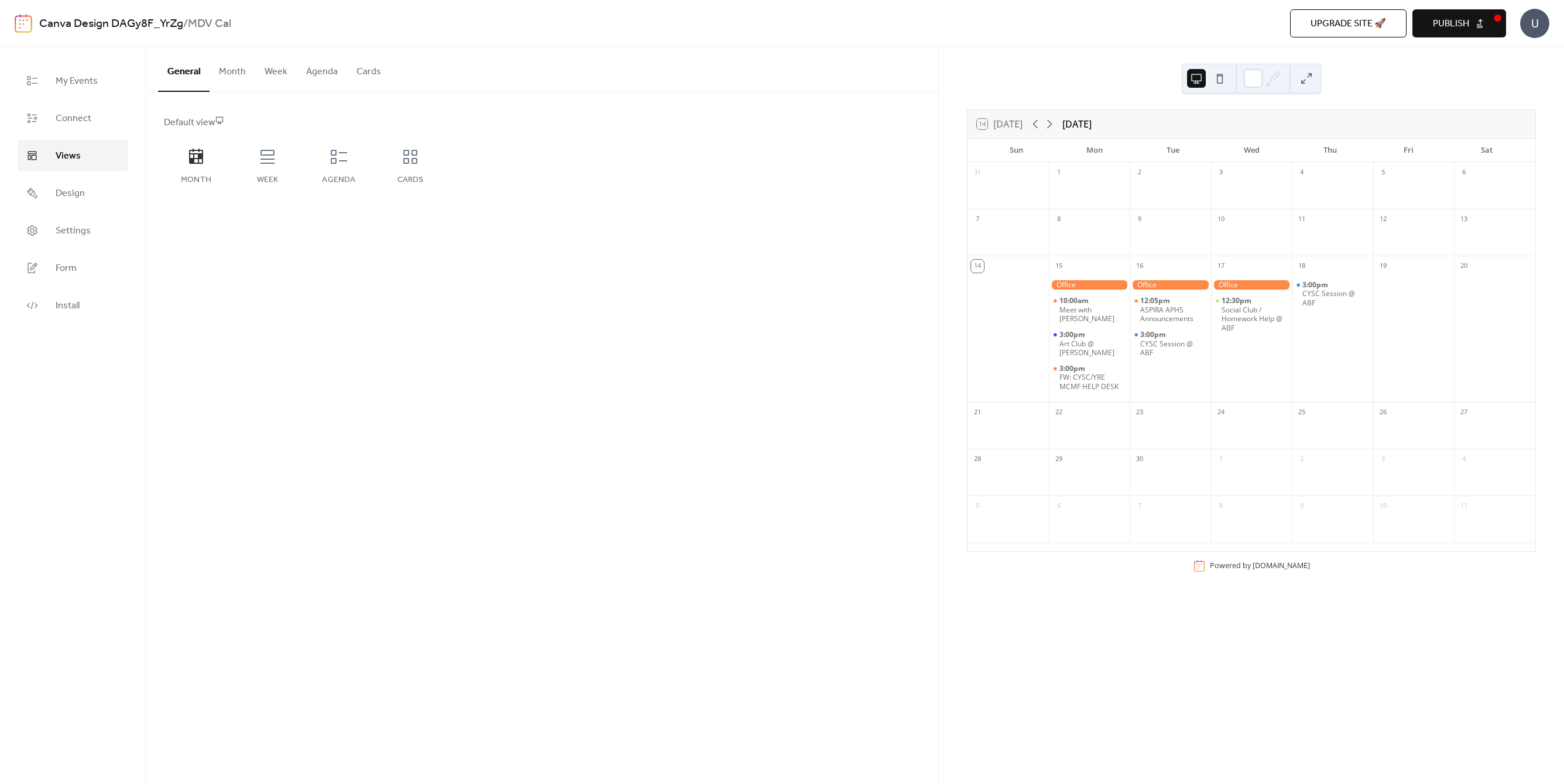
click at [1468, 28] on span "Publish" at bounding box center [1451, 23] width 36 height 14
click at [194, 120] on div "Default view" at bounding box center [541, 122] width 754 height 14
click at [87, 197] on link "Design" at bounding box center [73, 193] width 111 height 32
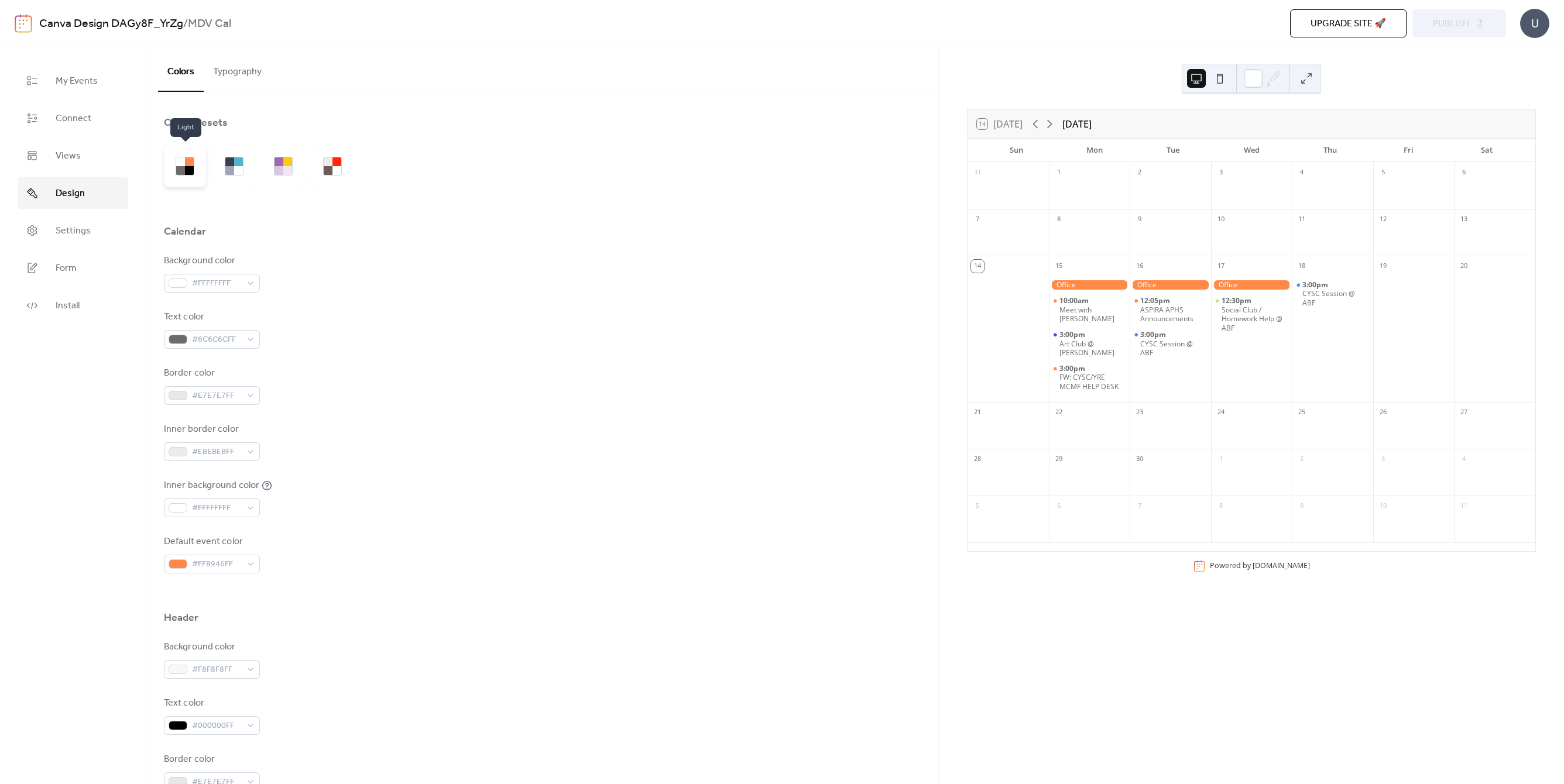
drag, startPoint x: 181, startPoint y: 163, endPoint x: 202, endPoint y: 167, distance: 21.4
click at [181, 163] on div at bounding box center [181, 162] width 9 height 9
click at [229, 167] on div at bounding box center [229, 170] width 9 height 9
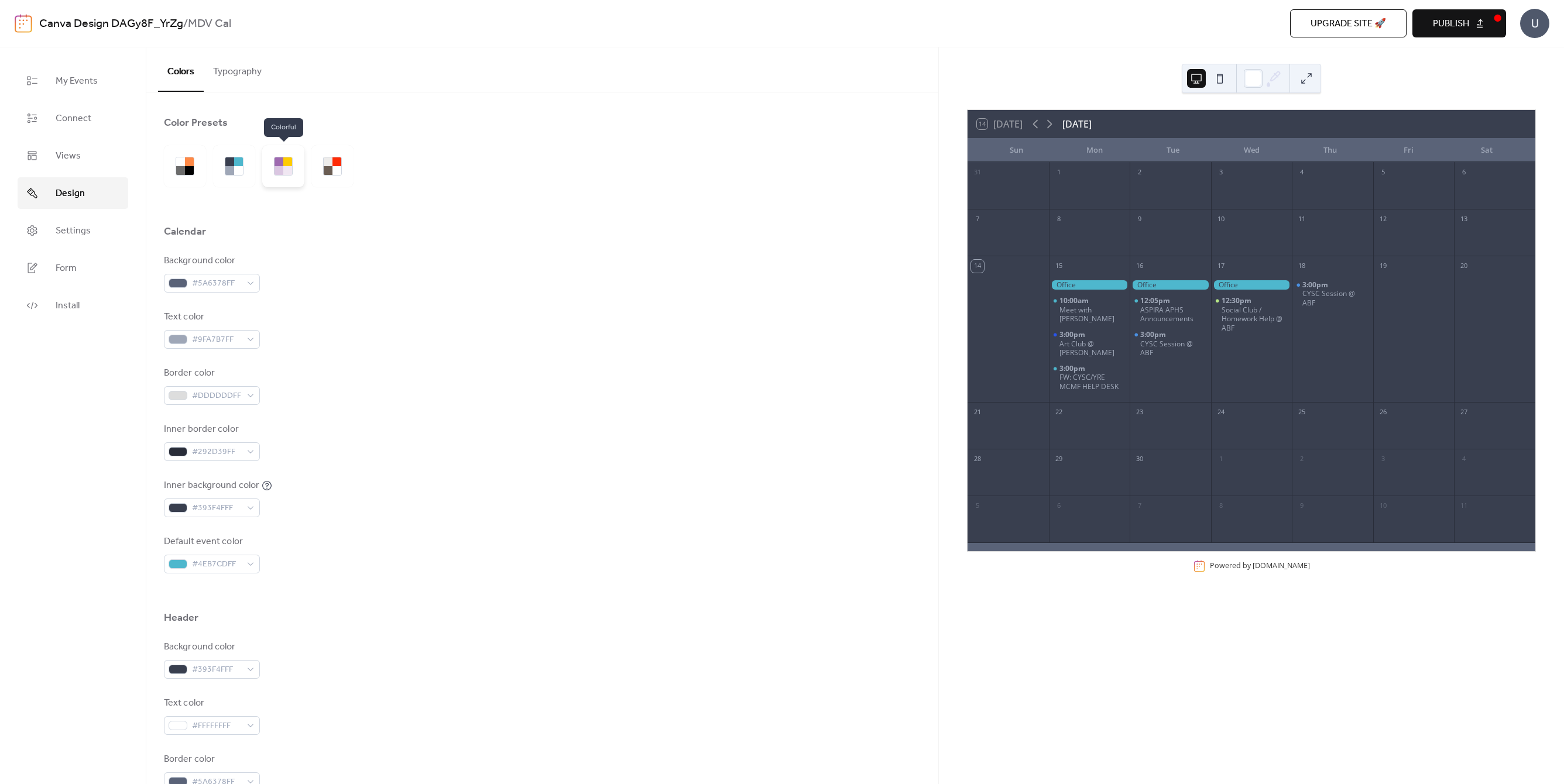
click at [274, 164] on div at bounding box center [278, 162] width 9 height 9
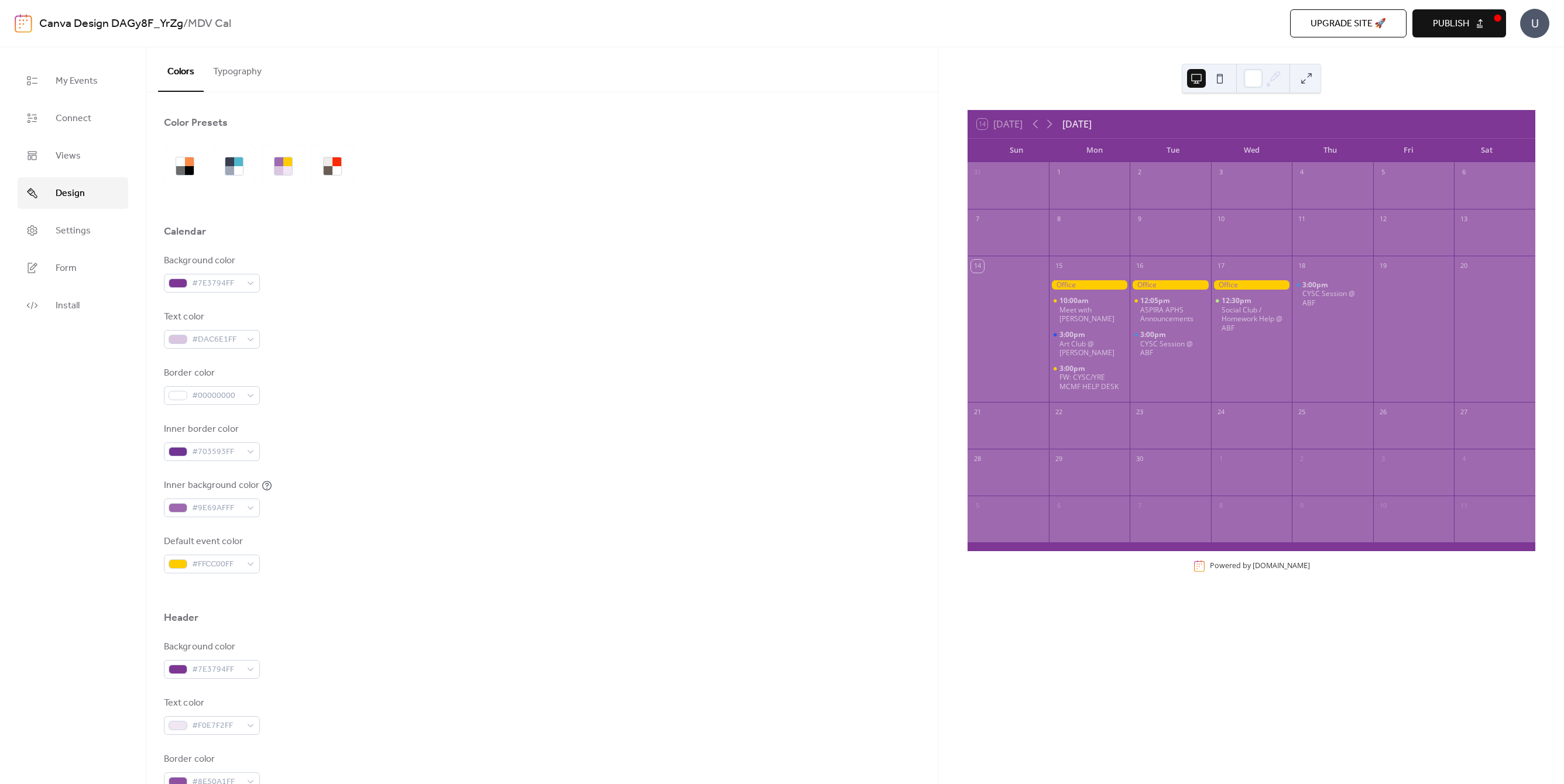
click at [378, 176] on div at bounding box center [542, 166] width 757 height 42
click at [338, 168] on div at bounding box center [337, 170] width 9 height 9
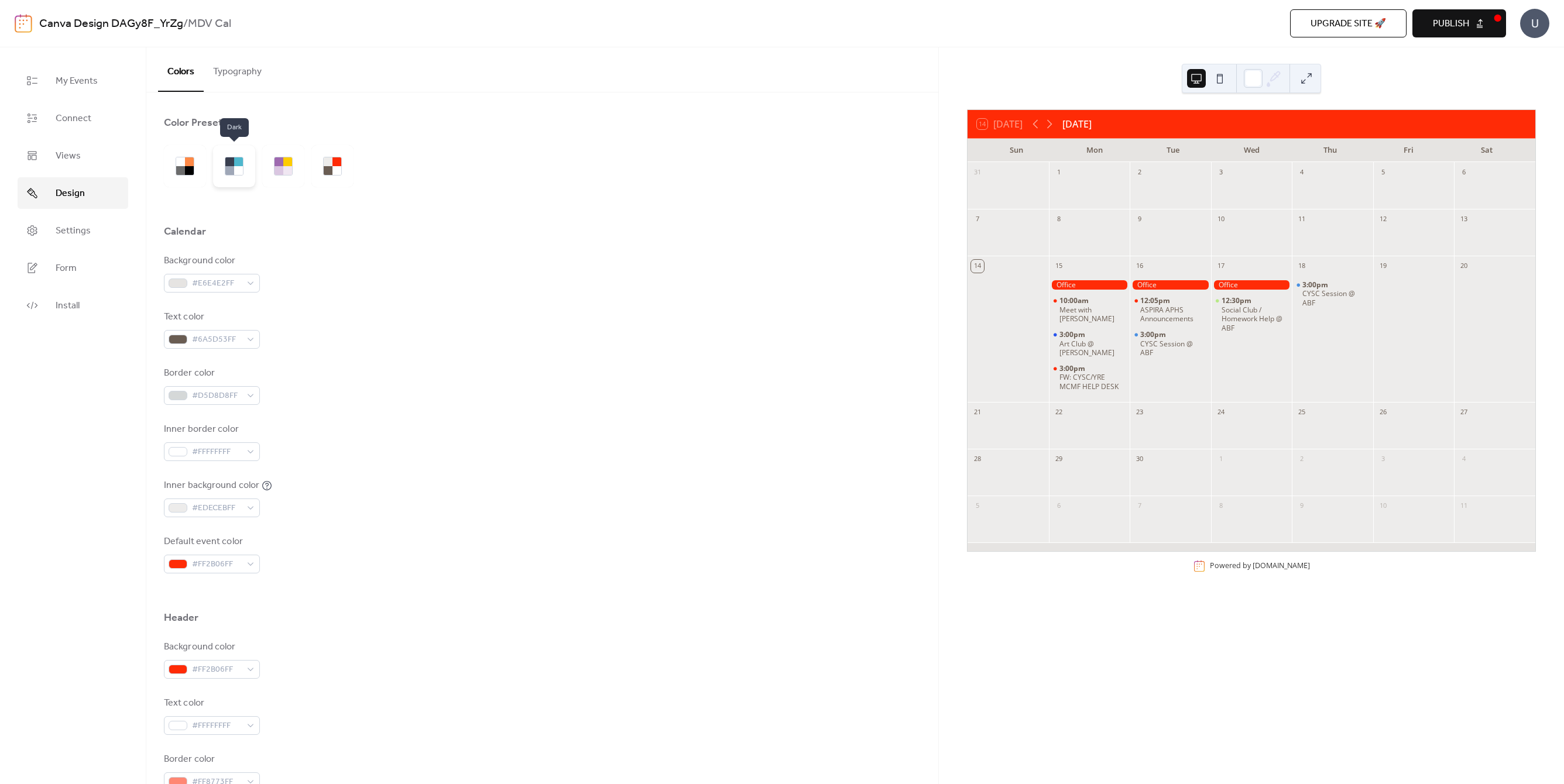
click at [244, 161] on div at bounding box center [234, 166] width 42 height 42
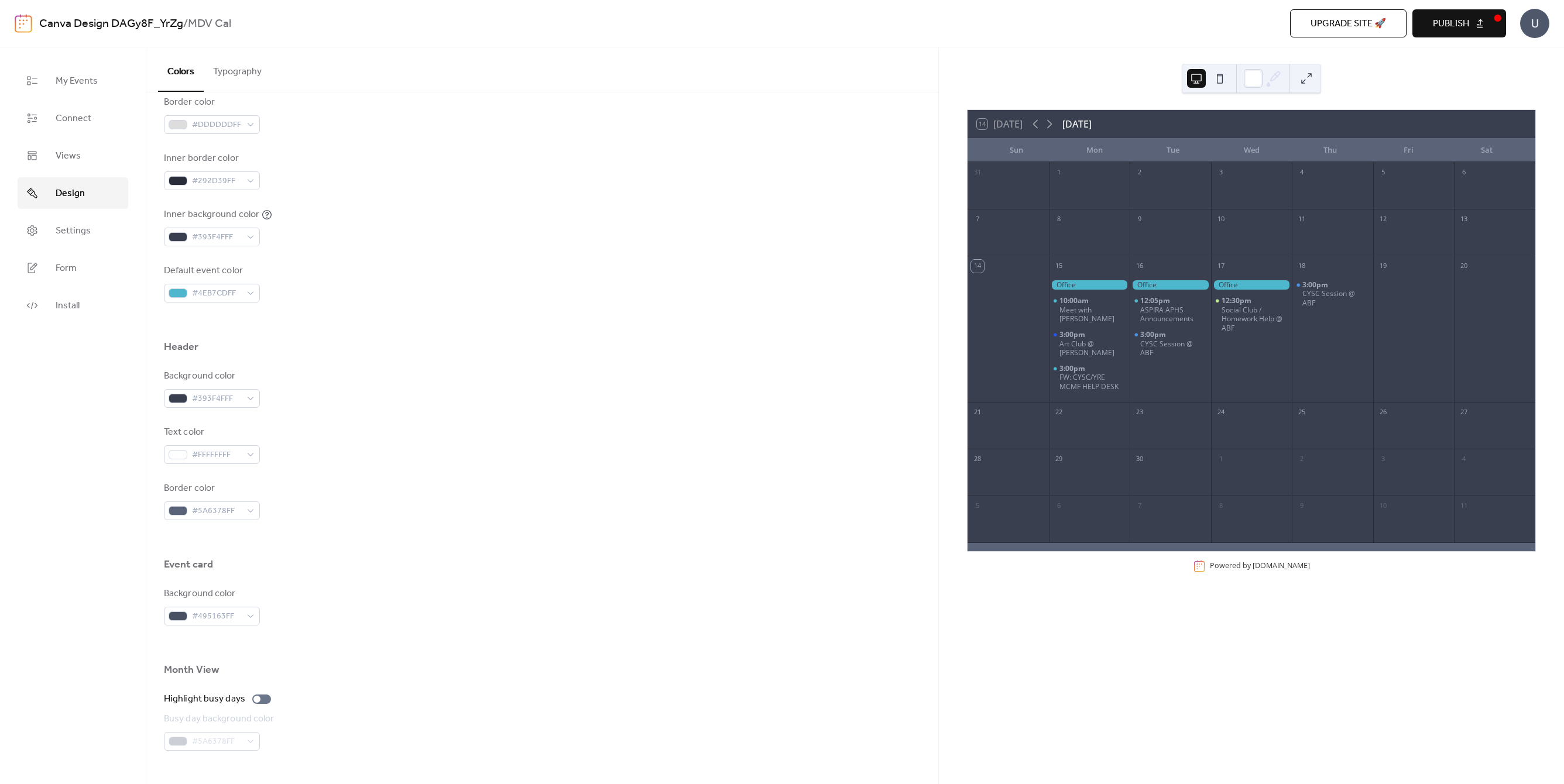
scroll to position [441, 0]
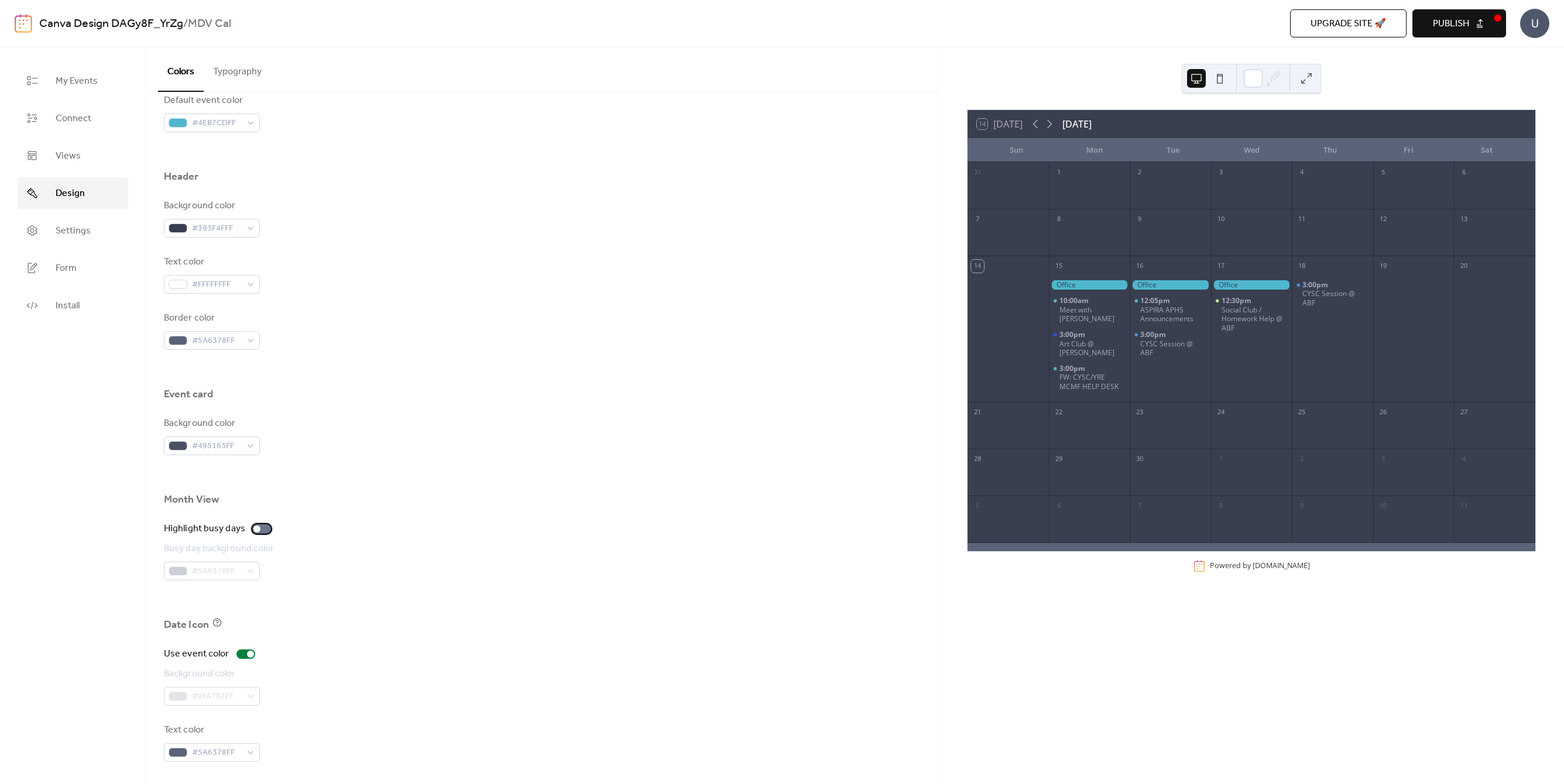
click at [261, 525] on div at bounding box center [261, 529] width 19 height 10
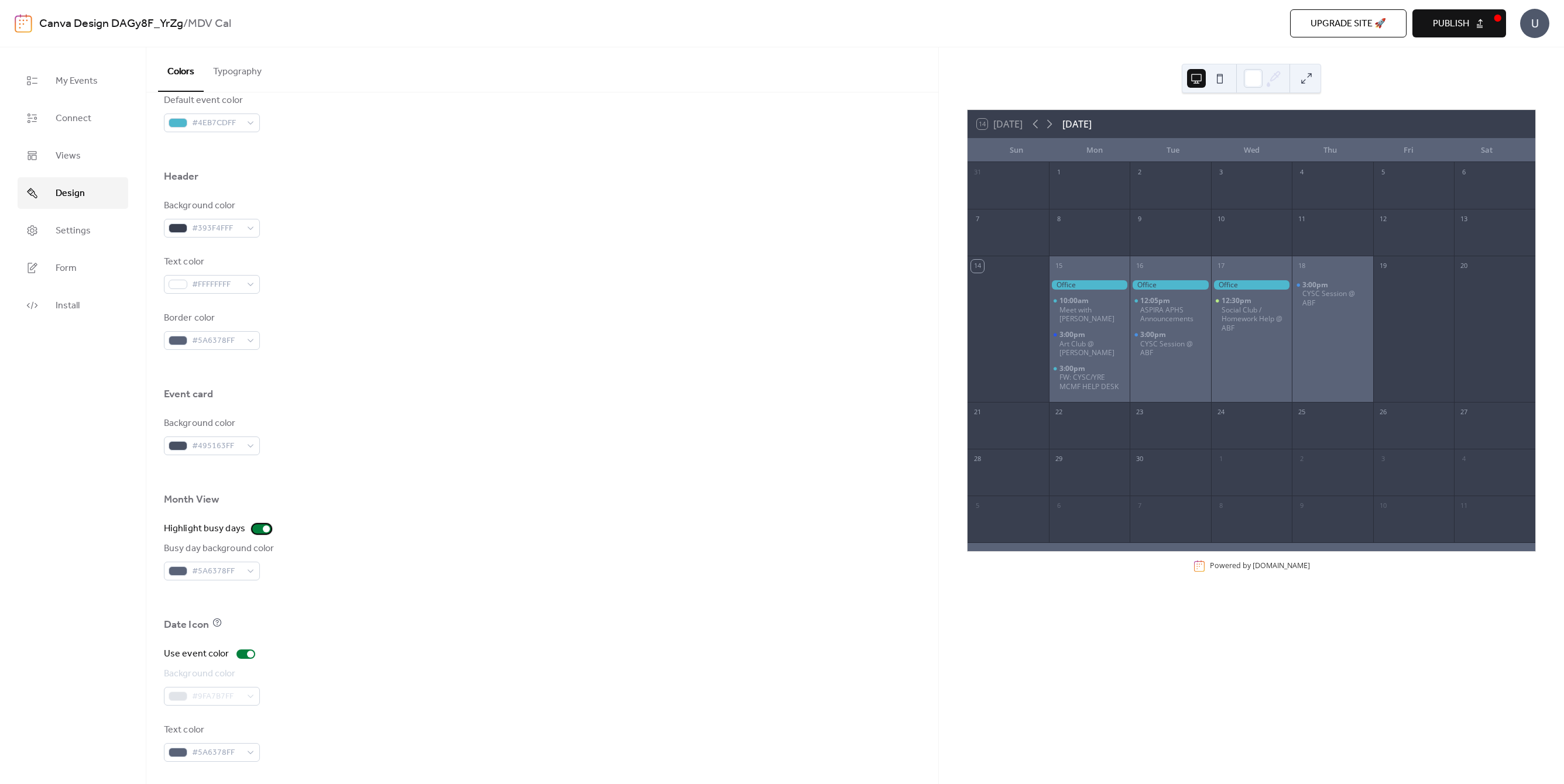
scroll to position [0, 0]
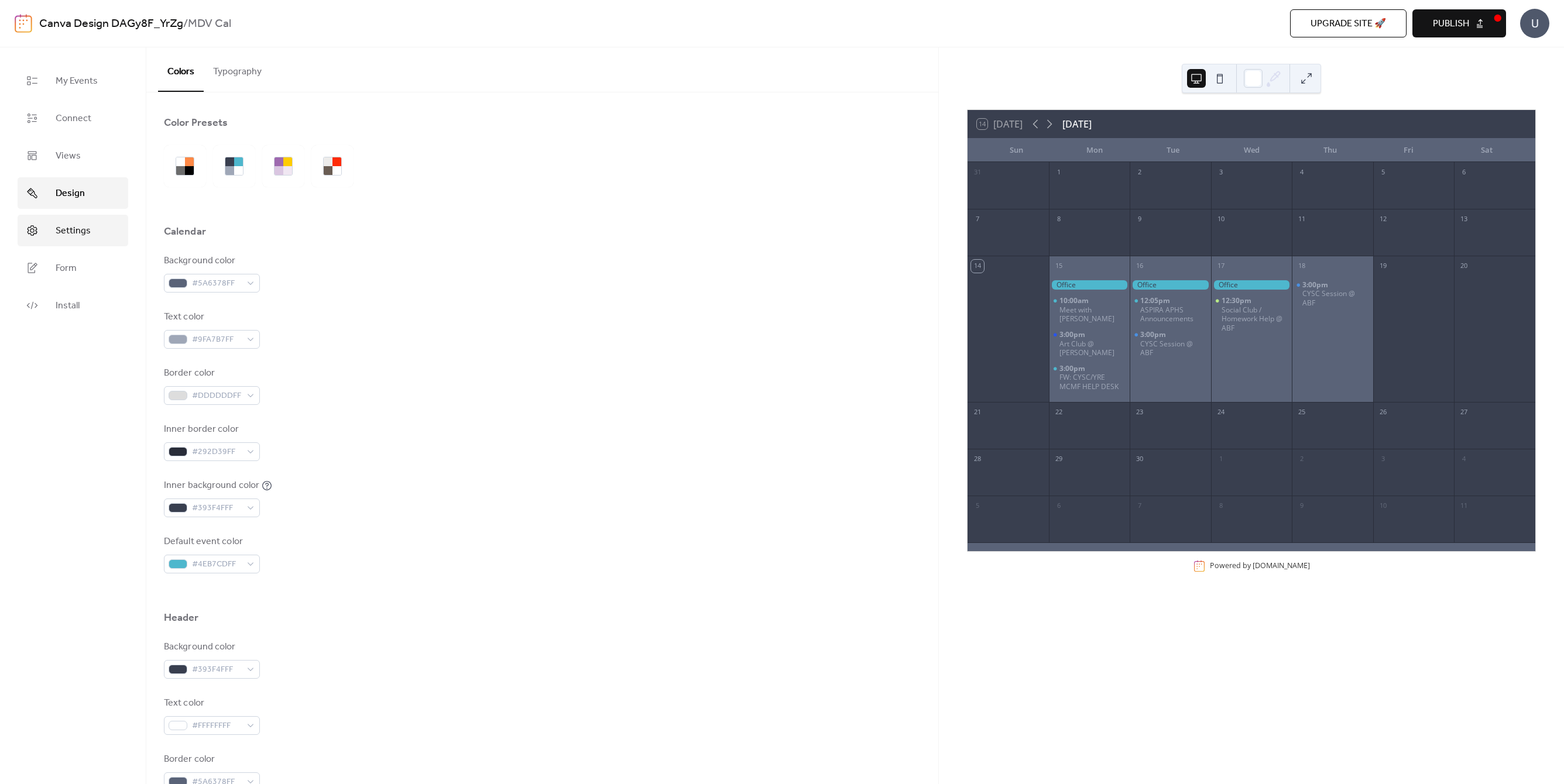
click at [87, 227] on span "Settings" at bounding box center [73, 231] width 35 height 14
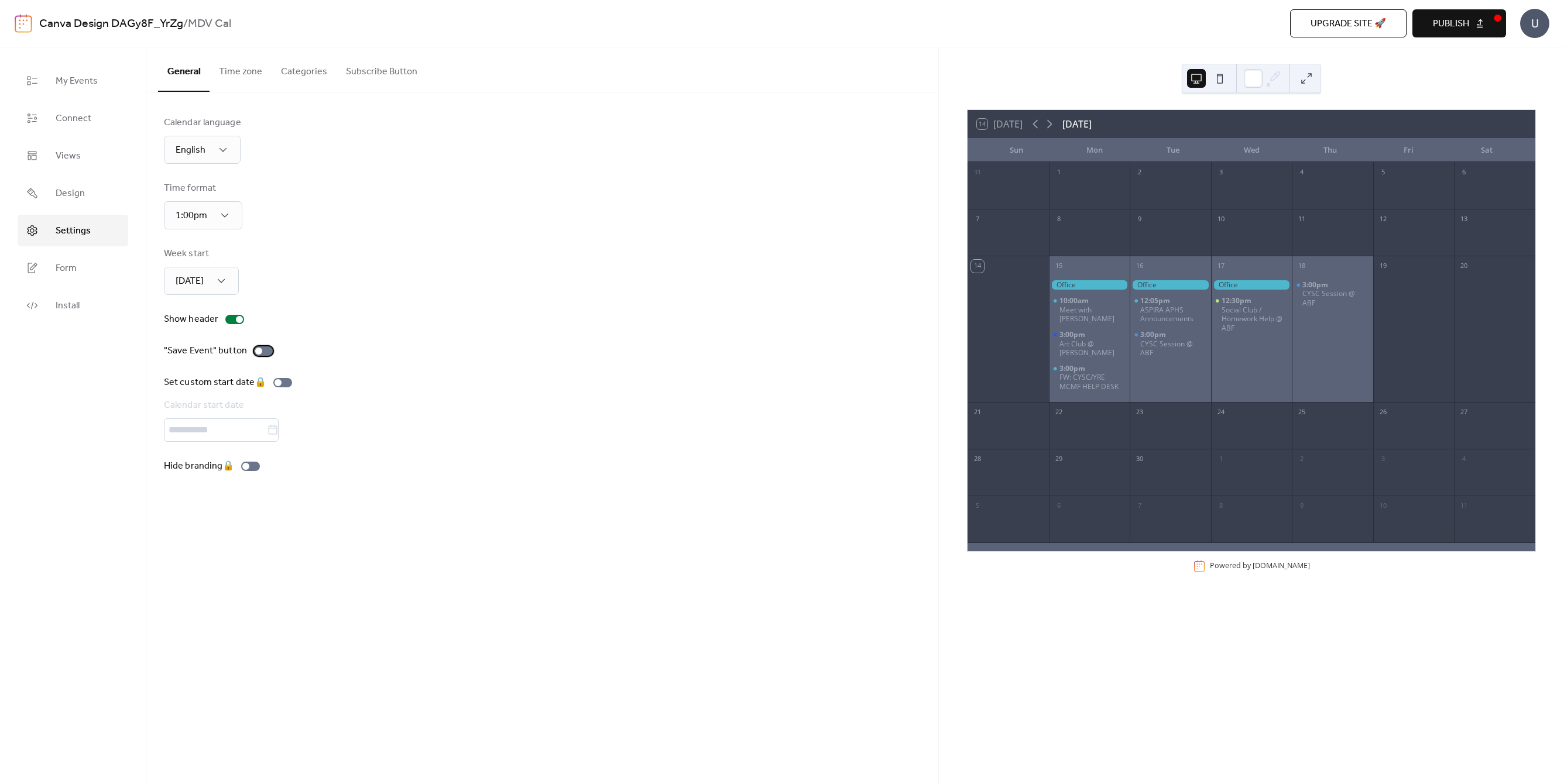
click at [266, 350] on div at bounding box center [263, 351] width 19 height 10
click at [266, 350] on div at bounding box center [268, 351] width 7 height 7
click at [266, 350] on div at bounding box center [263, 351] width 19 height 10
click at [266, 350] on div at bounding box center [268, 351] width 7 height 7
click at [62, 270] on span "Form" at bounding box center [66, 268] width 21 height 14
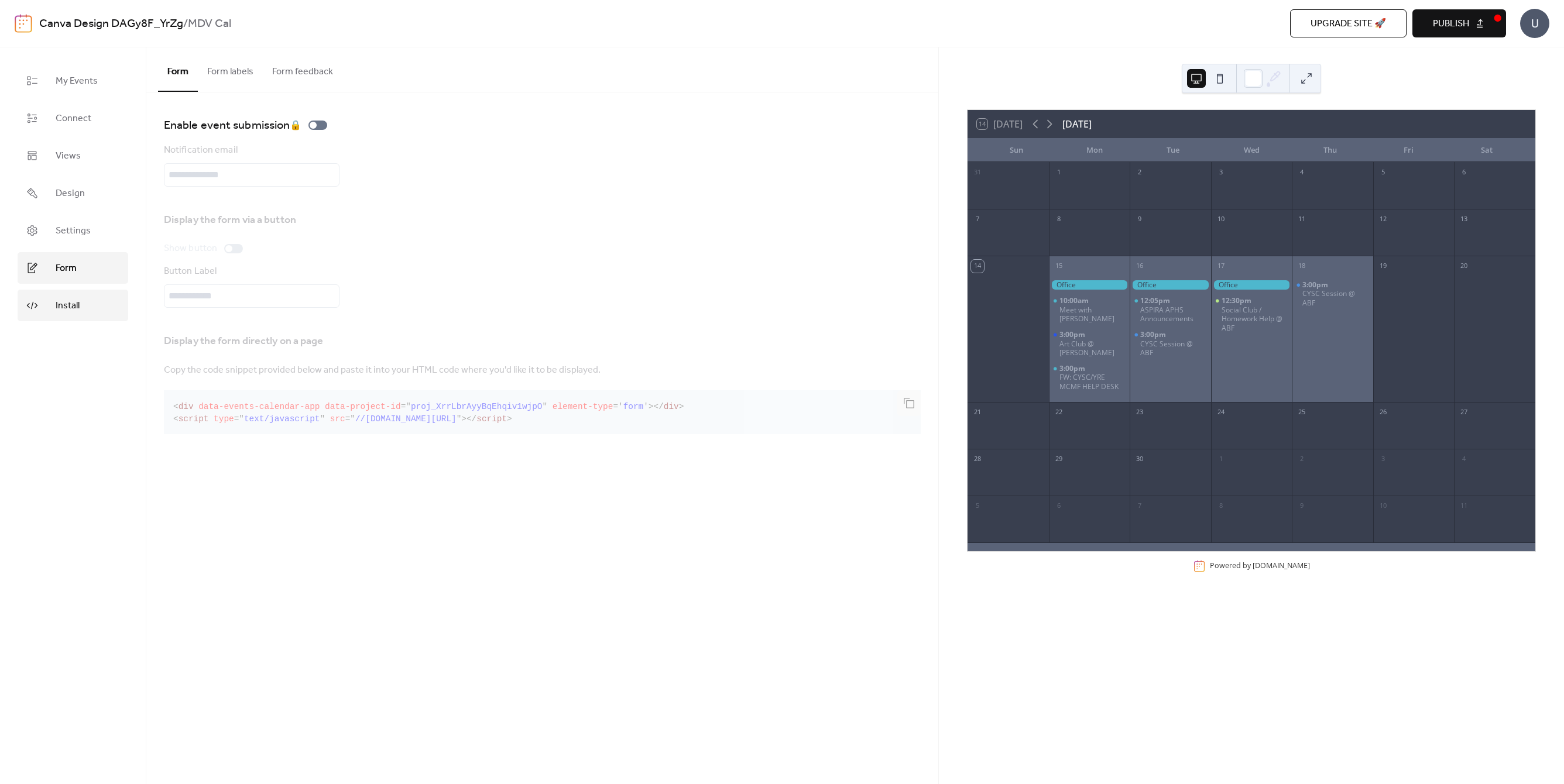
click at [74, 311] on span "Install" at bounding box center [68, 305] width 24 height 14
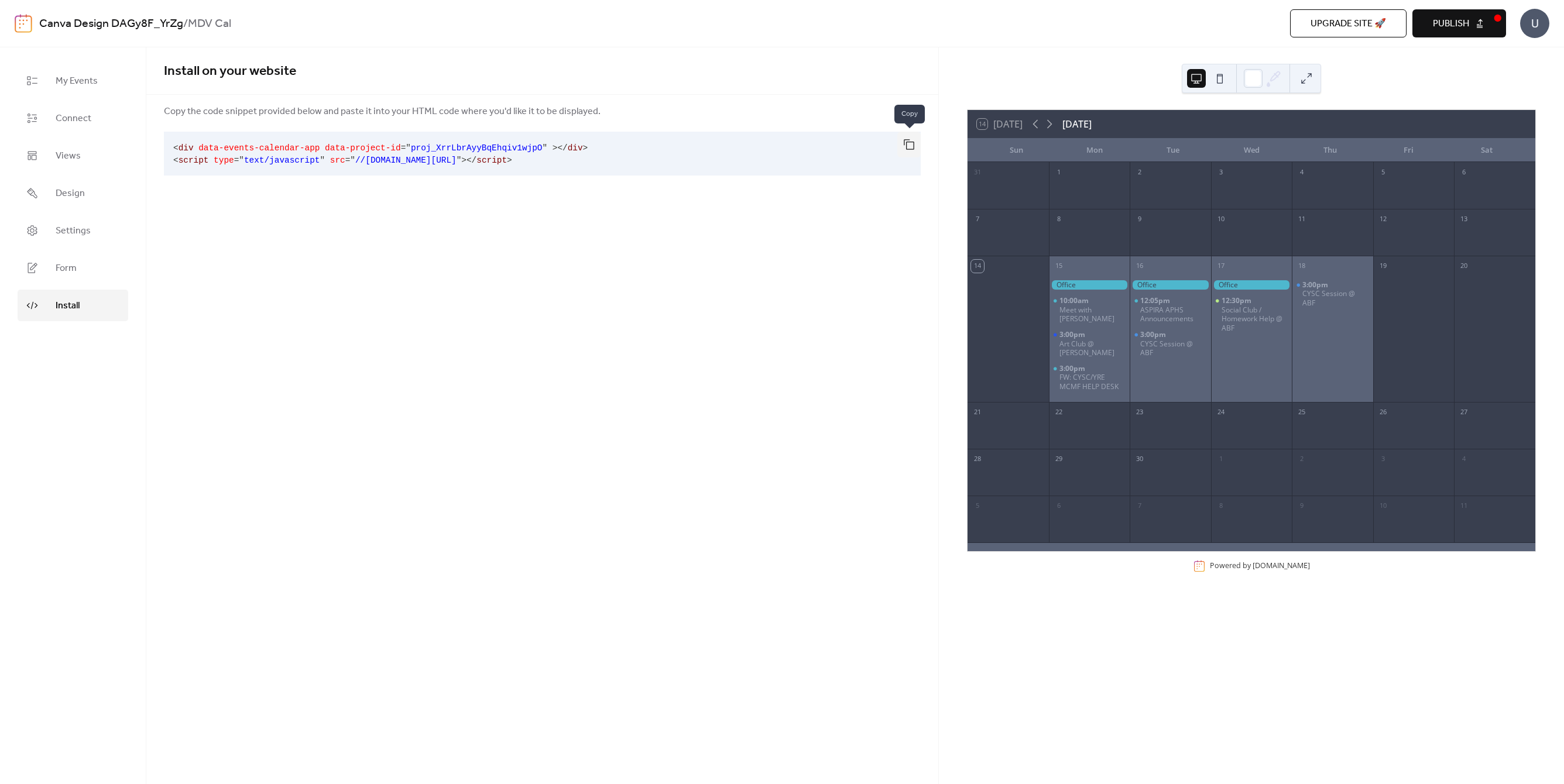
click at [912, 142] on button "button" at bounding box center [908, 145] width 23 height 26
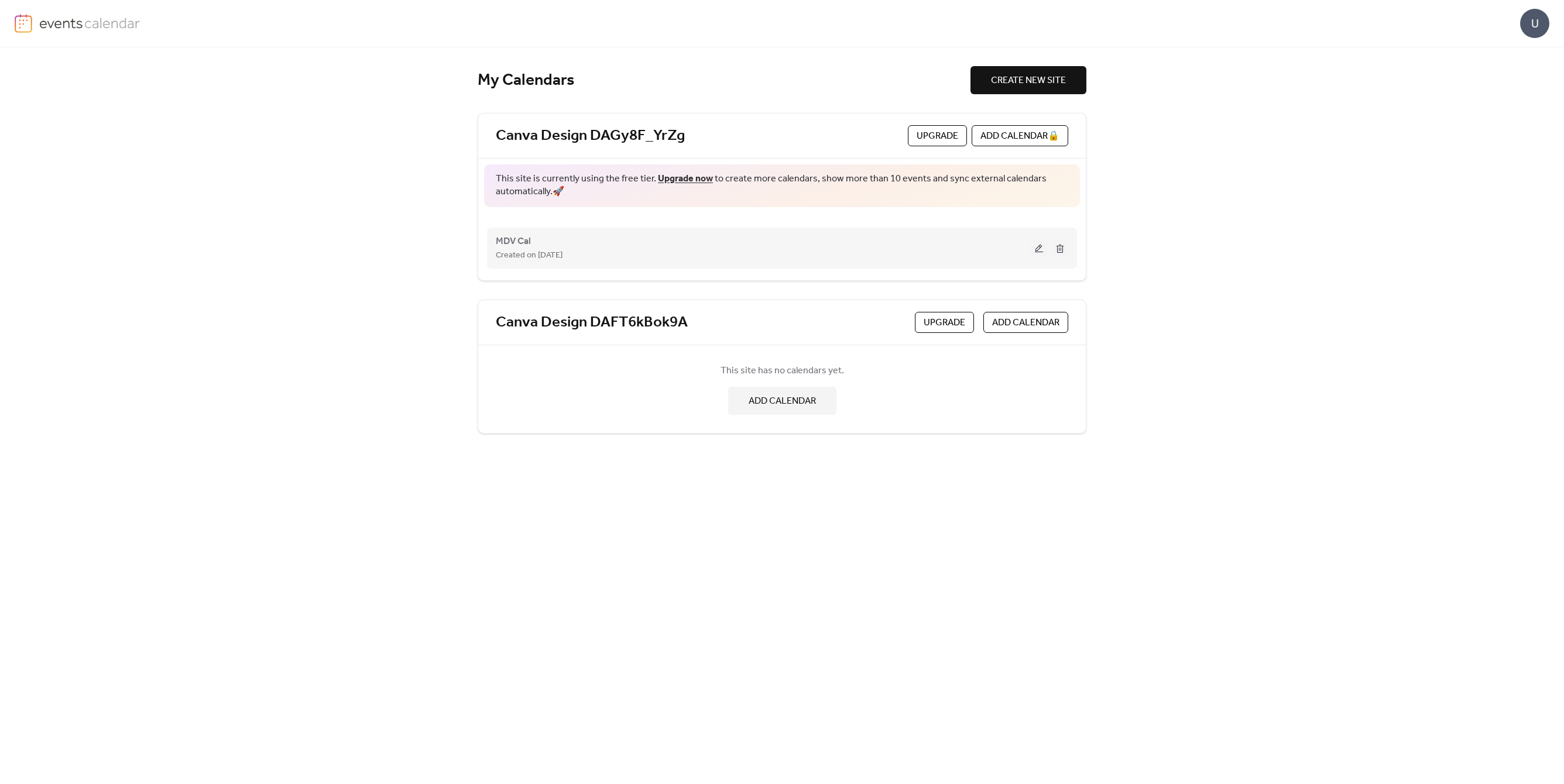
click at [1035, 244] on button at bounding box center [1039, 248] width 16 height 18
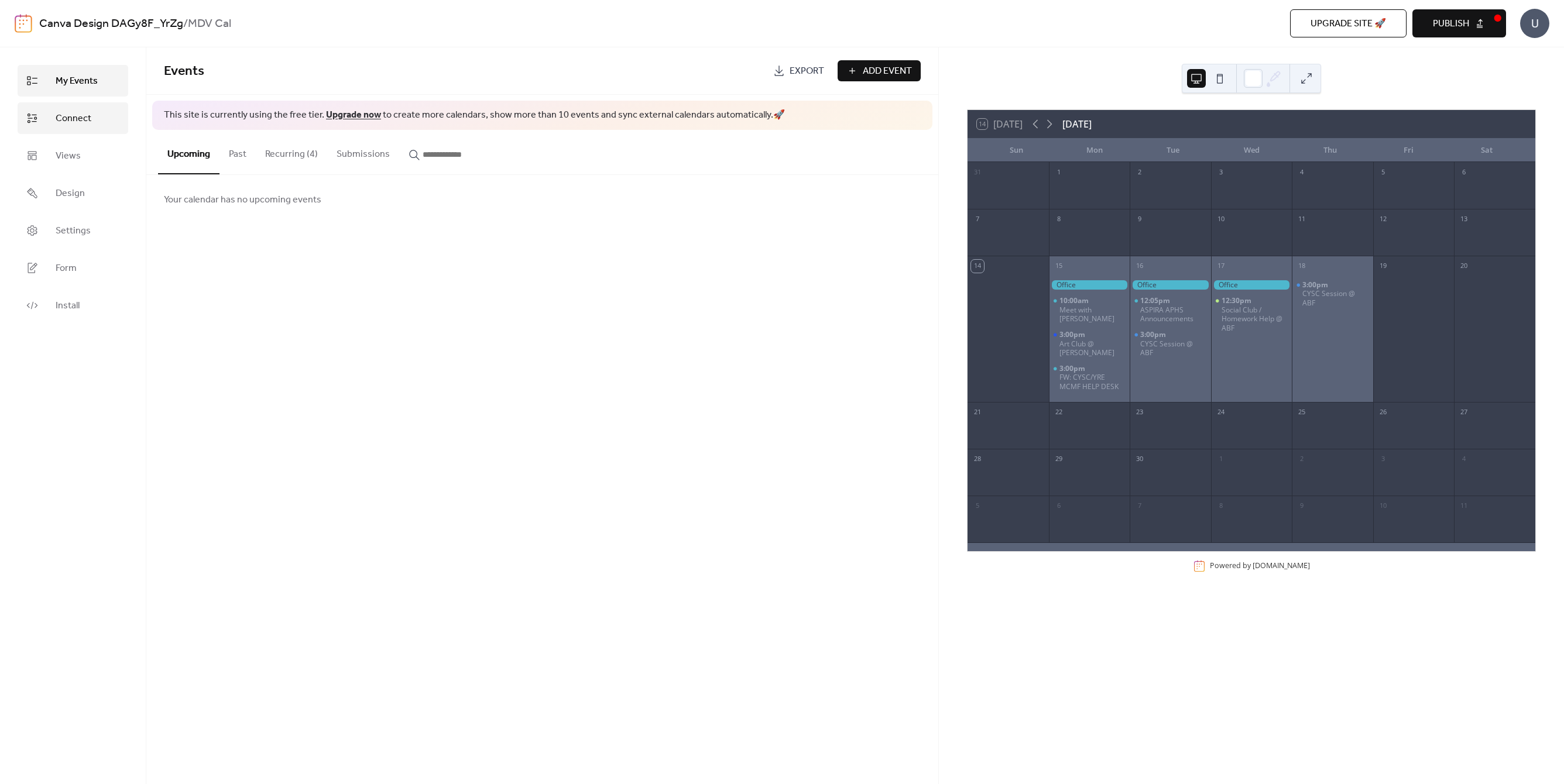
click at [86, 113] on span "Connect" at bounding box center [74, 118] width 36 height 14
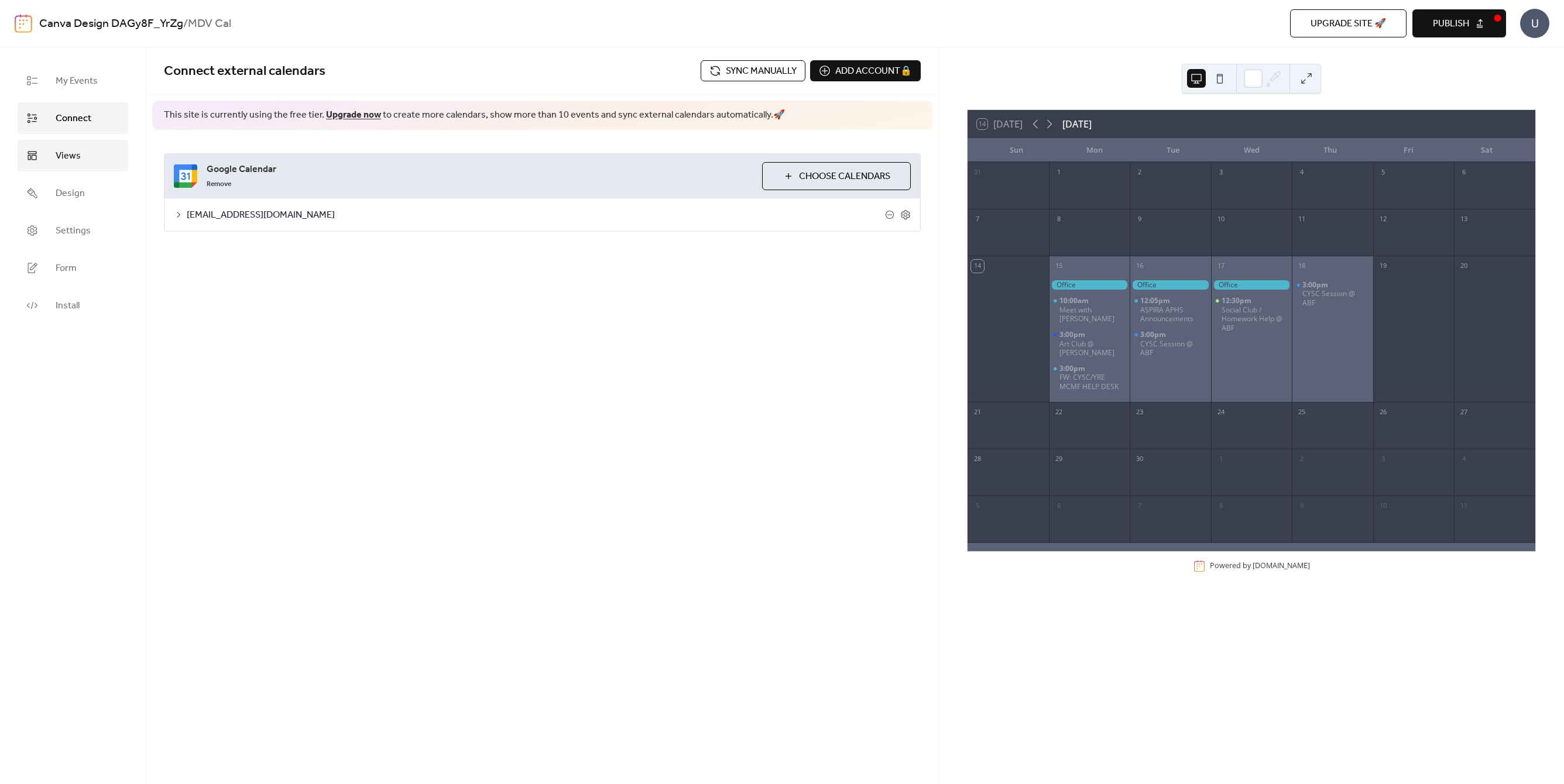
click at [85, 158] on link "Views" at bounding box center [73, 155] width 111 height 32
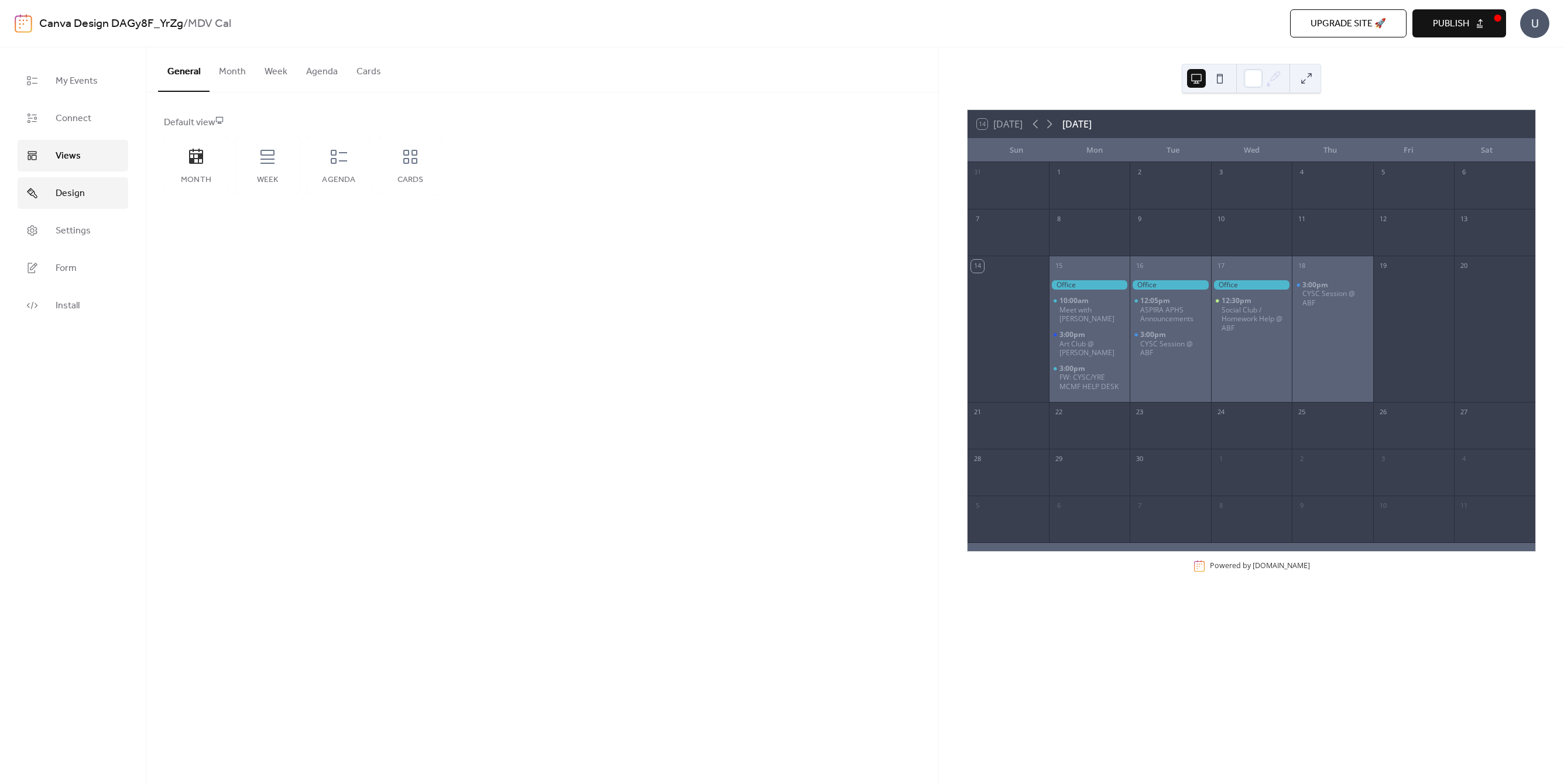
click at [83, 190] on span "Design" at bounding box center [70, 193] width 29 height 14
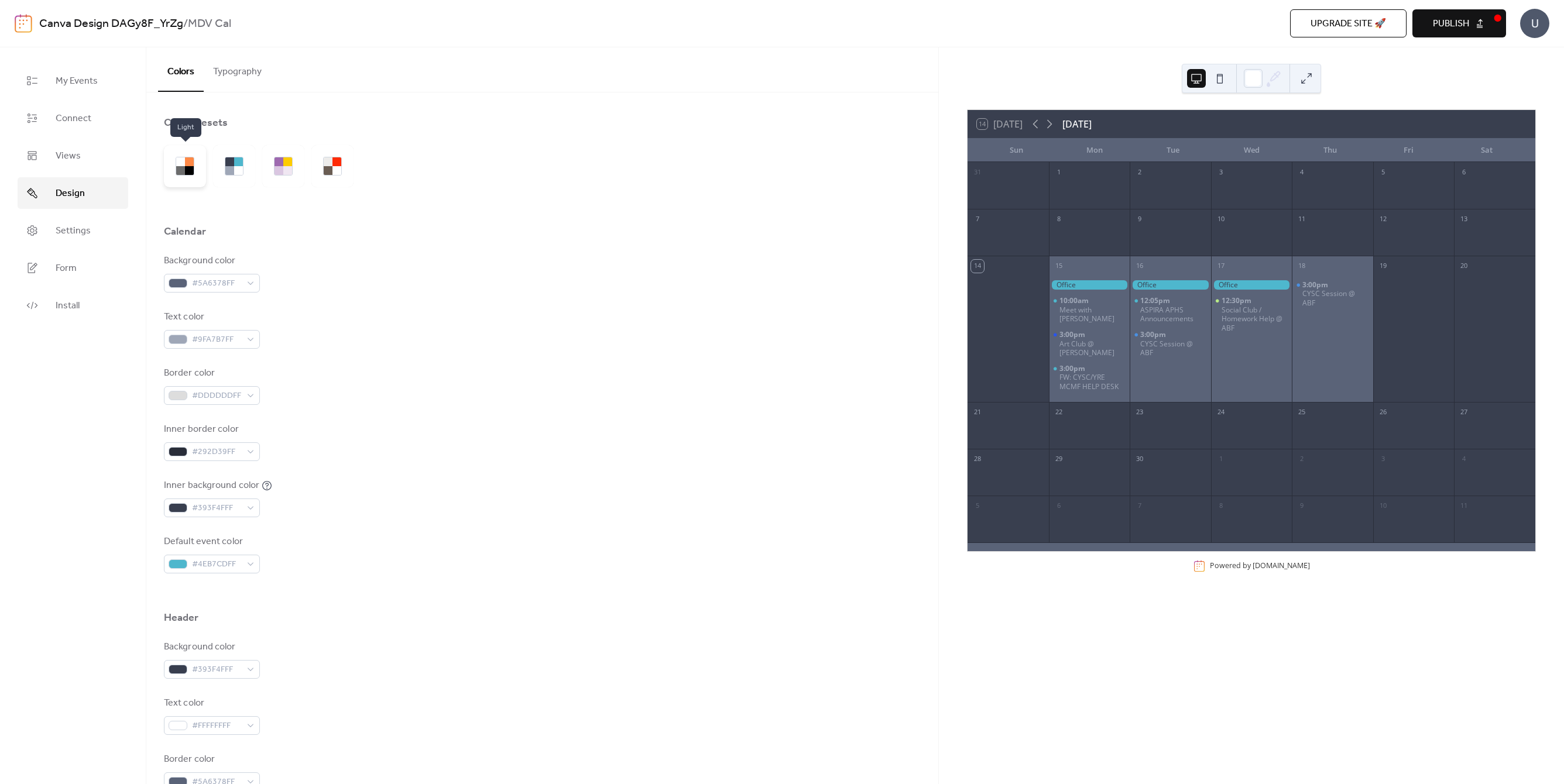
click at [191, 167] on div at bounding box center [189, 170] width 9 height 9
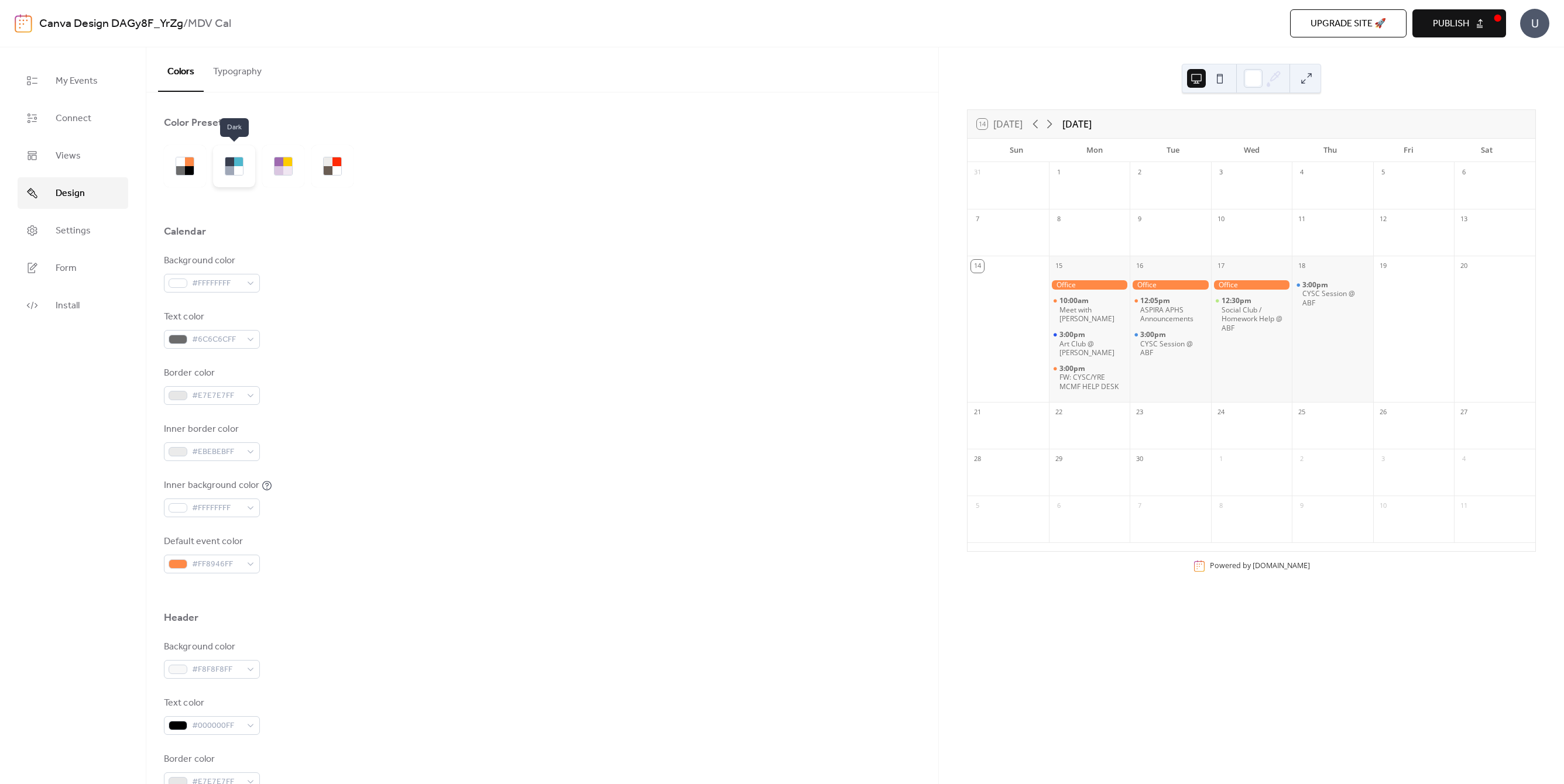
click at [236, 174] on div at bounding box center [238, 170] width 9 height 9
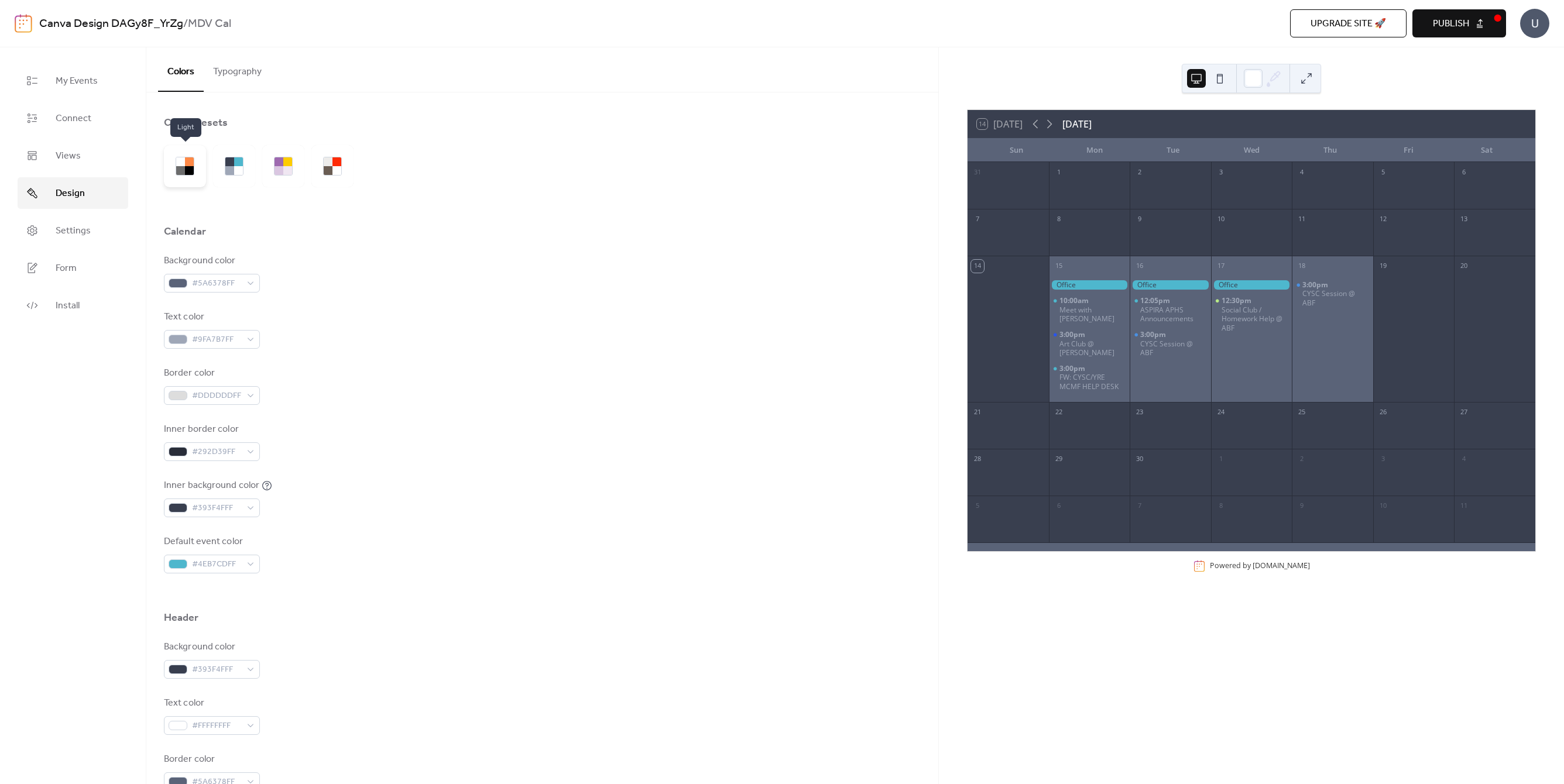
click at [188, 166] on div at bounding box center [189, 170] width 9 height 9
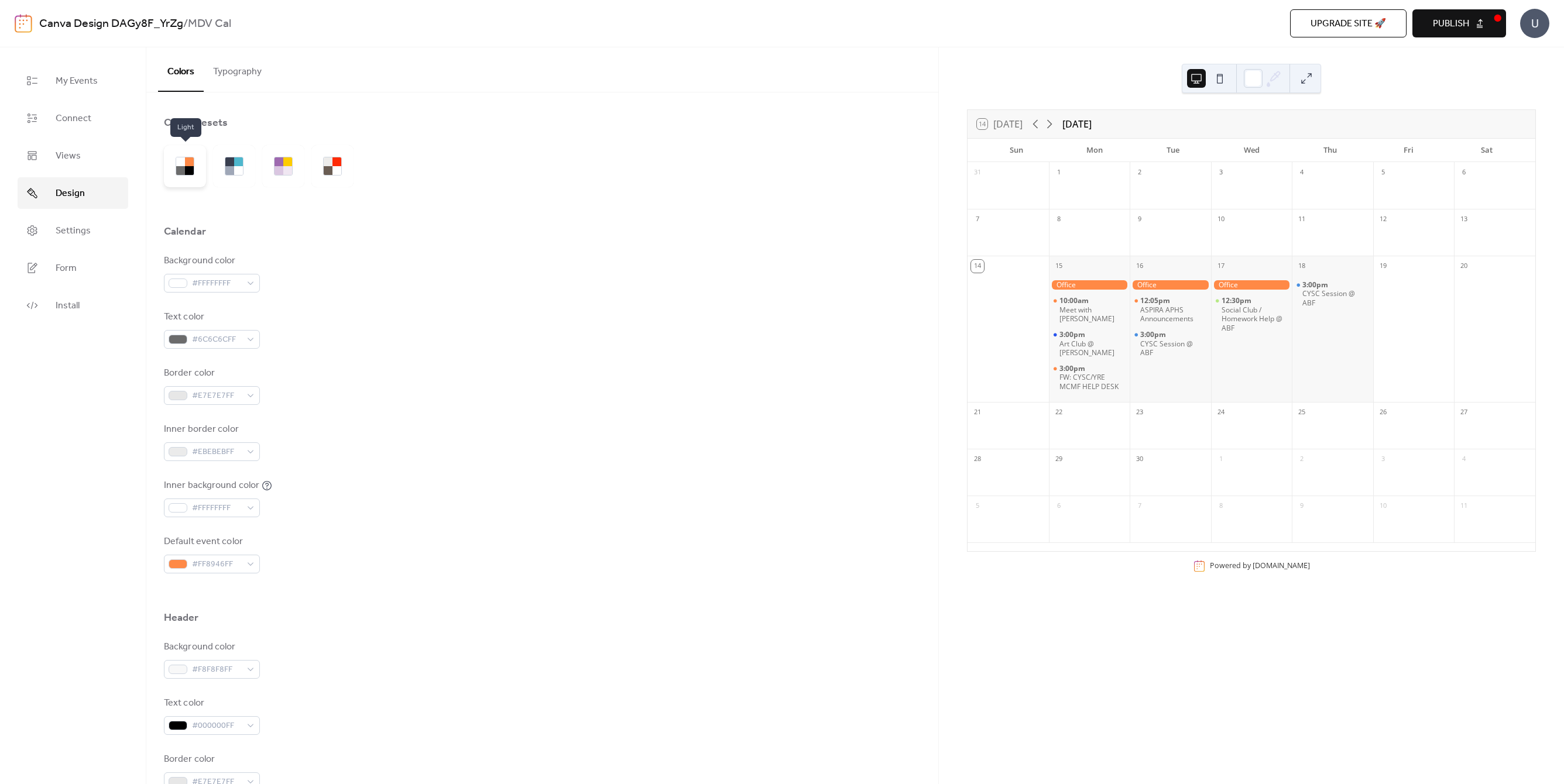
click at [172, 176] on div at bounding box center [185, 166] width 42 height 42
click at [249, 339] on div "#6C6C6CFF" at bounding box center [211, 339] width 96 height 19
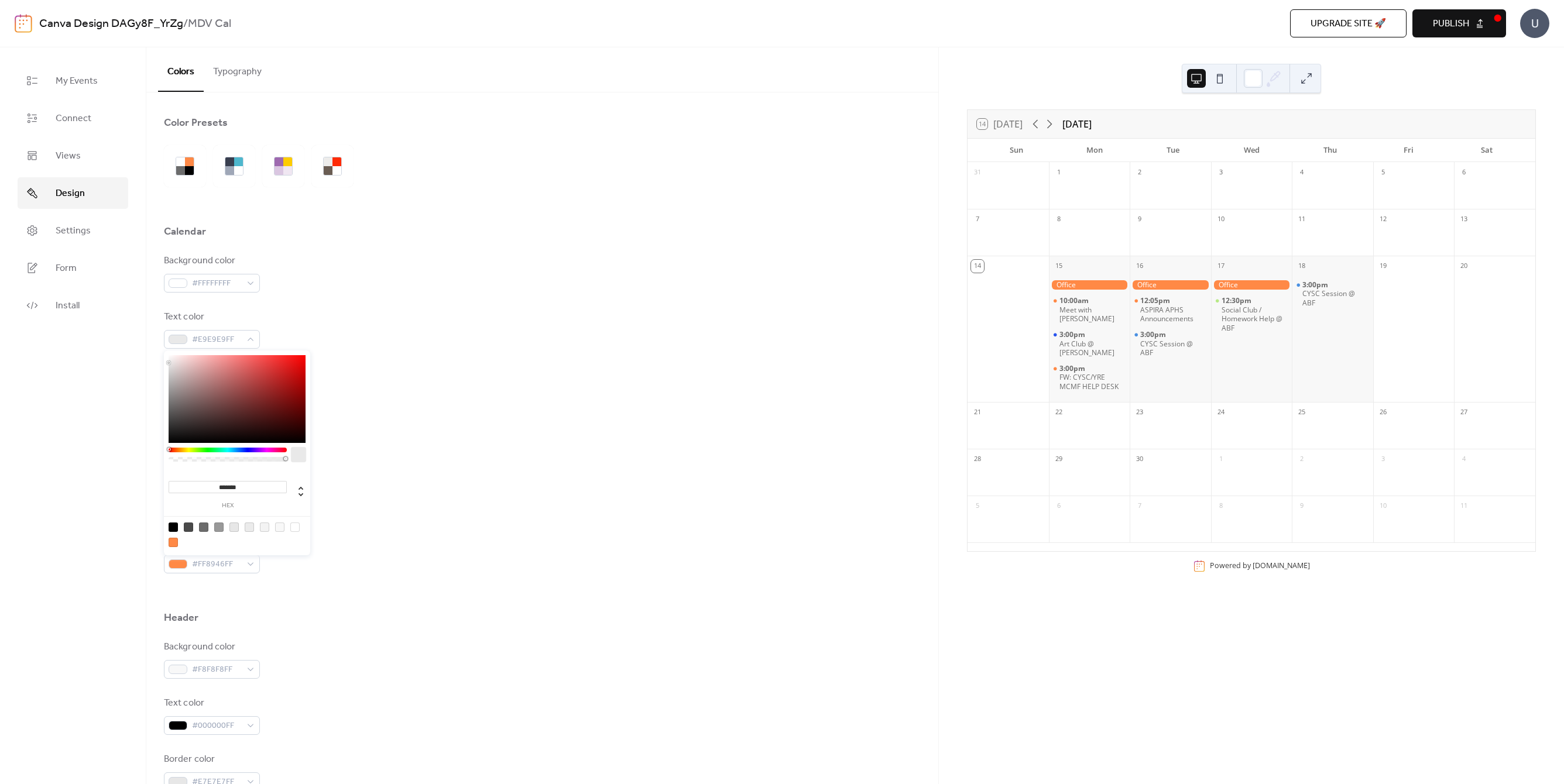
type input "*******"
drag, startPoint x: 170, startPoint y: 405, endPoint x: 163, endPoint y: 352, distance: 53.5
click at [163, 352] on body "Canva Design DAGy8F_YrZg / MDV Cal Upgrade site 🚀 Preview Publish U My Events C…" at bounding box center [782, 392] width 1564 height 784
click at [457, 405] on div "Background color #FFFFFFFF Text color #FFFFFFFF Border color #E7E7E7FF Inner bo…" at bounding box center [542, 413] width 757 height 320
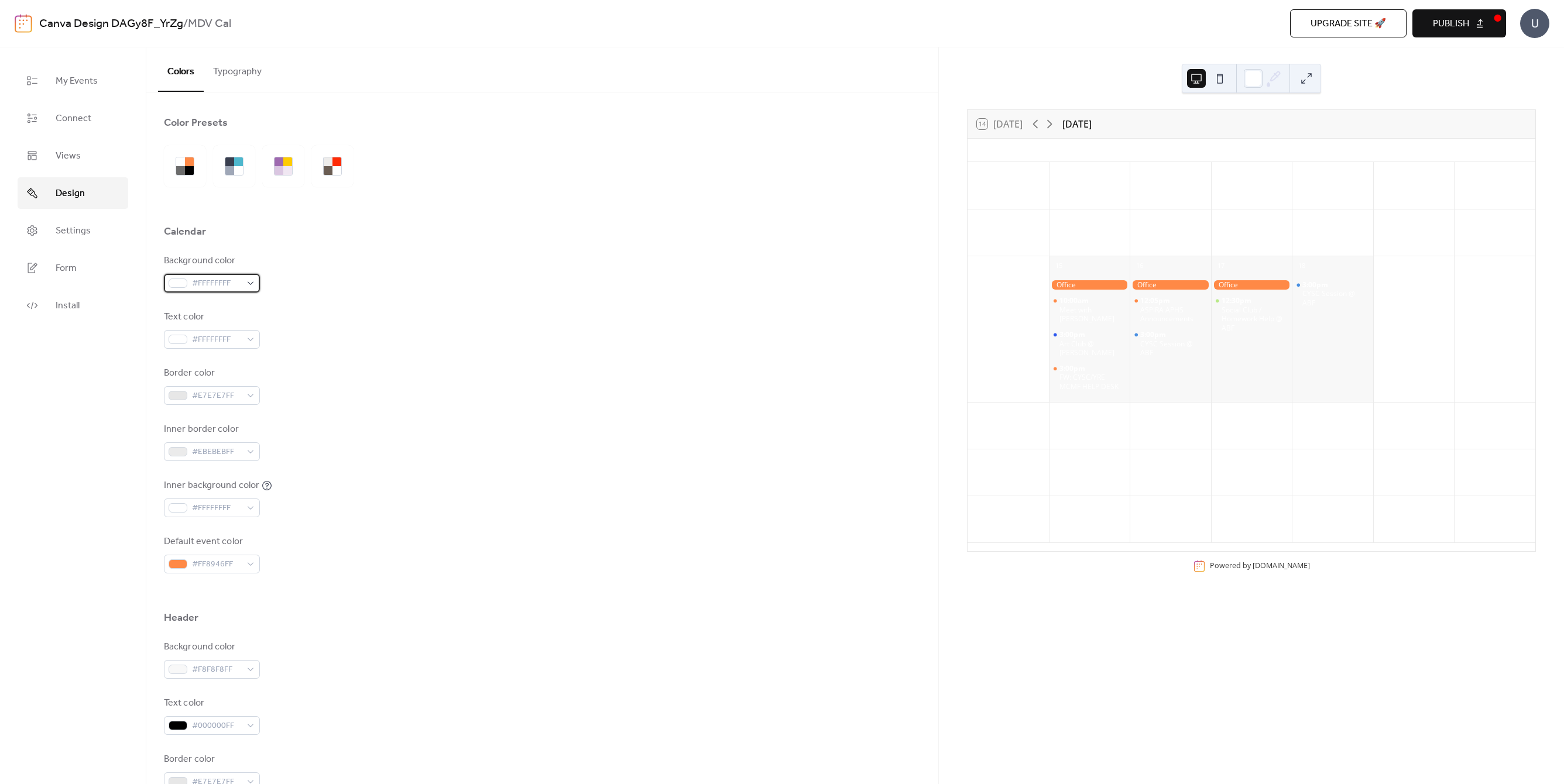
click at [225, 277] on span "#FFFFFFFF" at bounding box center [216, 283] width 49 height 14
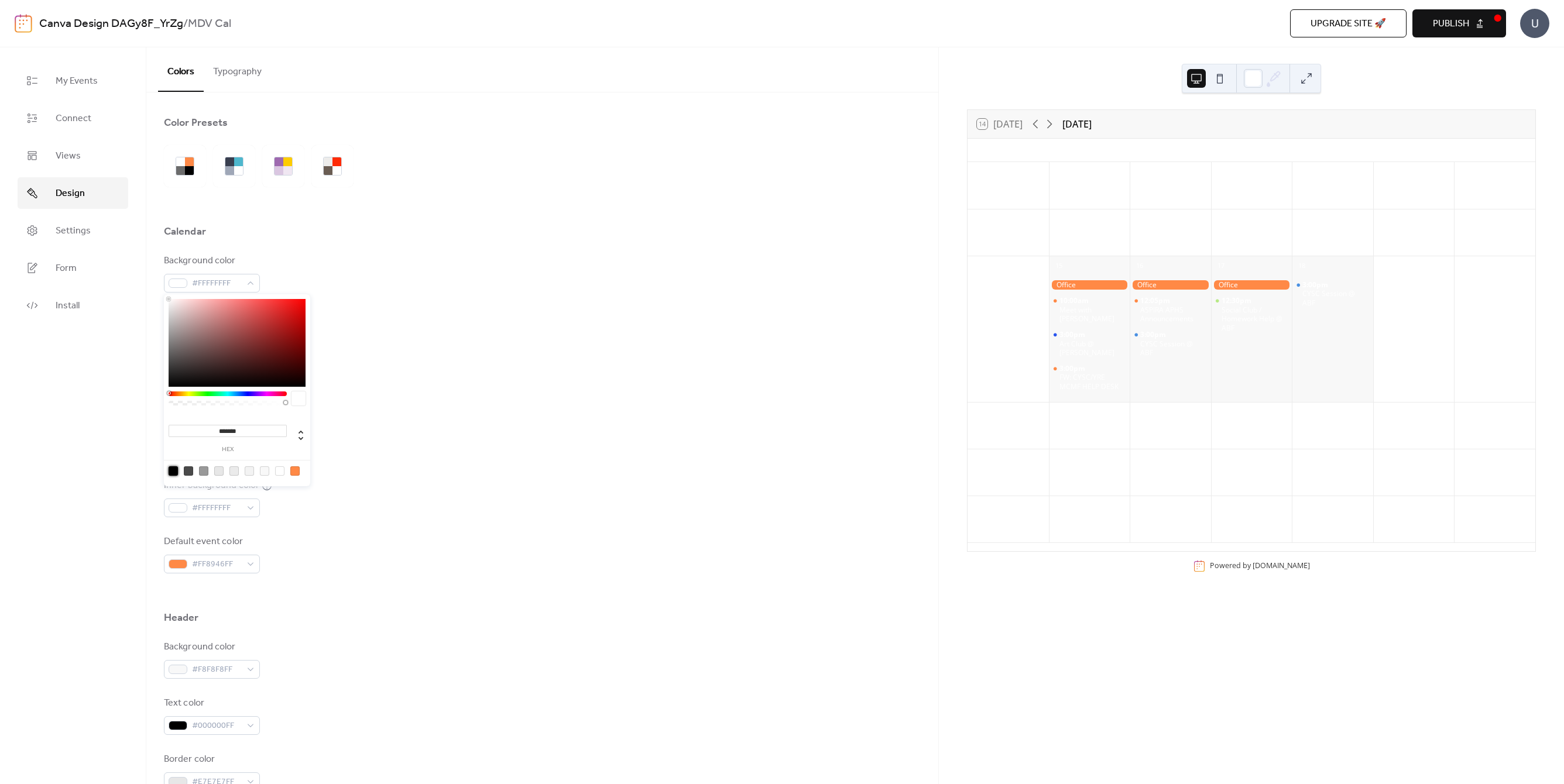
click at [170, 470] on div at bounding box center [173, 471] width 10 height 10
type input "*******"
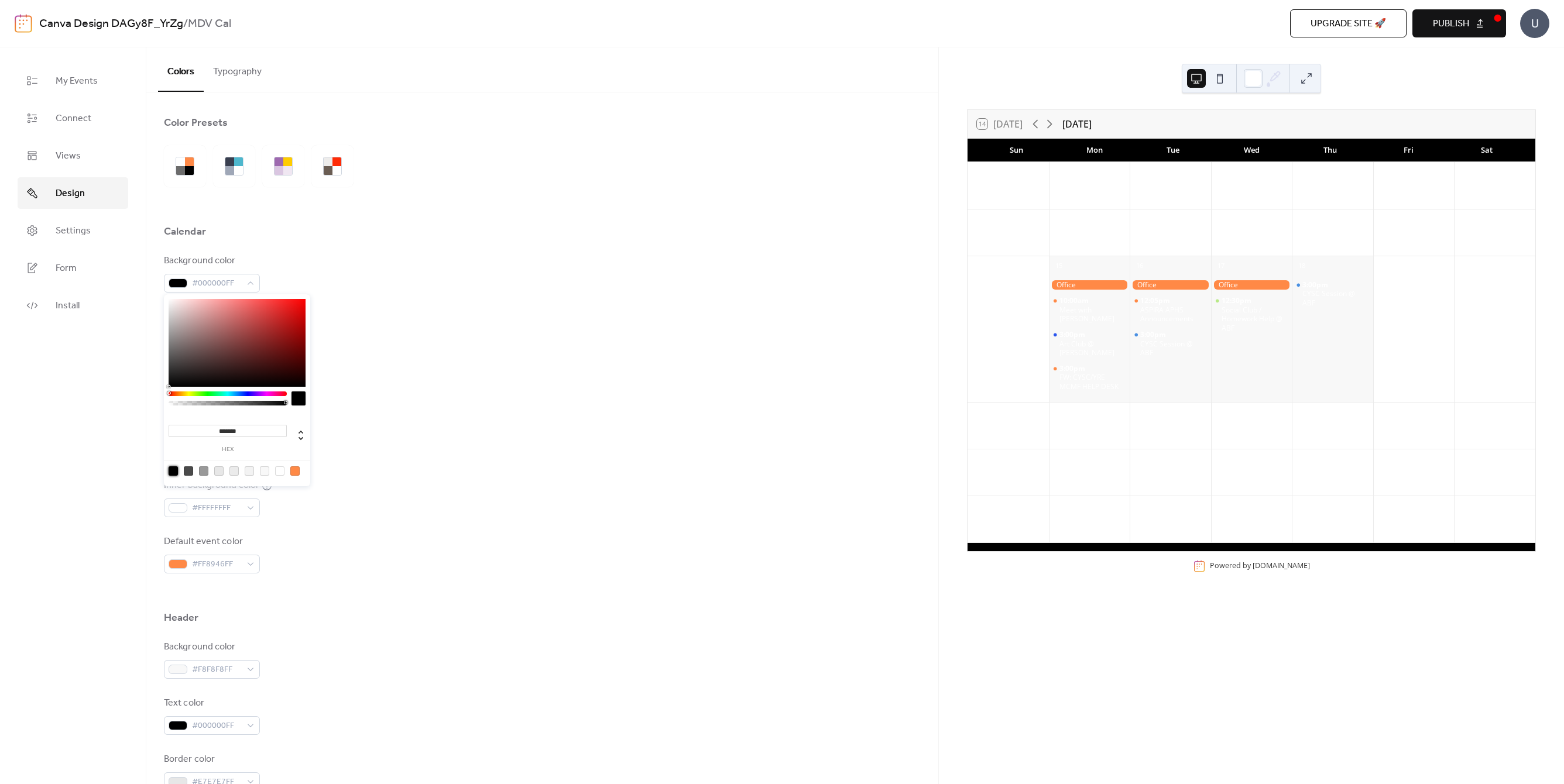
click at [392, 506] on div "Inner background color #FFFFFFFF" at bounding box center [542, 498] width 757 height 39
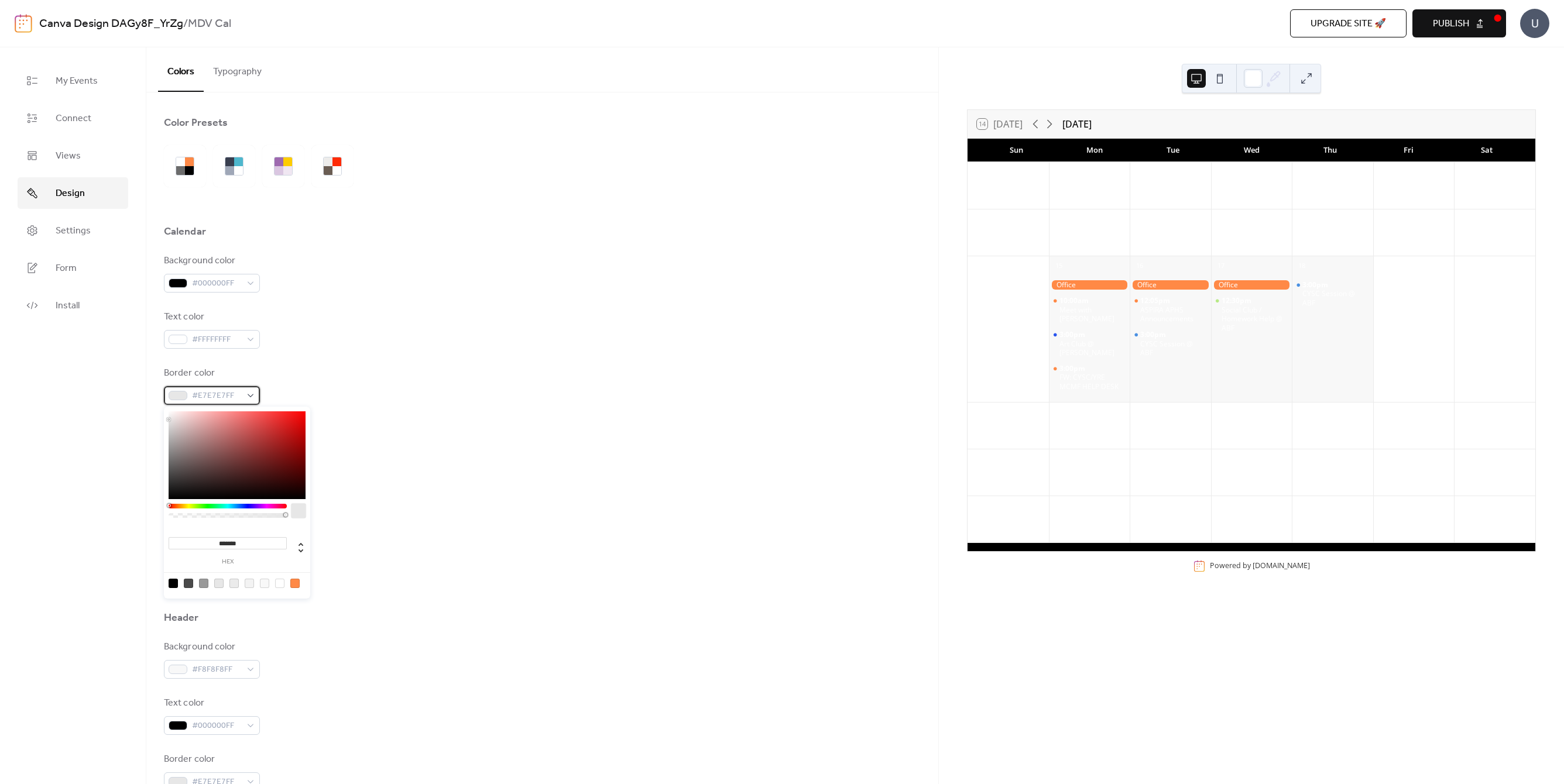
click at [247, 393] on div "#E7E7E7FF" at bounding box center [211, 395] width 96 height 19
click at [176, 580] on div at bounding box center [173, 583] width 10 height 10
type input "*******"
click at [451, 498] on div "Inner background color #FFFFFFFF" at bounding box center [542, 498] width 757 height 39
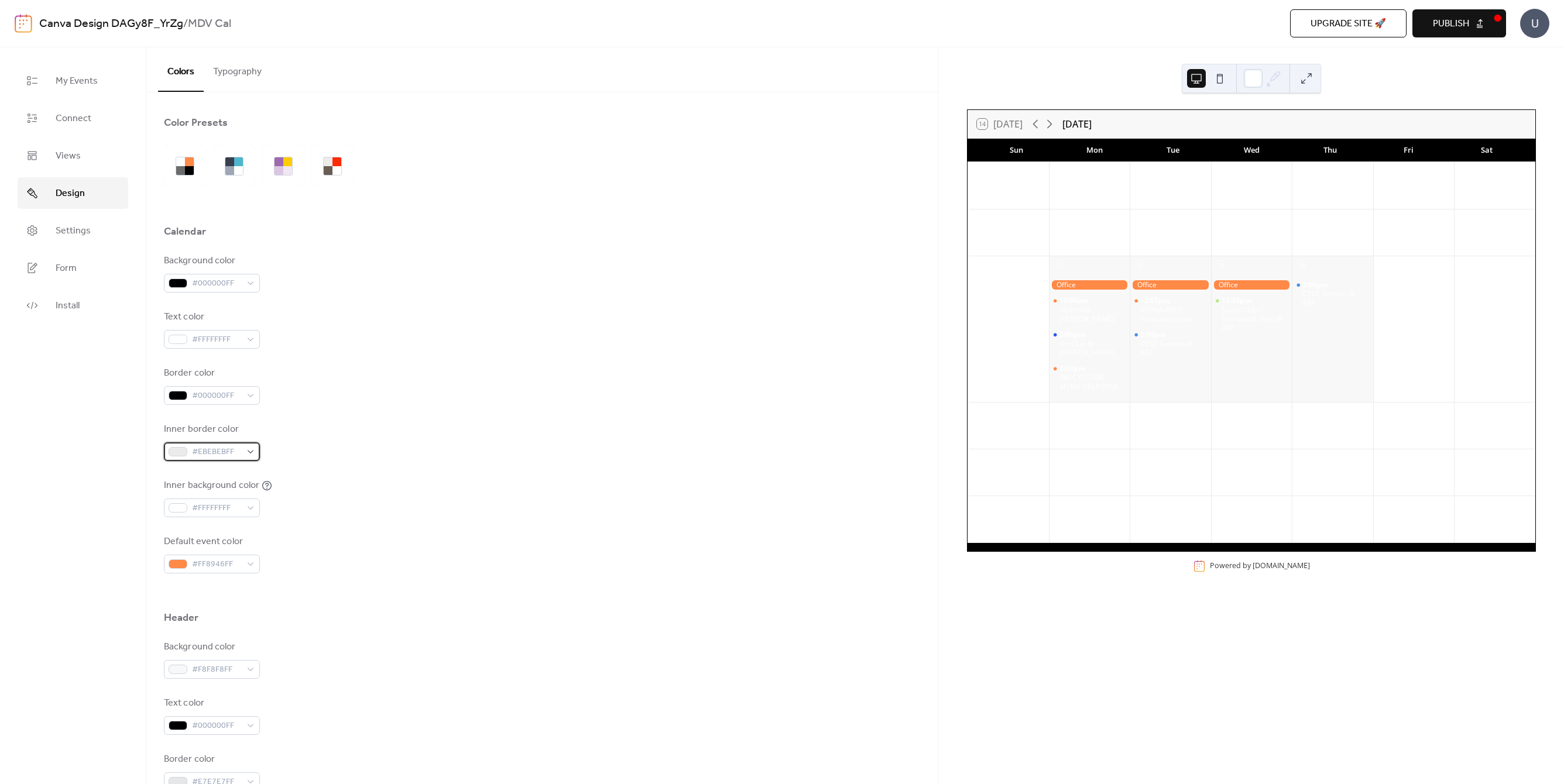
click at [236, 453] on span "#EBEBEBFF" at bounding box center [216, 451] width 49 height 14
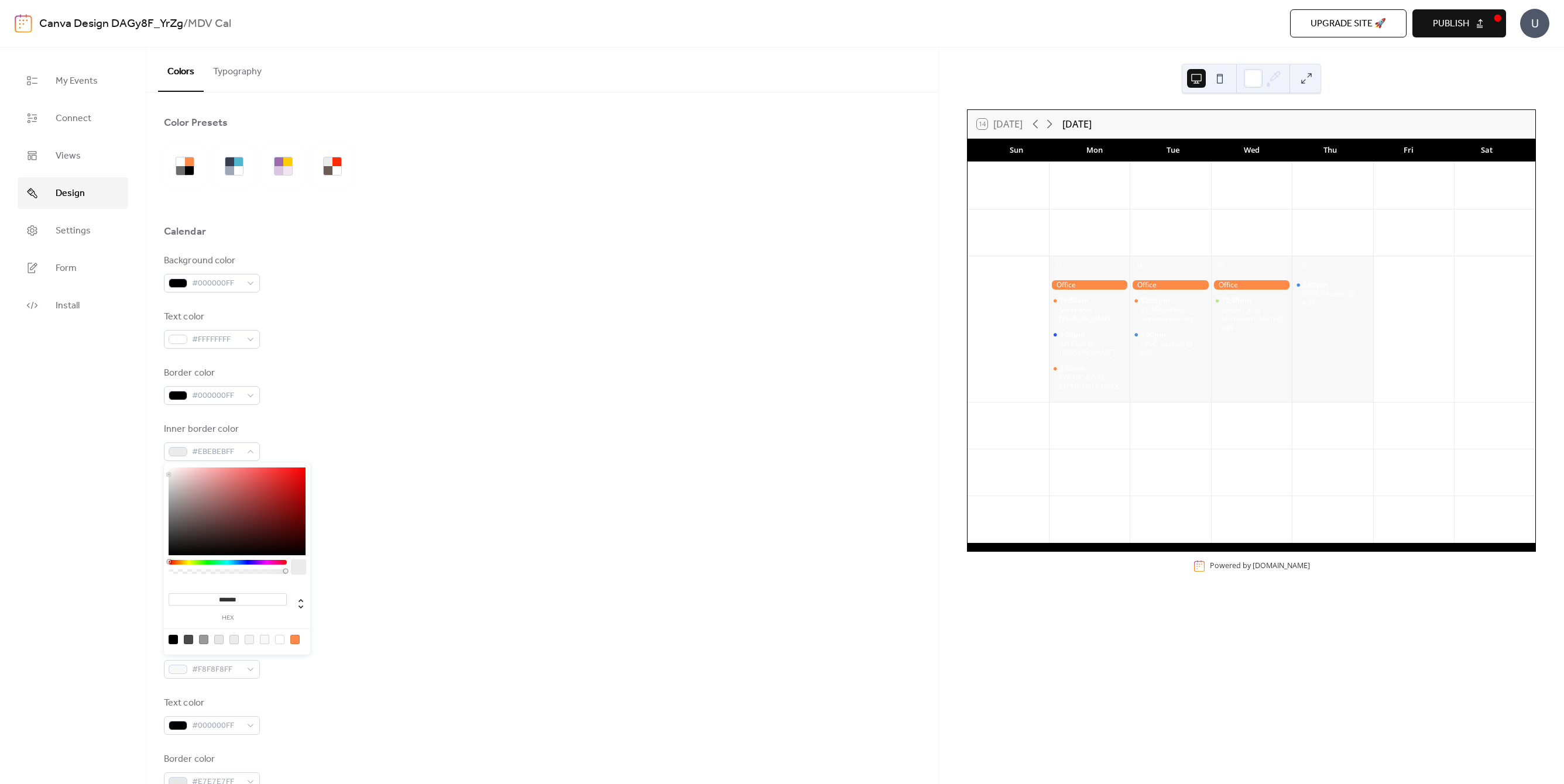
click at [169, 635] on span at bounding box center [173, 640] width 10 height 10
click at [172, 639] on div at bounding box center [173, 640] width 10 height 10
type input "*******"
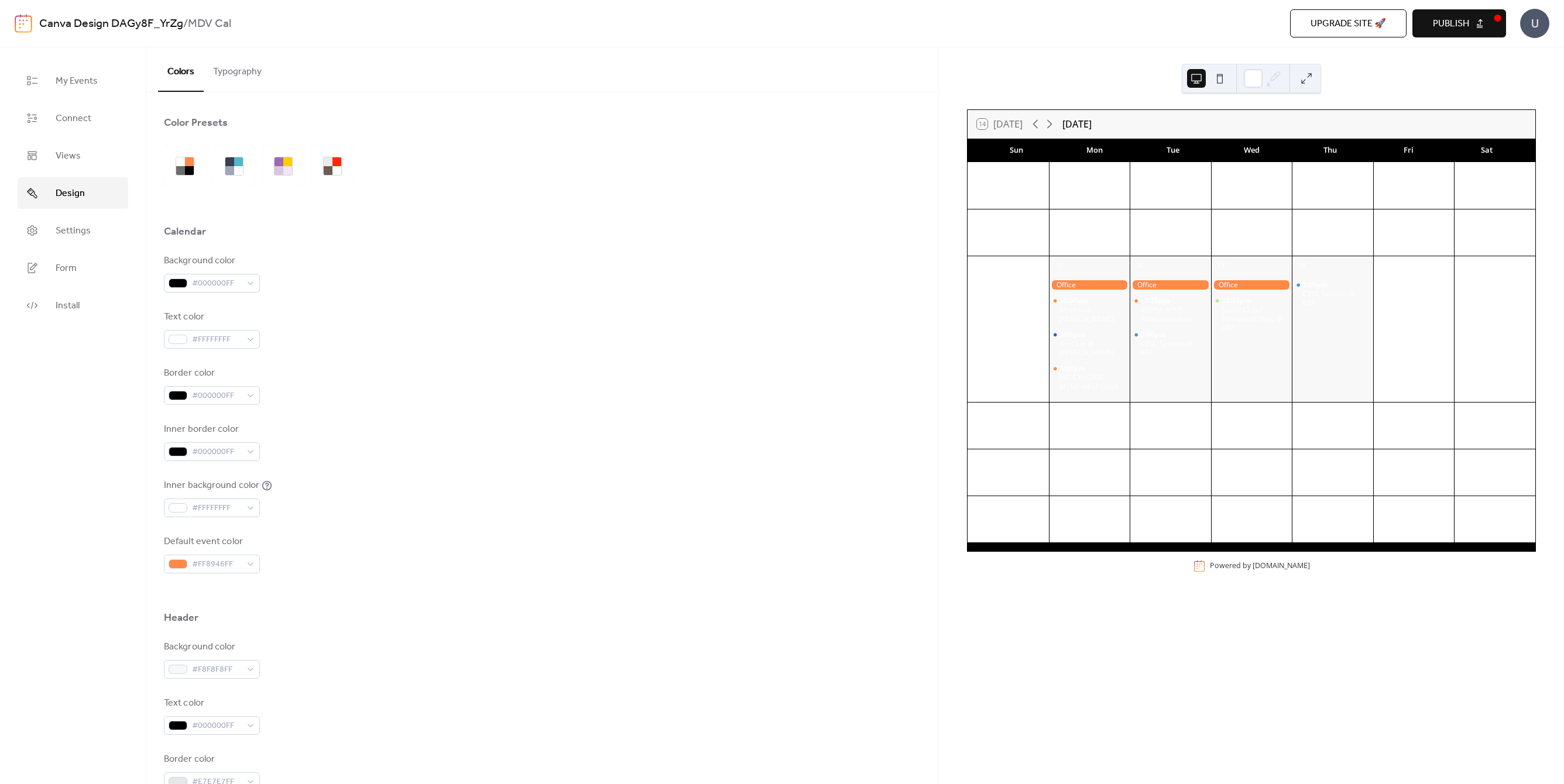
click at [540, 553] on div "Default event color #FF8946FF" at bounding box center [542, 554] width 757 height 39
click at [179, 561] on div at bounding box center [177, 564] width 19 height 10
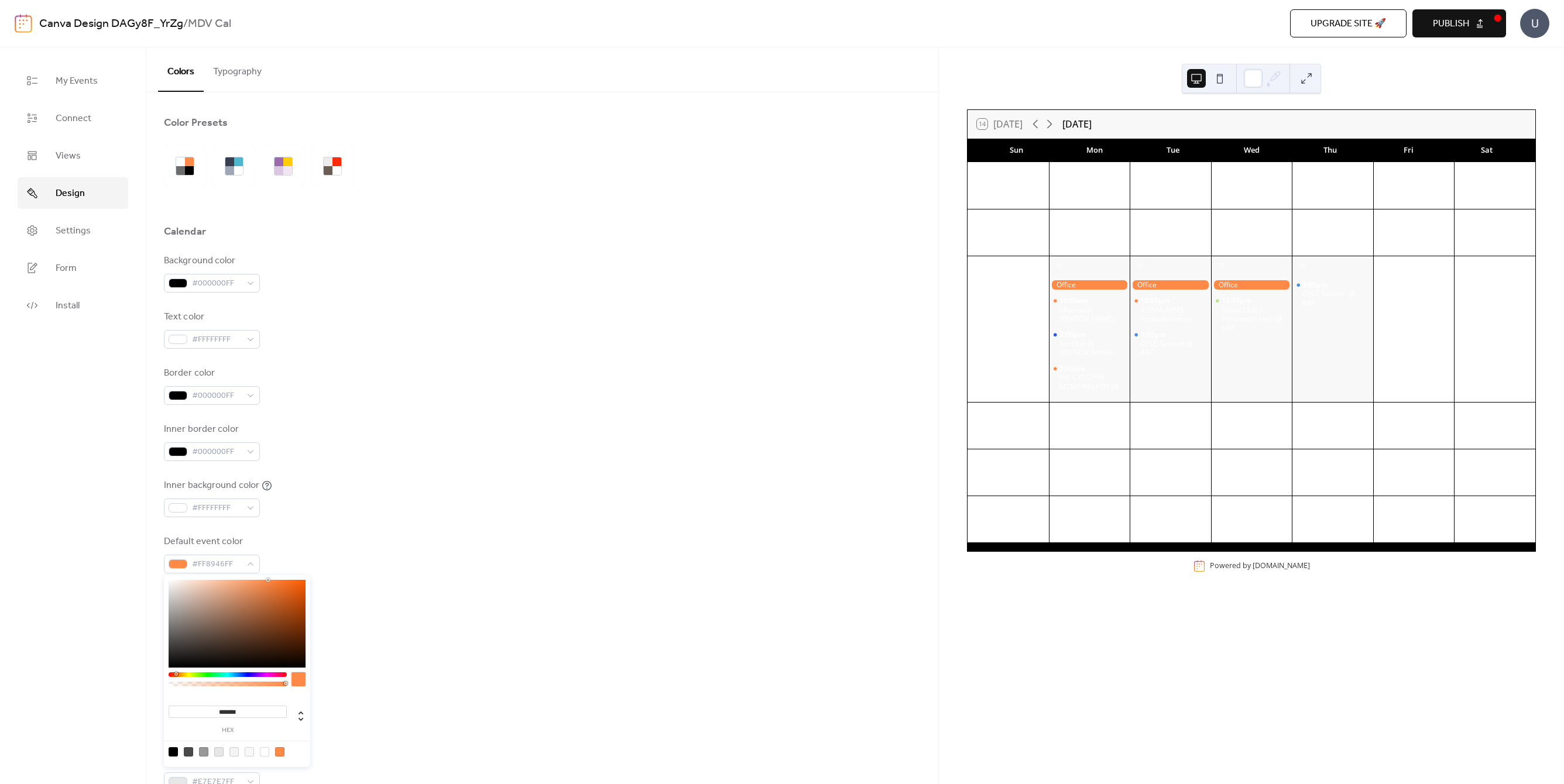
click at [201, 753] on div at bounding box center [204, 752] width 10 height 10
click at [280, 751] on div at bounding box center [280, 752] width 10 height 10
click at [225, 675] on div at bounding box center [227, 675] width 118 height 5
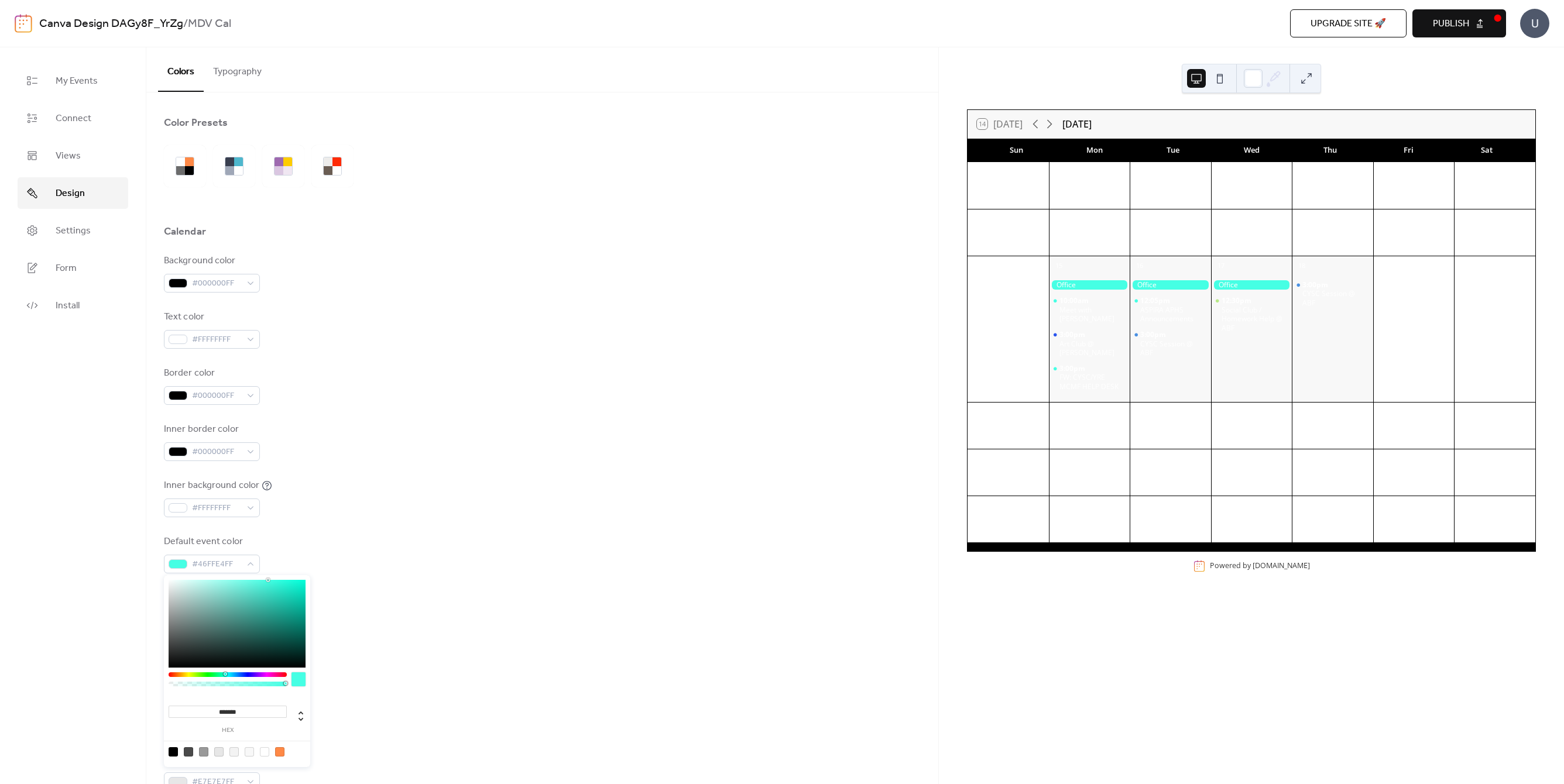
type input "*******"
click at [281, 597] on div at bounding box center [236, 624] width 137 height 87
click at [424, 568] on div "Default event color #25CCB3FF" at bounding box center [542, 554] width 757 height 39
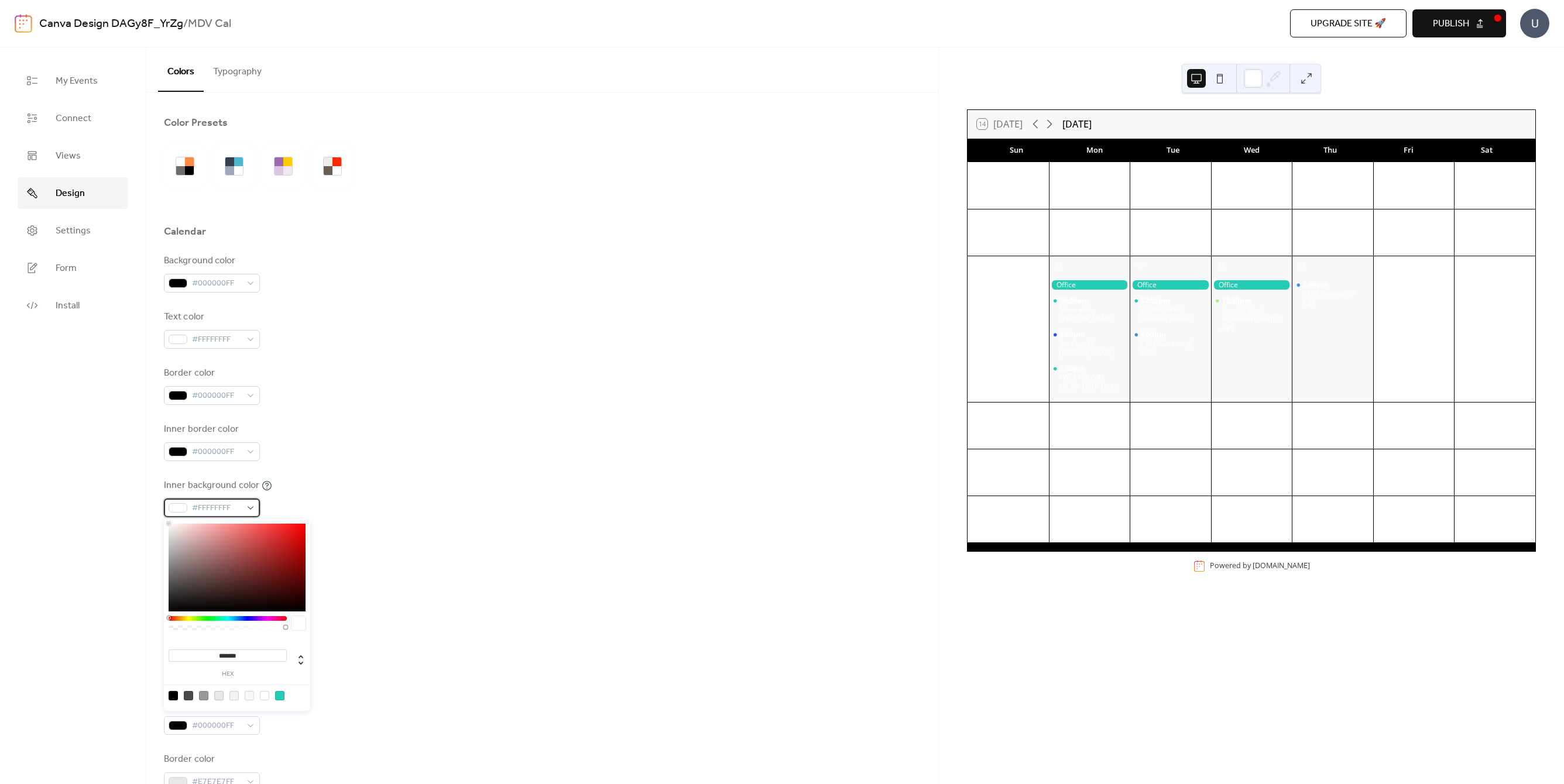
click at [238, 498] on div "#FFFFFFFF" at bounding box center [211, 507] width 96 height 19
click at [174, 692] on div at bounding box center [173, 696] width 10 height 10
type input "*******"
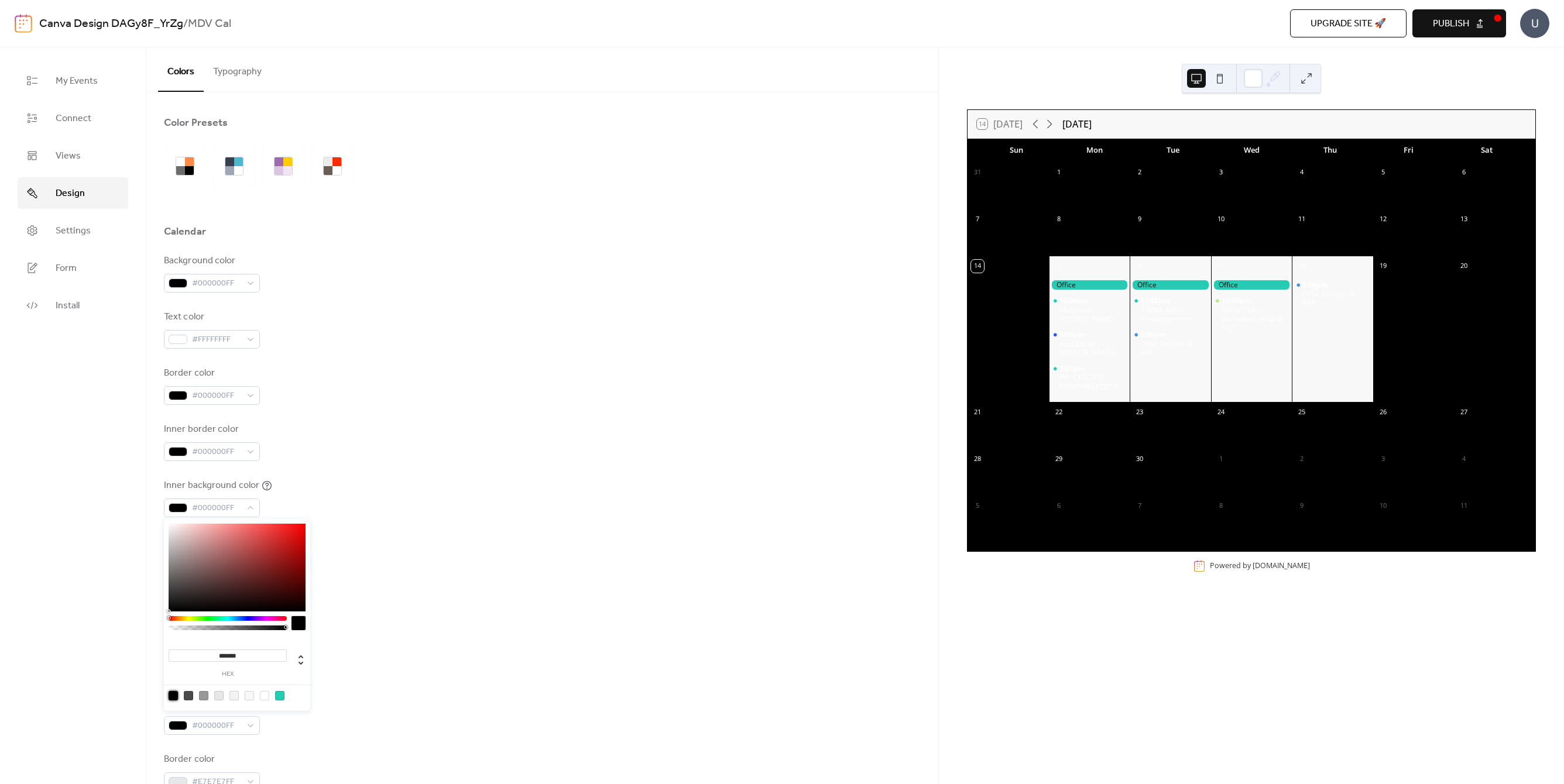
scroll to position [195, 0]
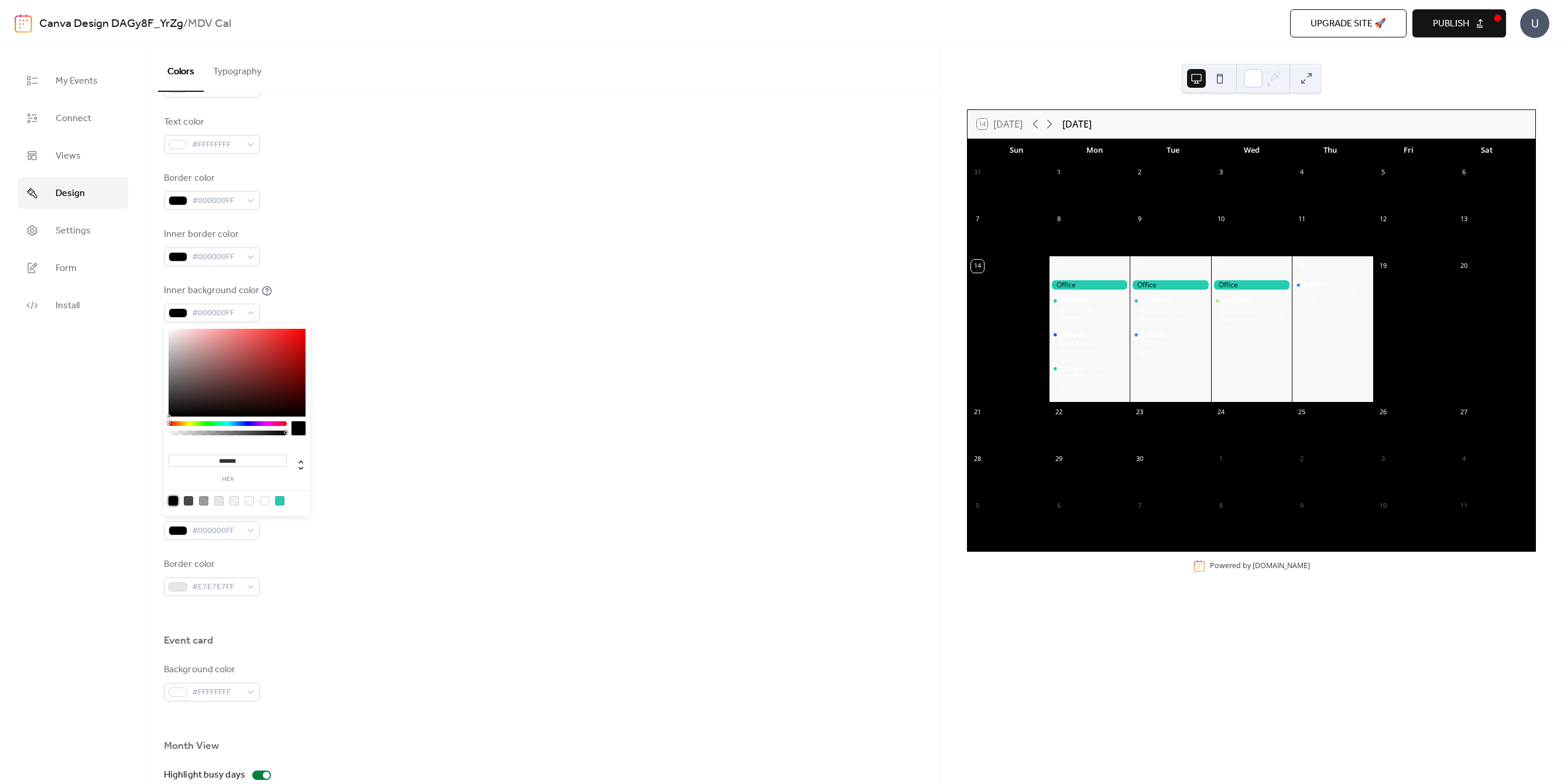
click at [432, 544] on div "Background color #F8F8F8FF Text color #000000FF Border color #E7E7E7FF" at bounding box center [542, 520] width 757 height 151
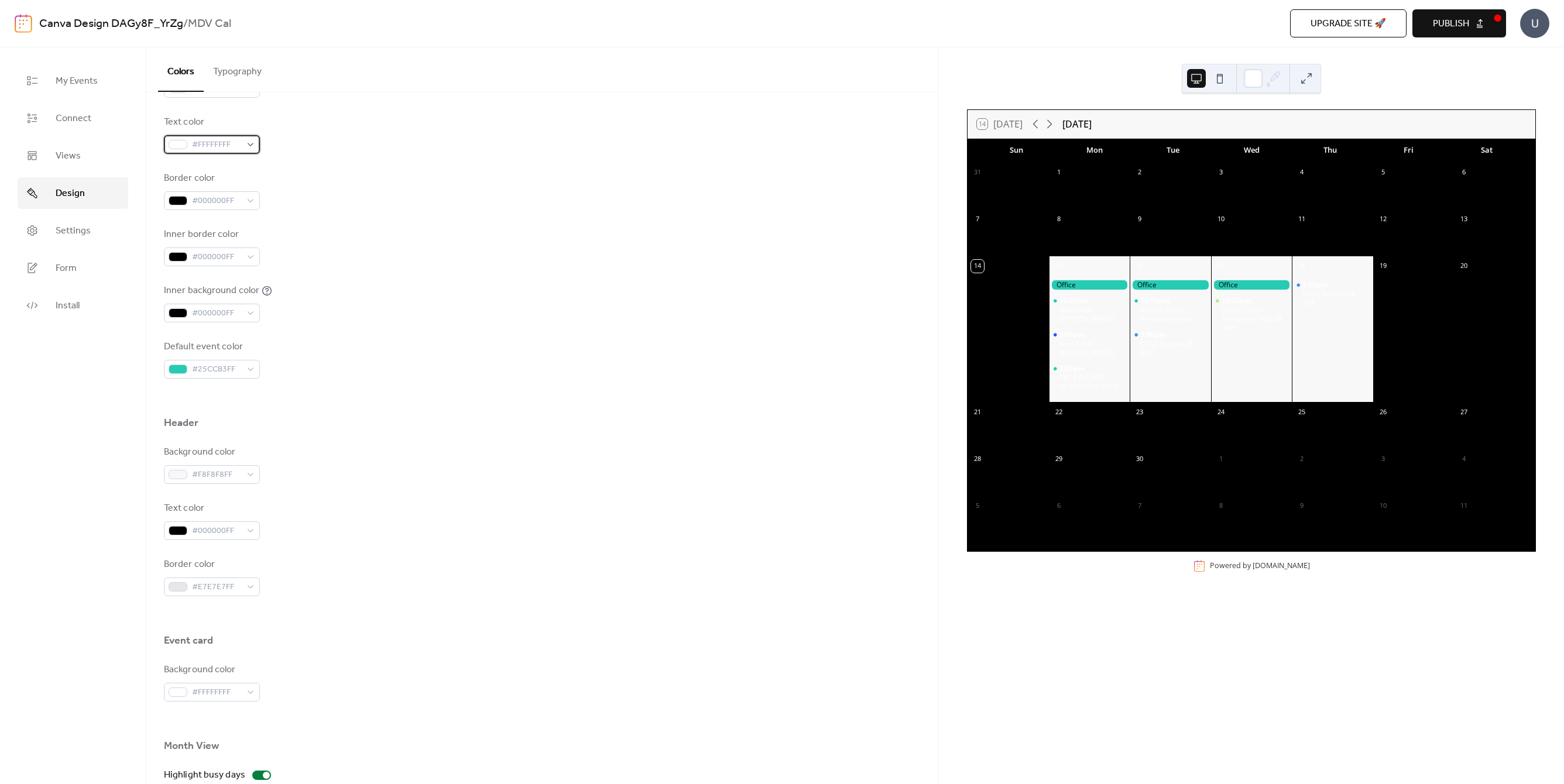
click at [241, 142] on div "#FFFFFFFF" at bounding box center [211, 144] width 96 height 19
click at [441, 184] on div "Border color #000000FF" at bounding box center [542, 191] width 757 height 39
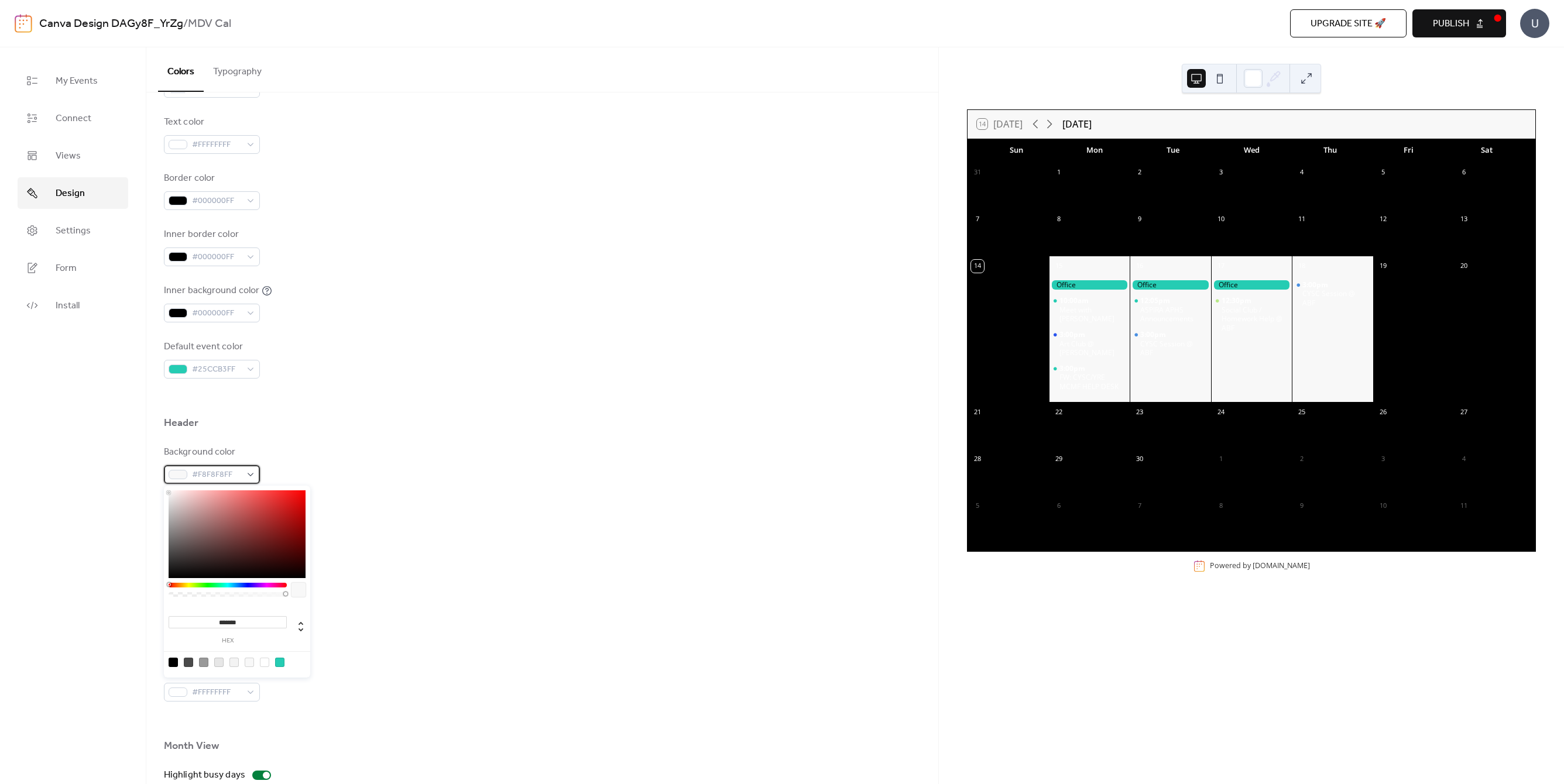
click at [215, 468] on span "#F8F8F8FF" at bounding box center [216, 474] width 49 height 14
click at [168, 662] on div at bounding box center [173, 663] width 10 height 10
type input "*******"
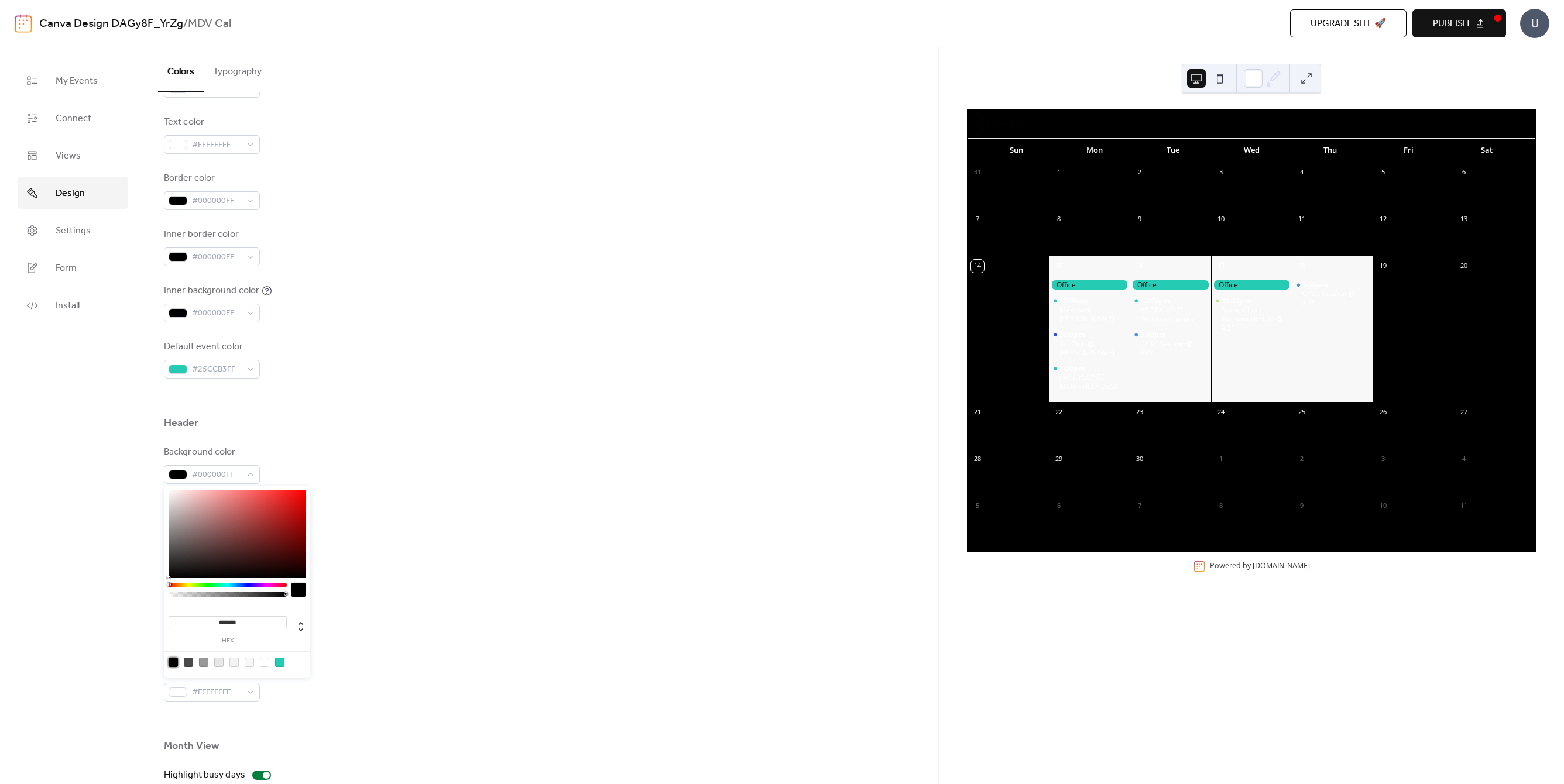
click at [489, 614] on div at bounding box center [542, 615] width 757 height 37
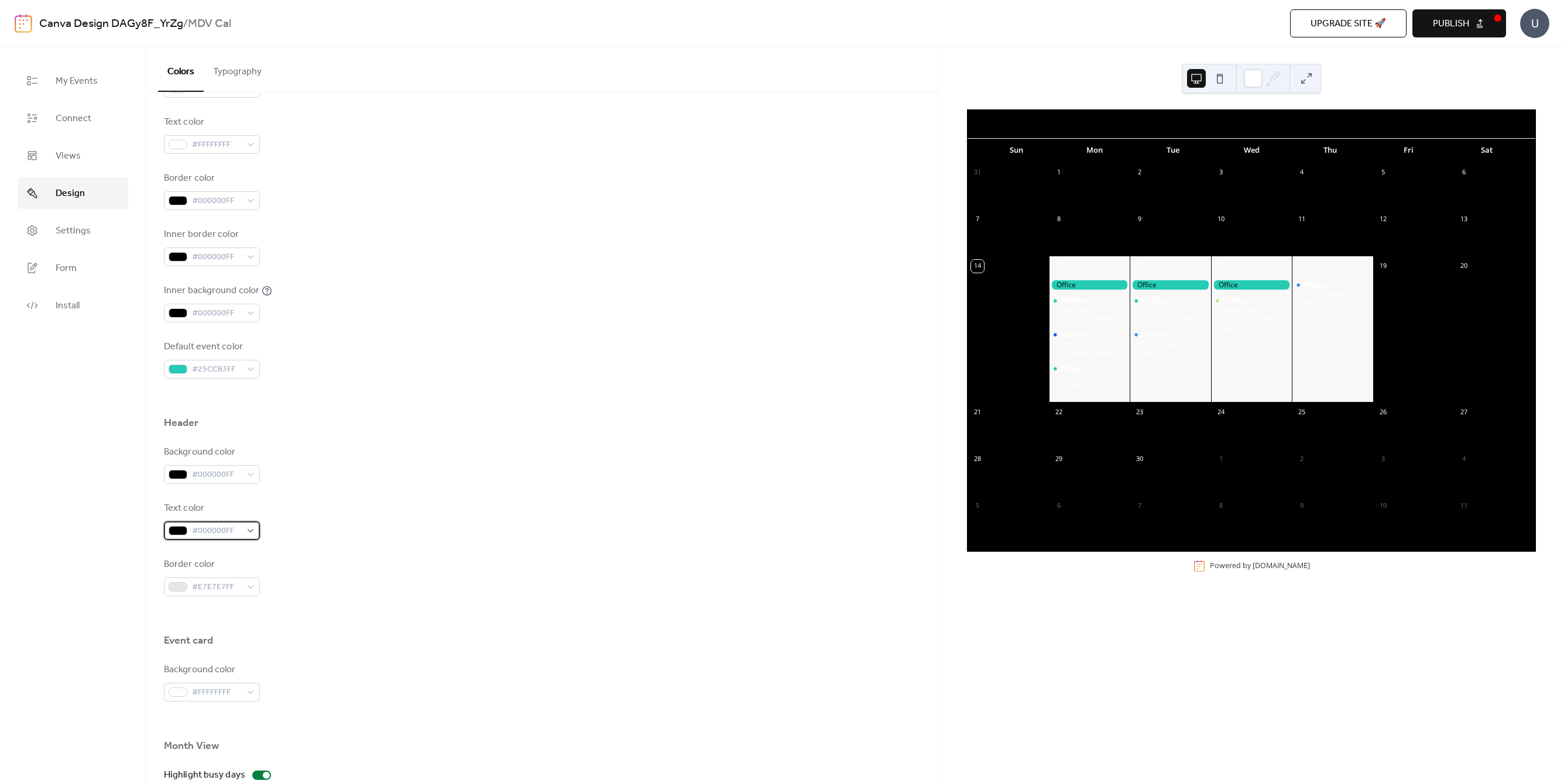
click at [180, 532] on div at bounding box center [177, 531] width 19 height 10
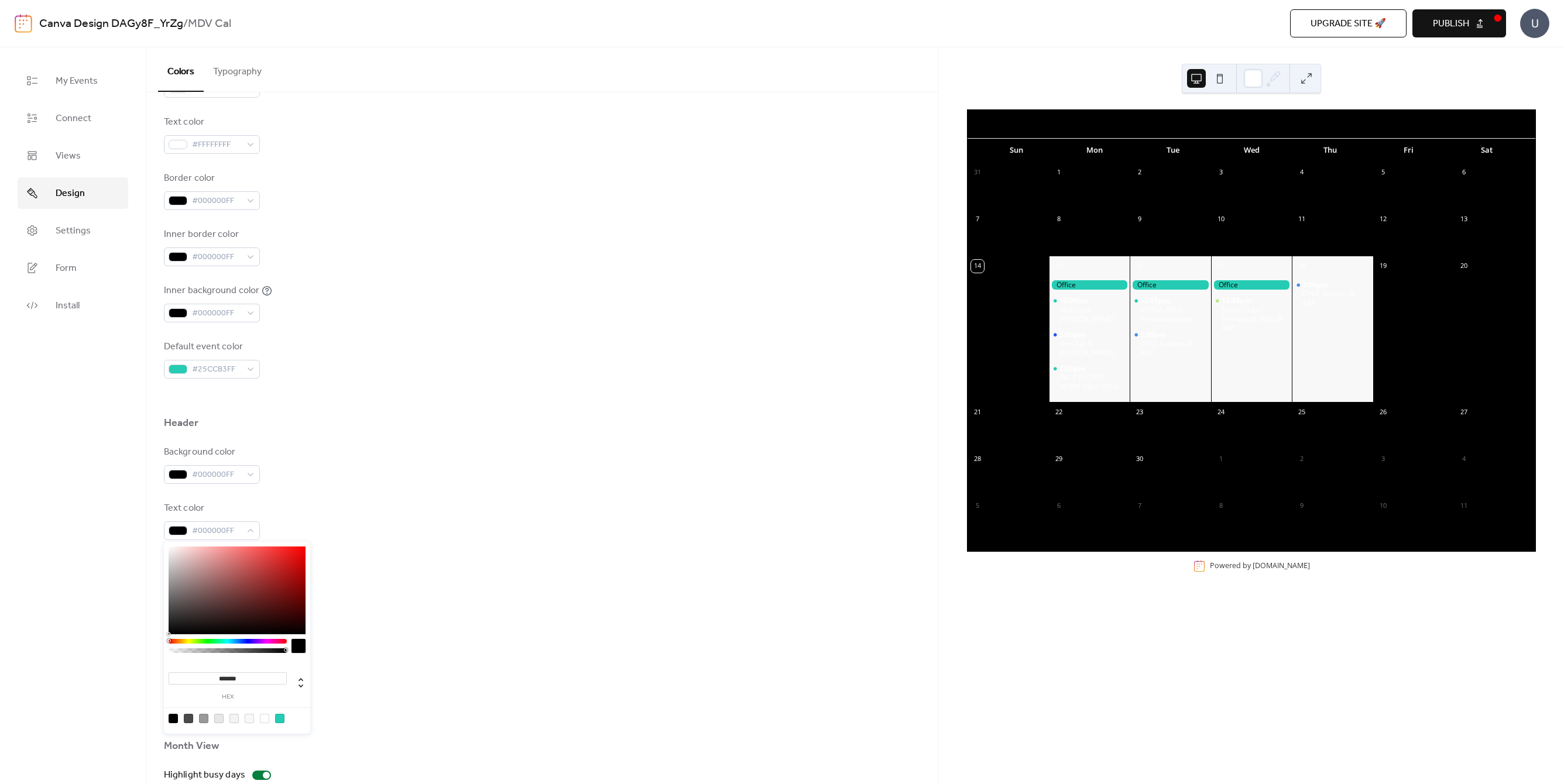
click at [265, 717] on div at bounding box center [265, 718] width 10 height 10
type input "*******"
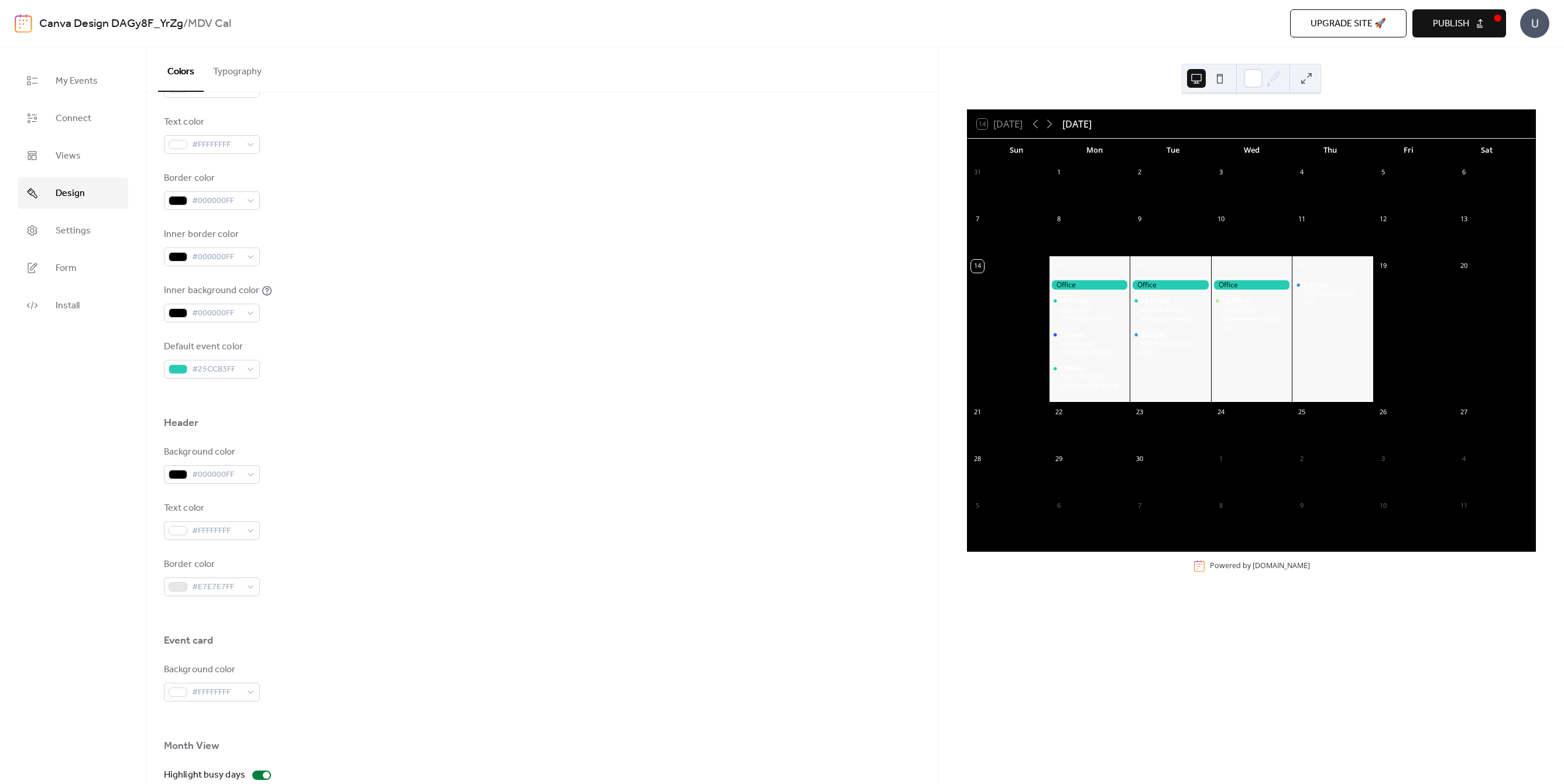
click at [536, 540] on div "Background color #000000FF Text color #FFFFFFFF Border color #E7E7E7FF" at bounding box center [542, 520] width 757 height 151
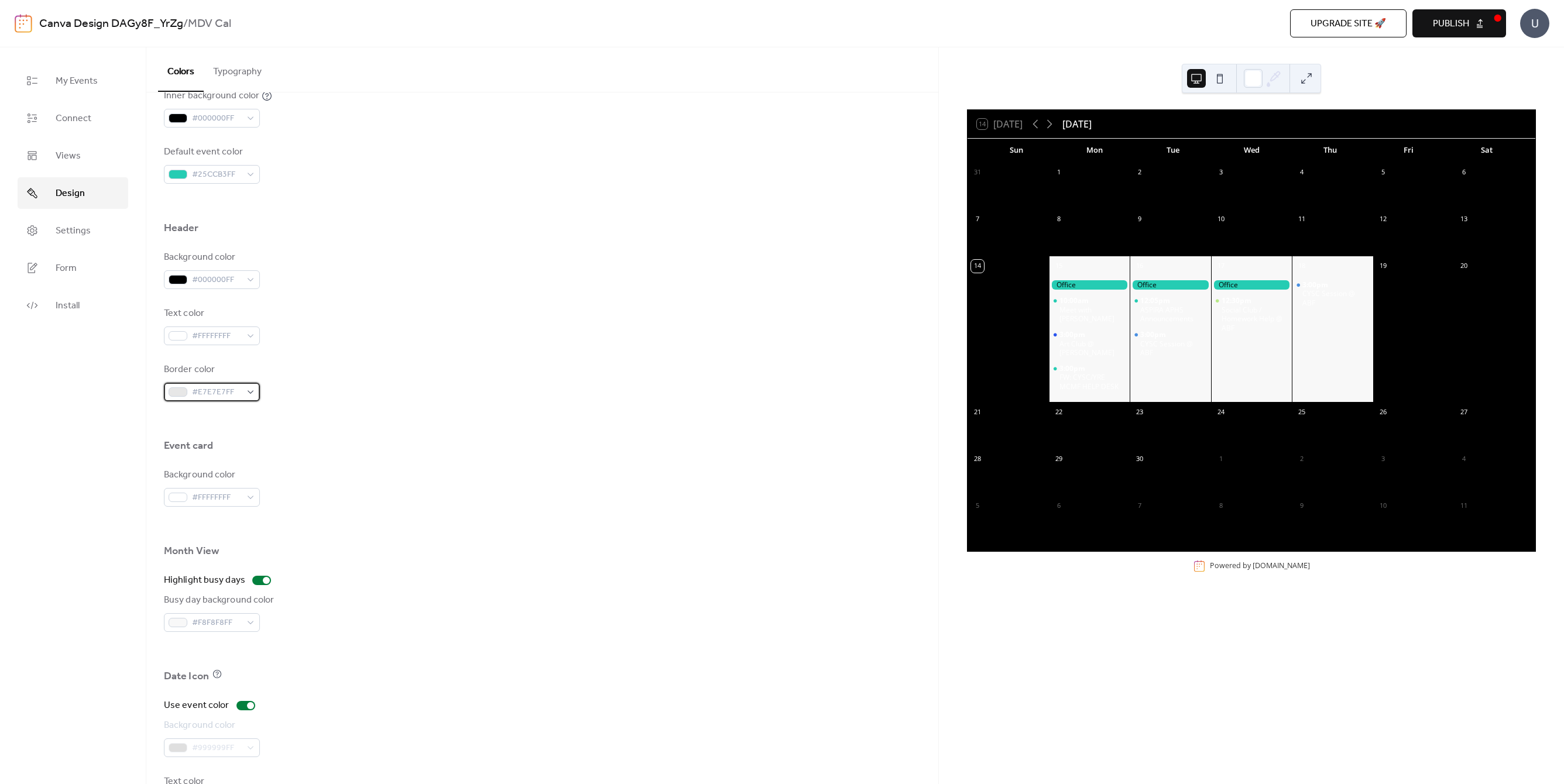
click at [222, 392] on span "#E7E7E7FF" at bounding box center [216, 392] width 49 height 14
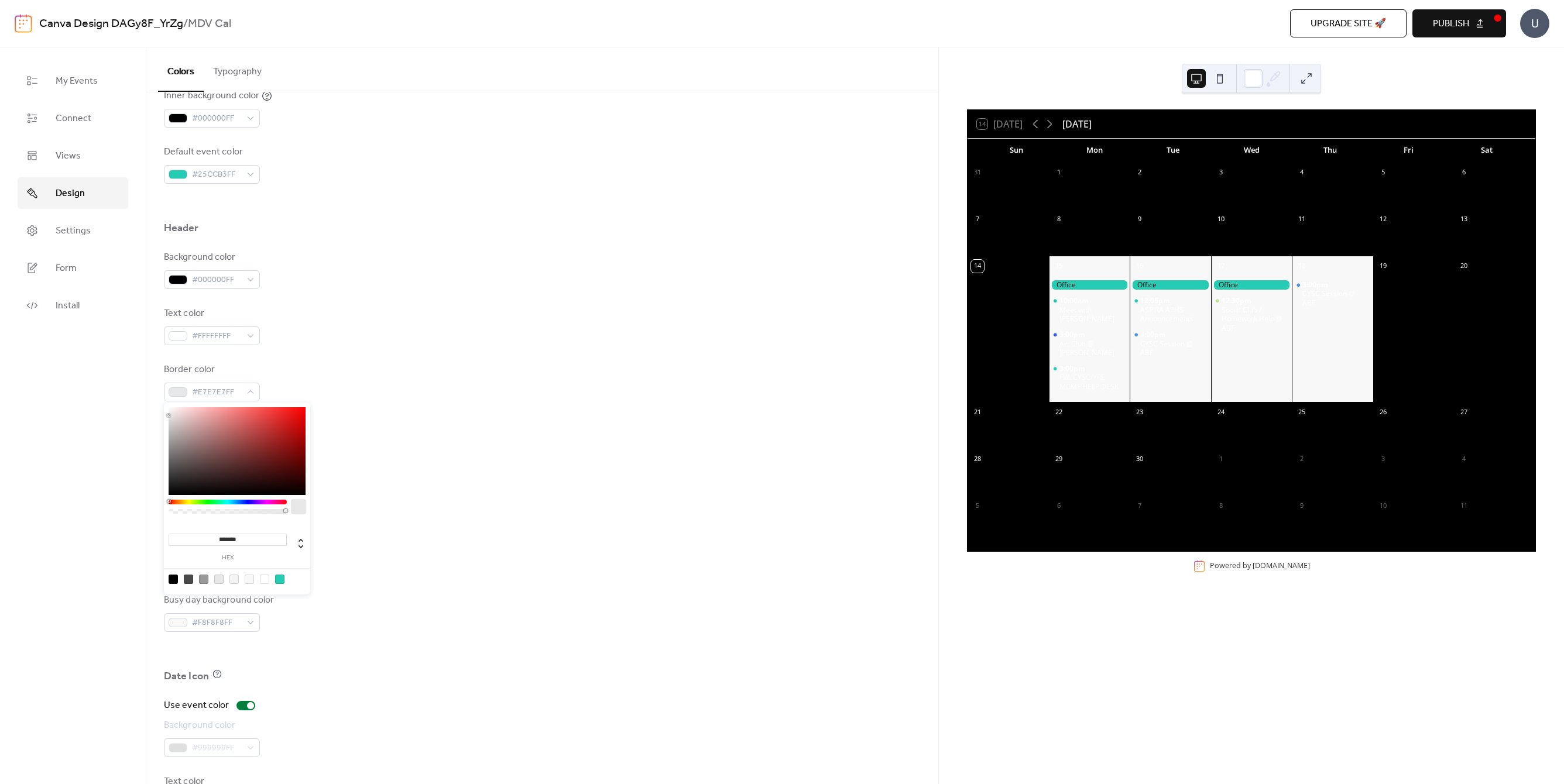
click at [455, 443] on div "Event card" at bounding box center [542, 448] width 757 height 20
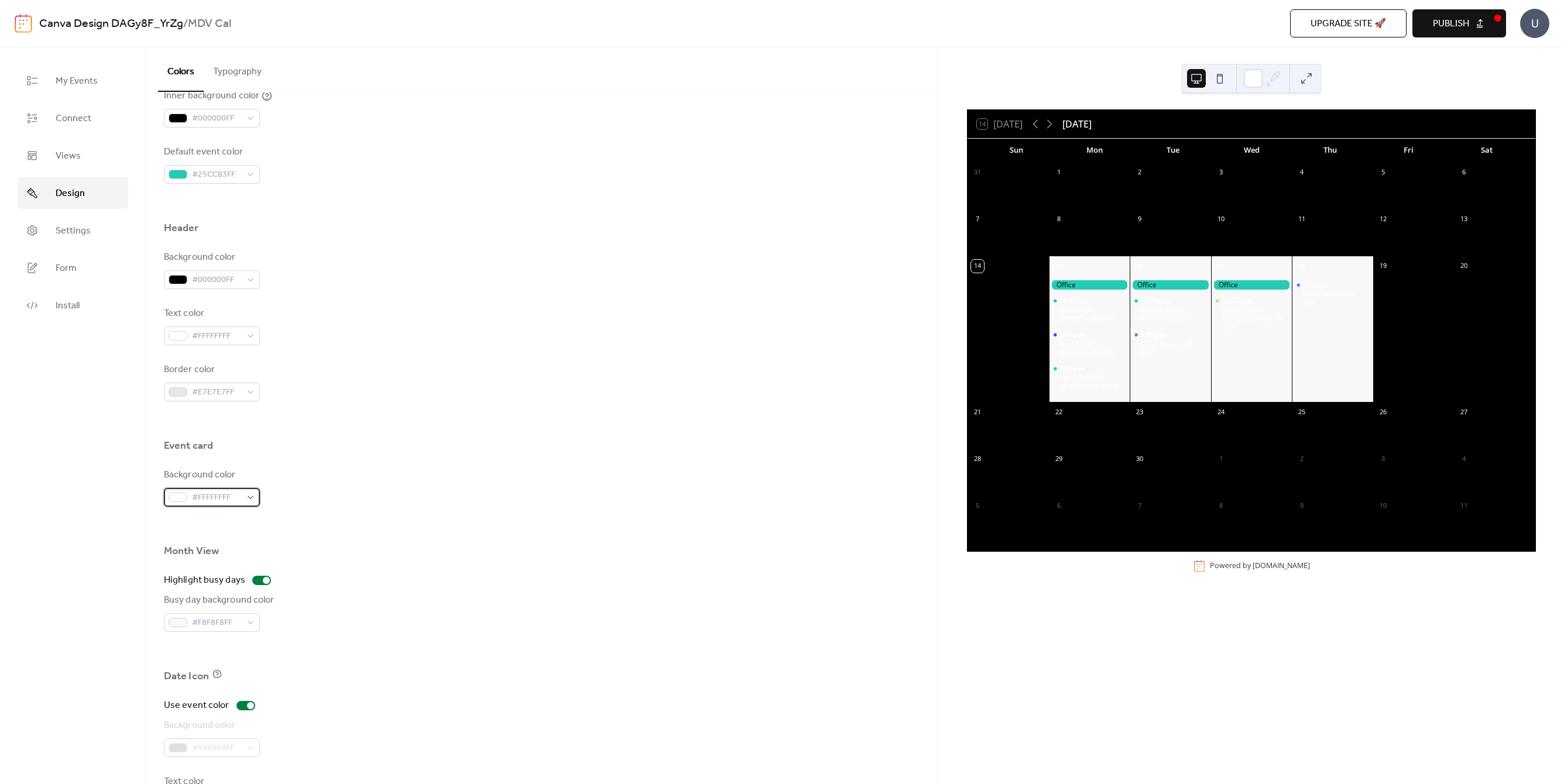
click at [247, 495] on div "#FFFFFFFF" at bounding box center [211, 497] width 96 height 19
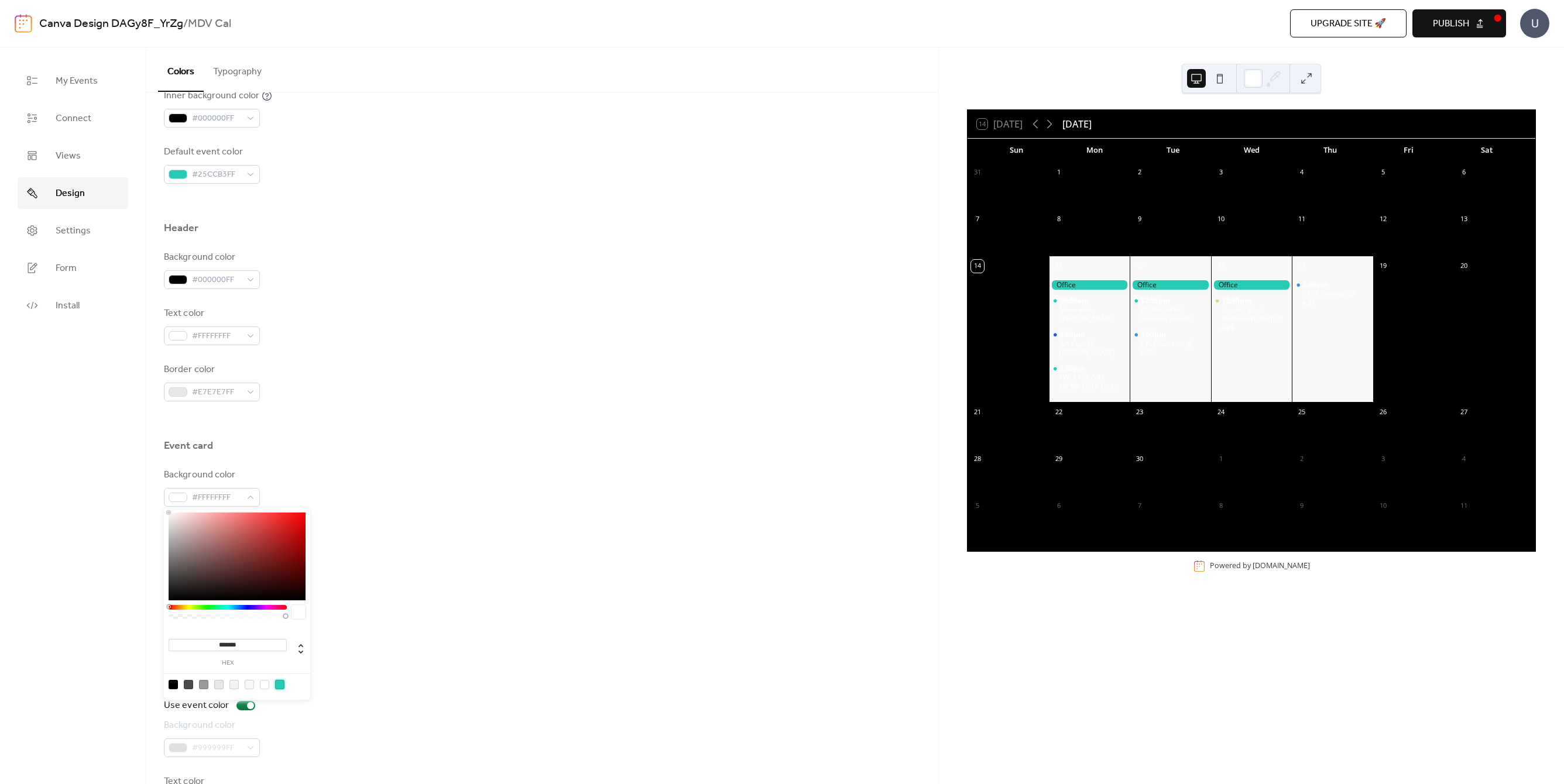
click at [280, 681] on div at bounding box center [280, 684] width 10 height 10
type input "*******"
click at [251, 497] on div "#25CCB3FF" at bounding box center [211, 497] width 96 height 19
click at [263, 685] on div at bounding box center [265, 684] width 10 height 10
click at [281, 686] on div at bounding box center [280, 684] width 10 height 10
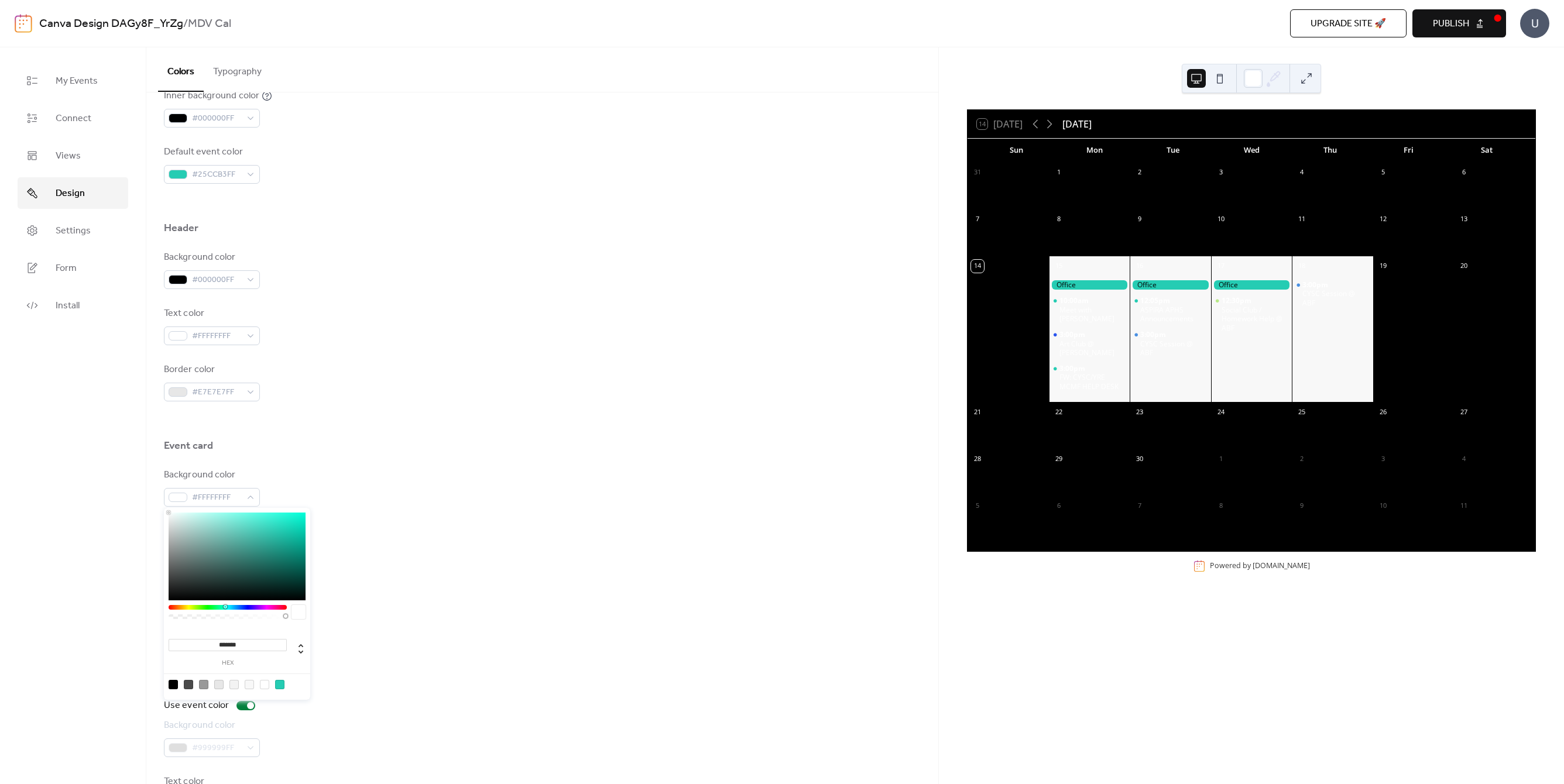
type input "*******"
click at [429, 549] on div "Month View" at bounding box center [542, 553] width 757 height 20
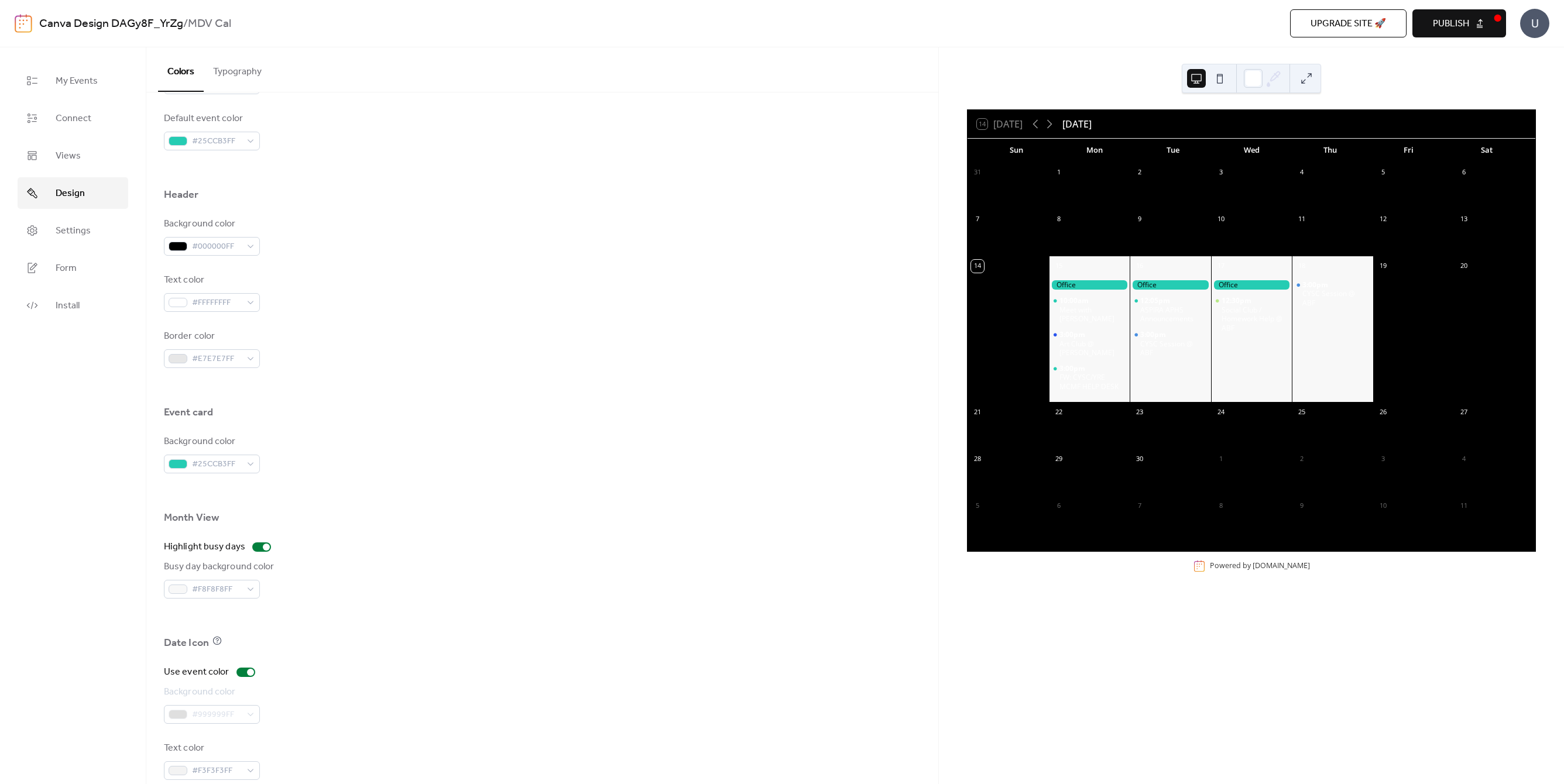
scroll to position [441, 0]
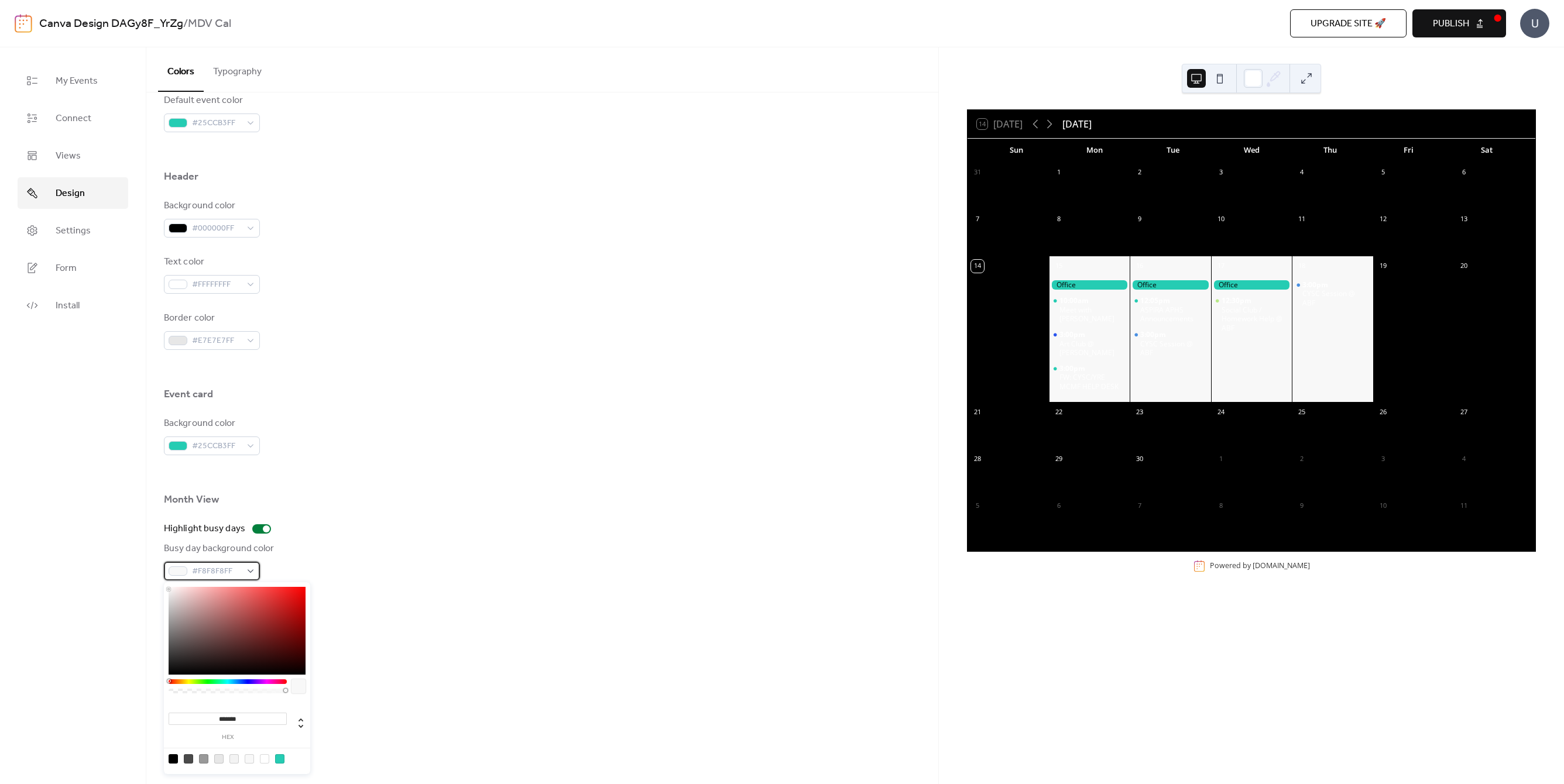
click at [247, 569] on div "#F8F8F8FF" at bounding box center [211, 570] width 96 height 19
click at [277, 758] on div at bounding box center [280, 759] width 10 height 10
type input "*******"
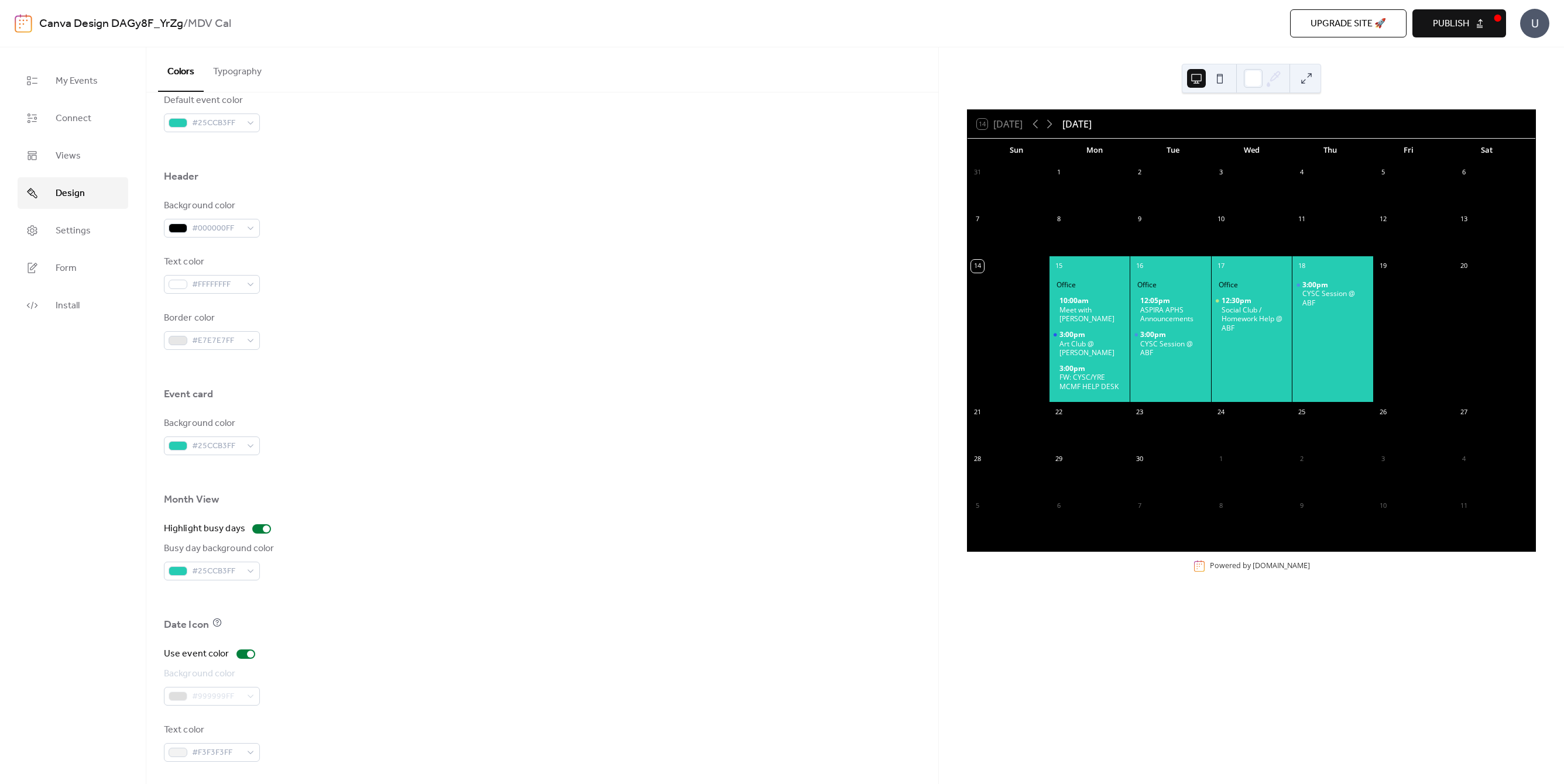
click at [436, 647] on div "Use event color" at bounding box center [542, 654] width 757 height 14
click at [230, 693] on div "#999999FF" at bounding box center [211, 696] width 96 height 19
click at [245, 650] on div at bounding box center [245, 655] width 19 height 10
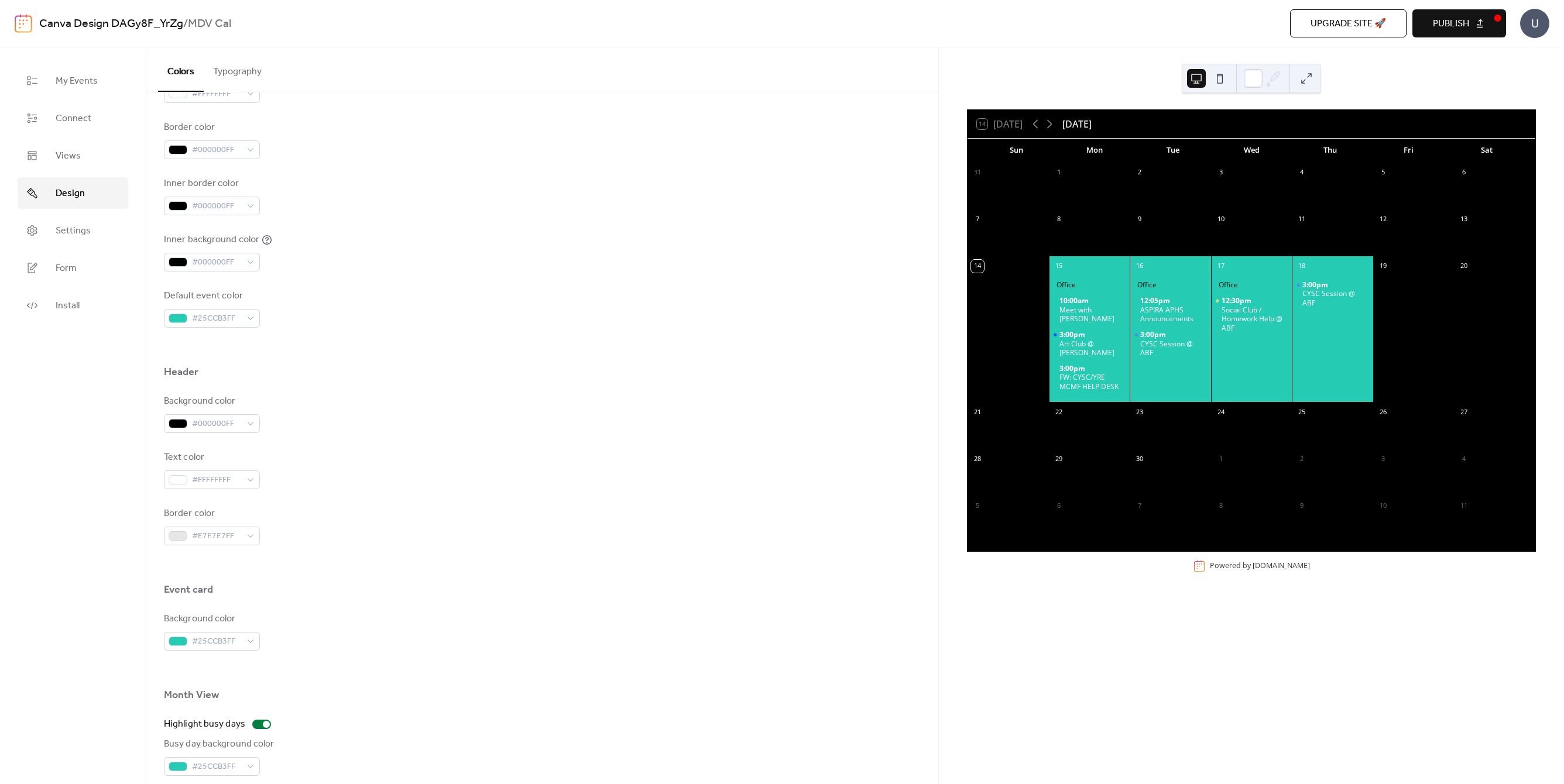
scroll to position [51, 0]
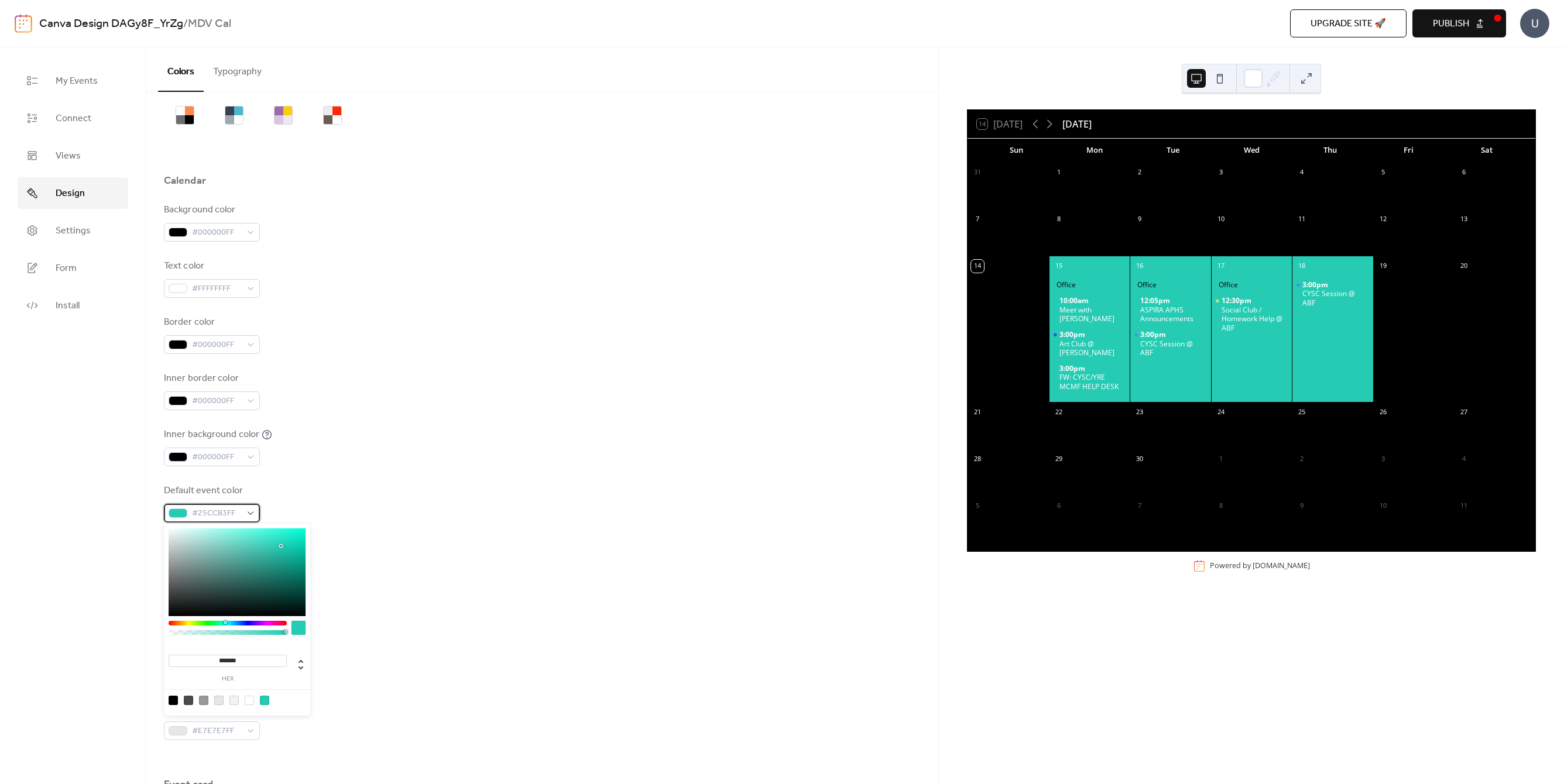
click at [249, 511] on div "#25CCB3FF" at bounding box center [211, 513] width 96 height 19
click at [261, 698] on div at bounding box center [265, 701] width 10 height 10
click at [249, 697] on div at bounding box center [249, 701] width 10 height 10
type input "*******"
click at [589, 546] on div at bounding box center [542, 541] width 757 height 37
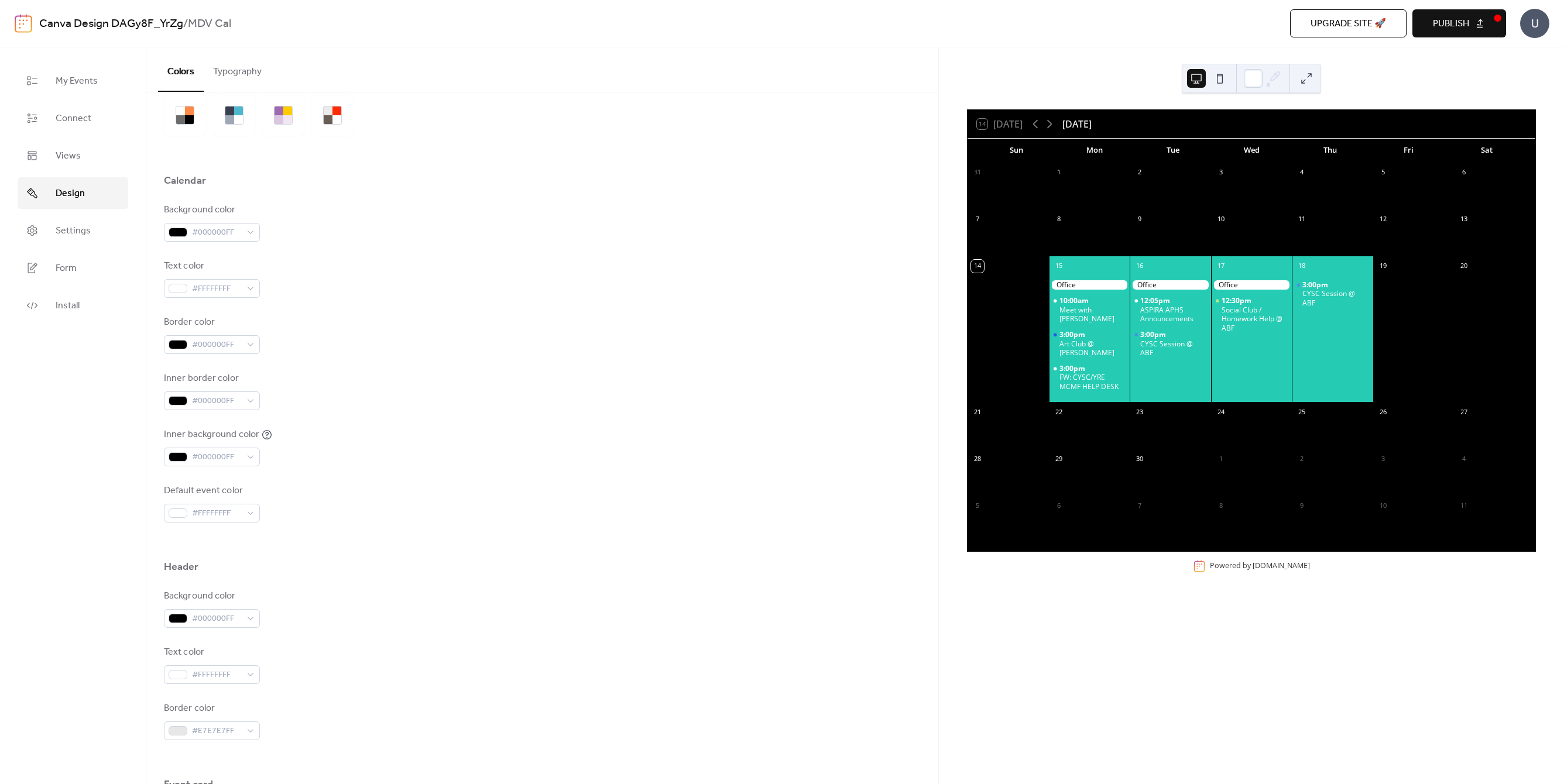
scroll to position [0, 0]
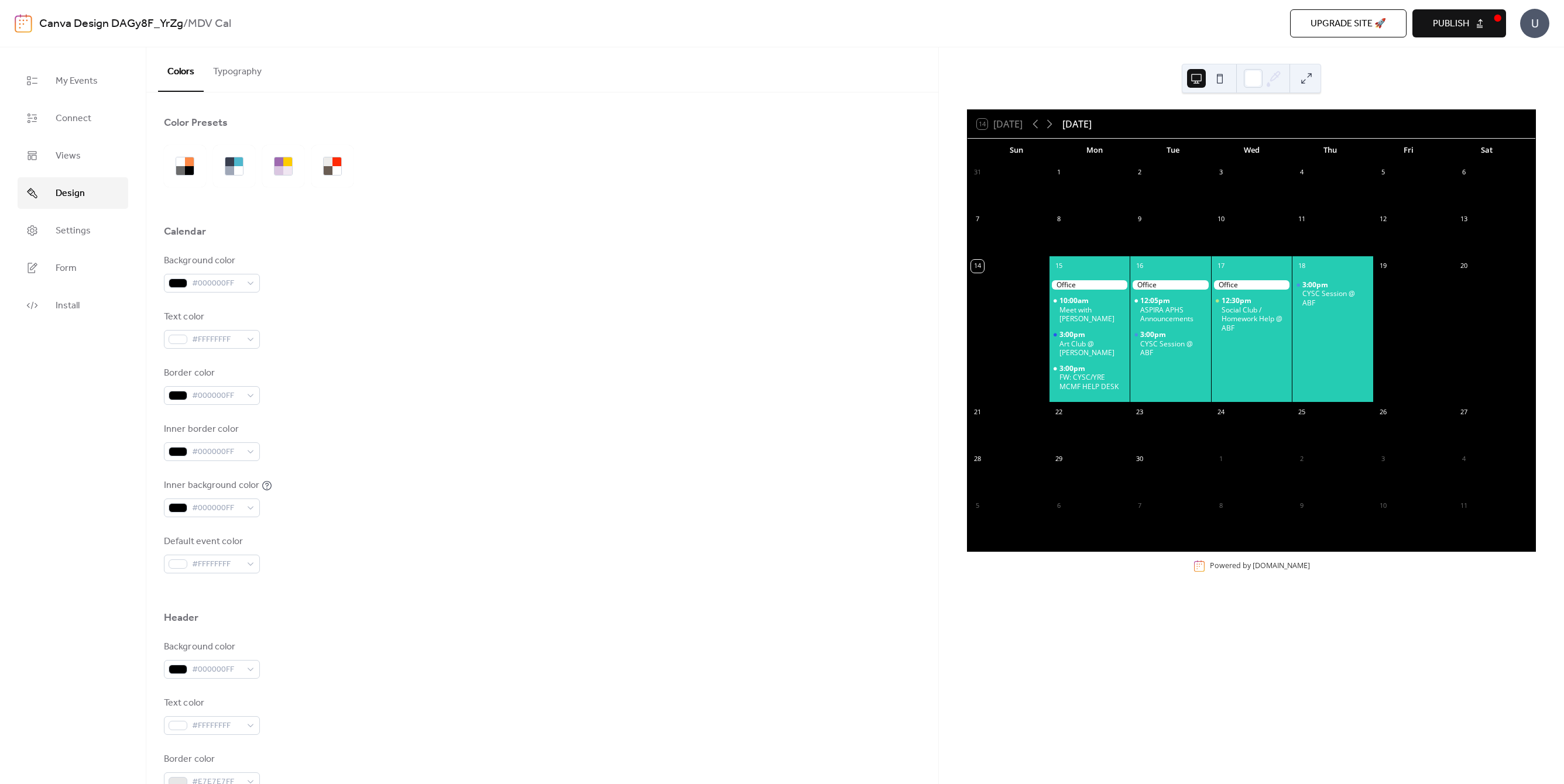
click at [1482, 22] on button "Publish" at bounding box center [1460, 23] width 94 height 28
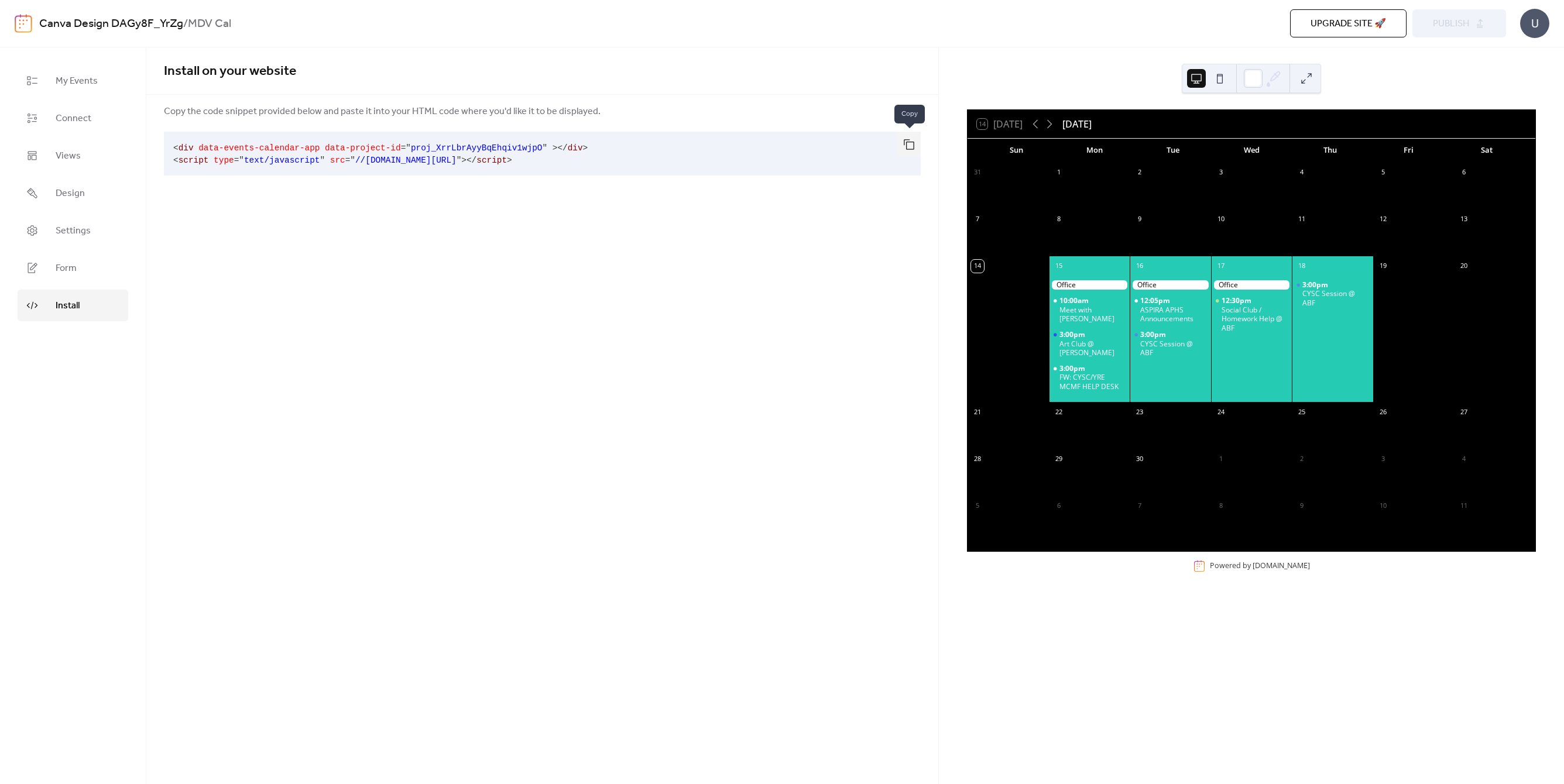
click at [907, 143] on button "button" at bounding box center [908, 145] width 23 height 26
